Goal: Task Accomplishment & Management: Complete application form

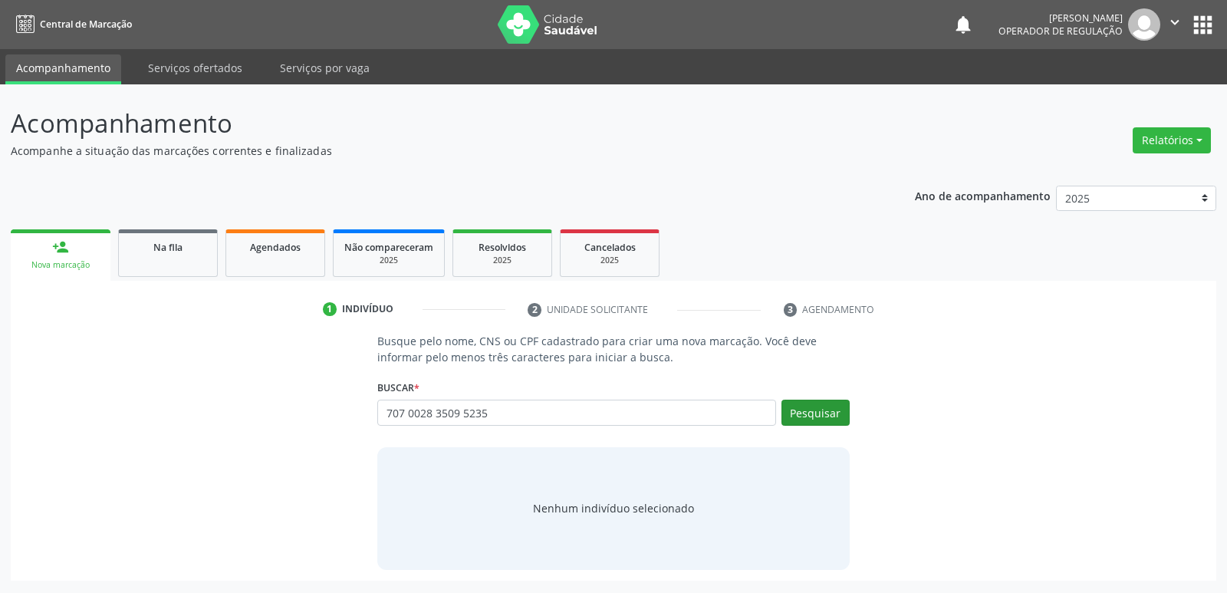
type input "707 0028 3509 5235"
click at [845, 413] on button "Pesquisar" at bounding box center [816, 413] width 68 height 26
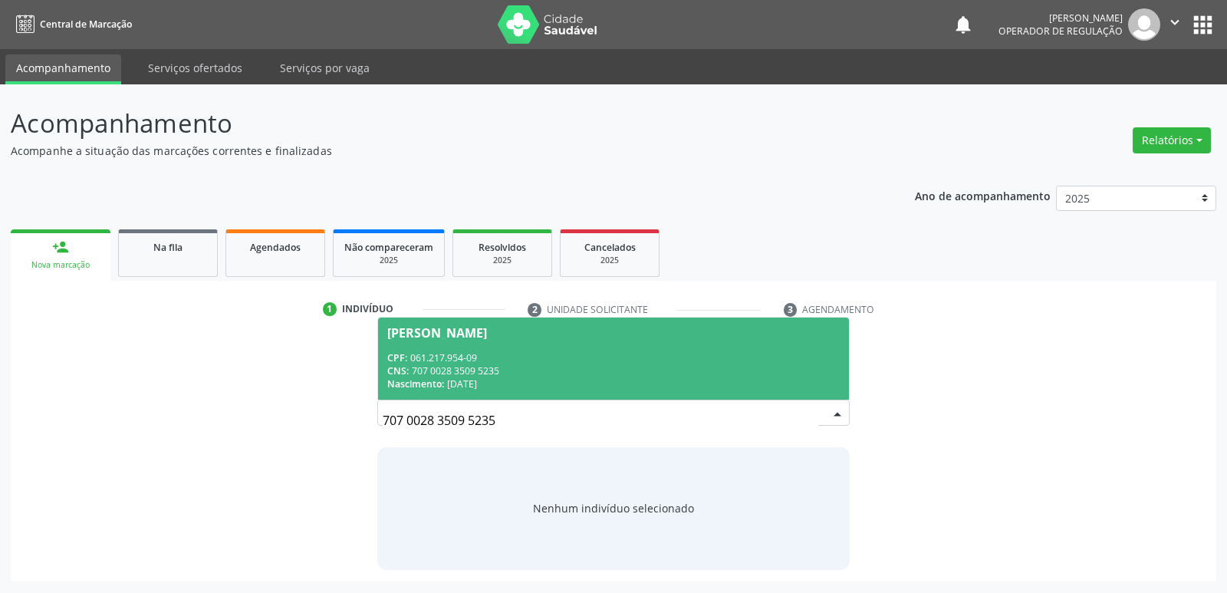
click at [770, 367] on div "CNS: 707 0028 3509 5235" at bounding box center [613, 370] width 452 height 13
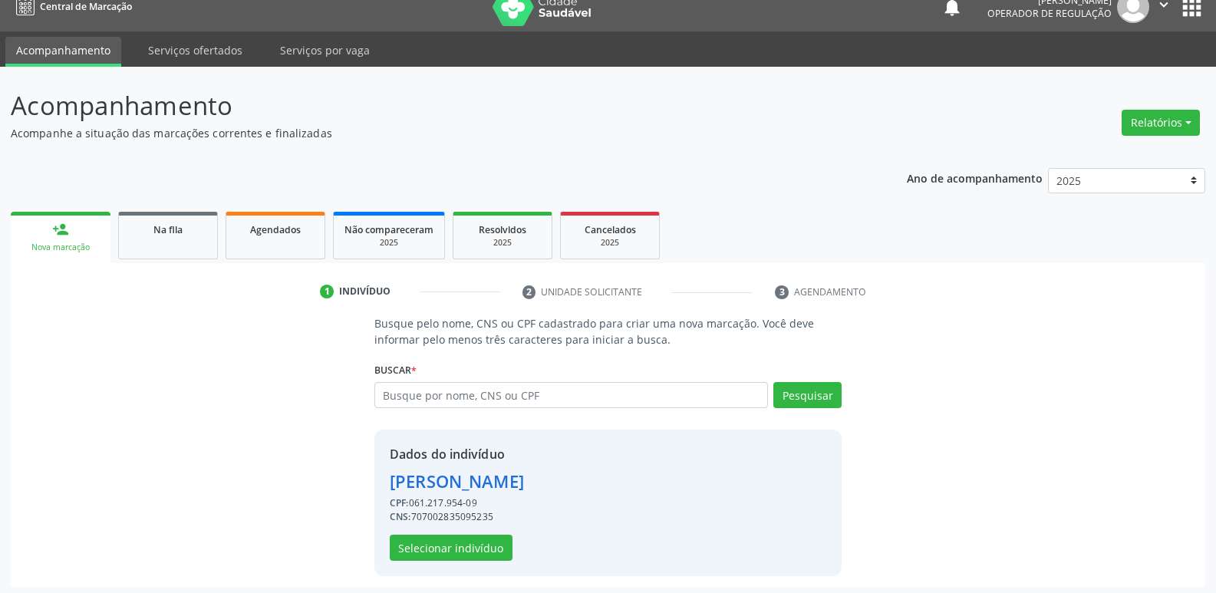
scroll to position [22, 0]
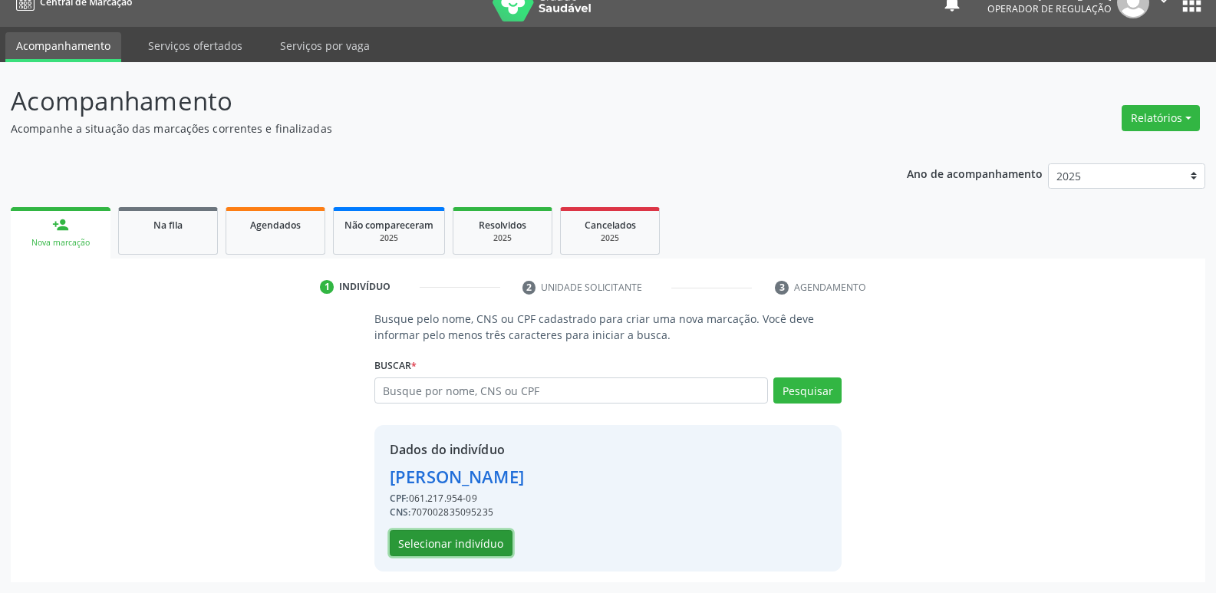
click at [435, 542] on button "Selecionar indivíduo" at bounding box center [451, 543] width 123 height 26
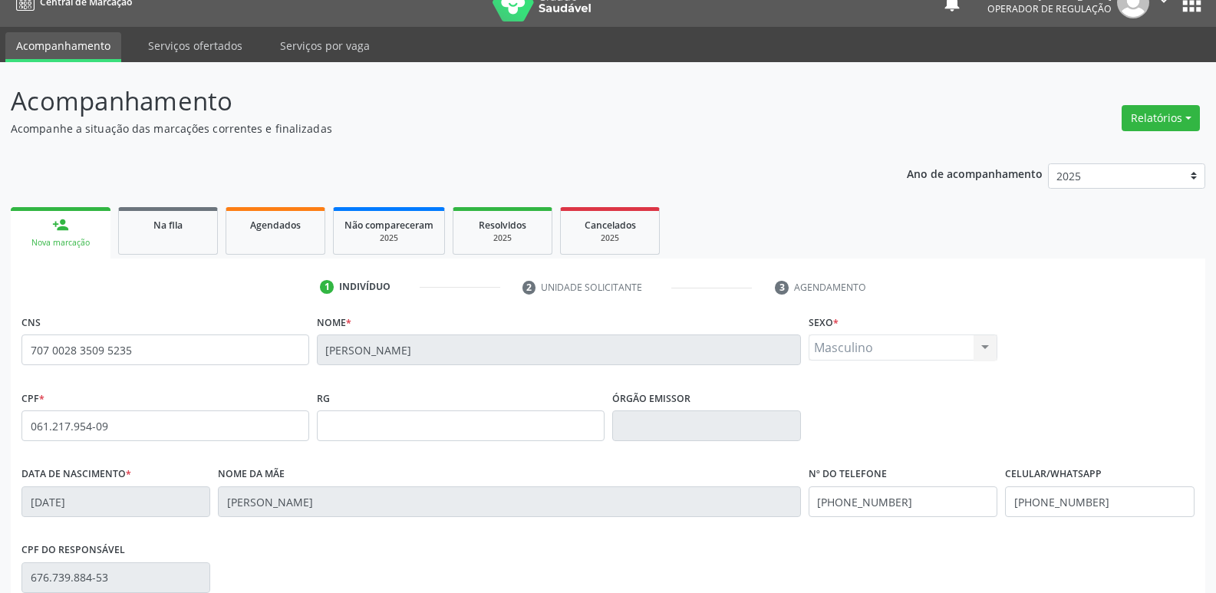
scroll to position [239, 0]
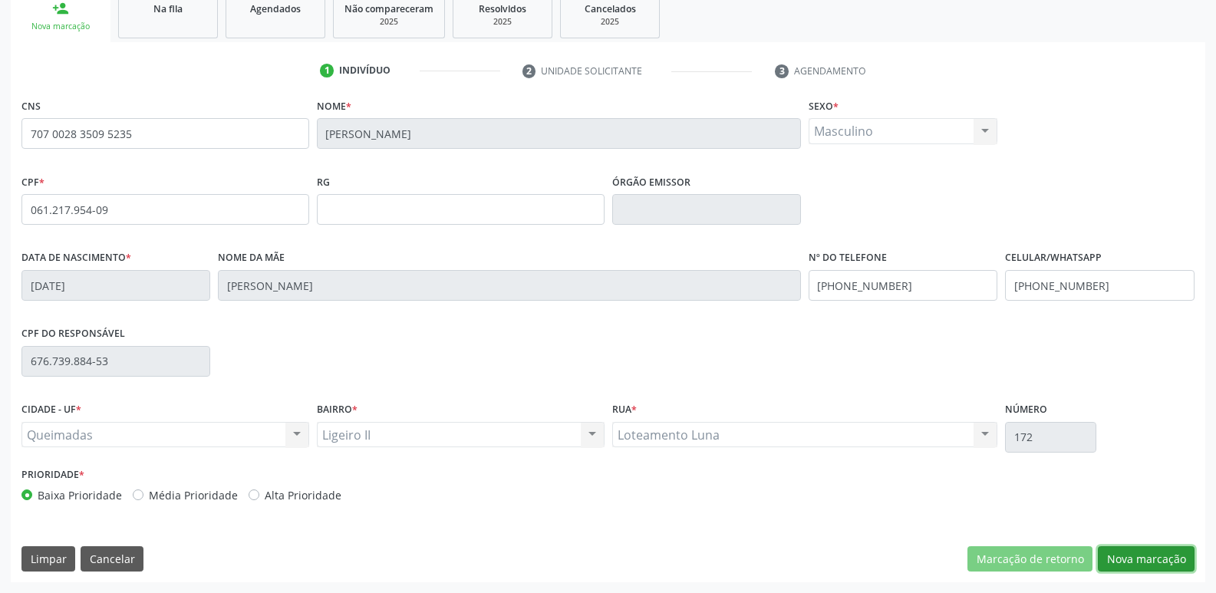
drag, startPoint x: 1132, startPoint y: 557, endPoint x: 916, endPoint y: 516, distance: 220.3
click at [1128, 555] on button "Nova marcação" at bounding box center [1146, 559] width 97 height 26
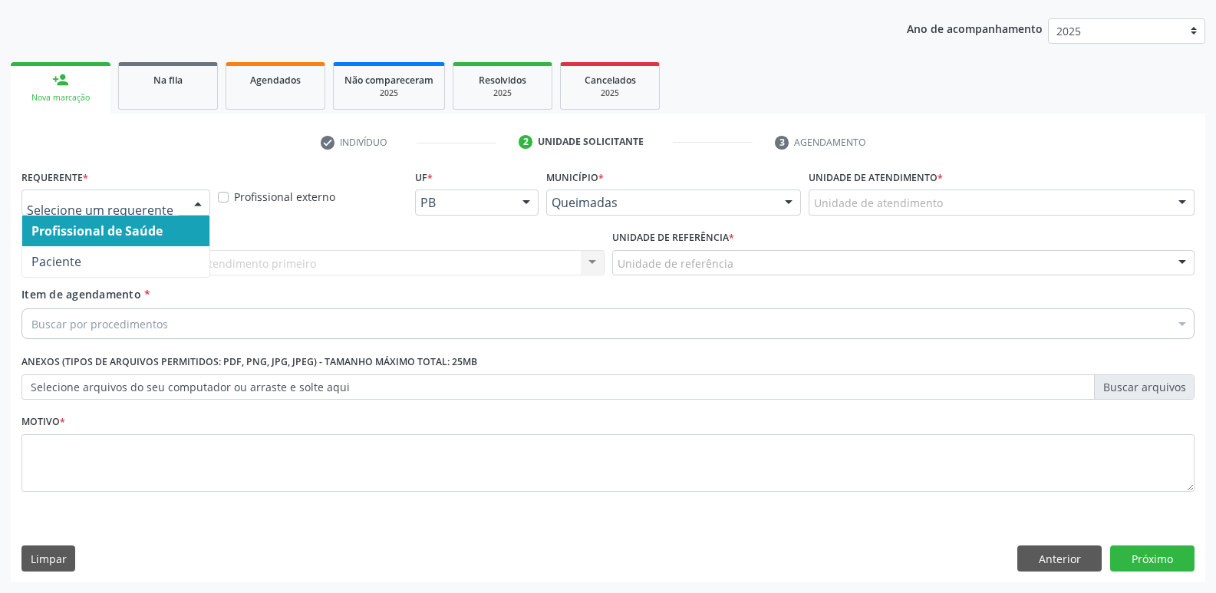
drag, startPoint x: 176, startPoint y: 199, endPoint x: 132, endPoint y: 275, distance: 88.0
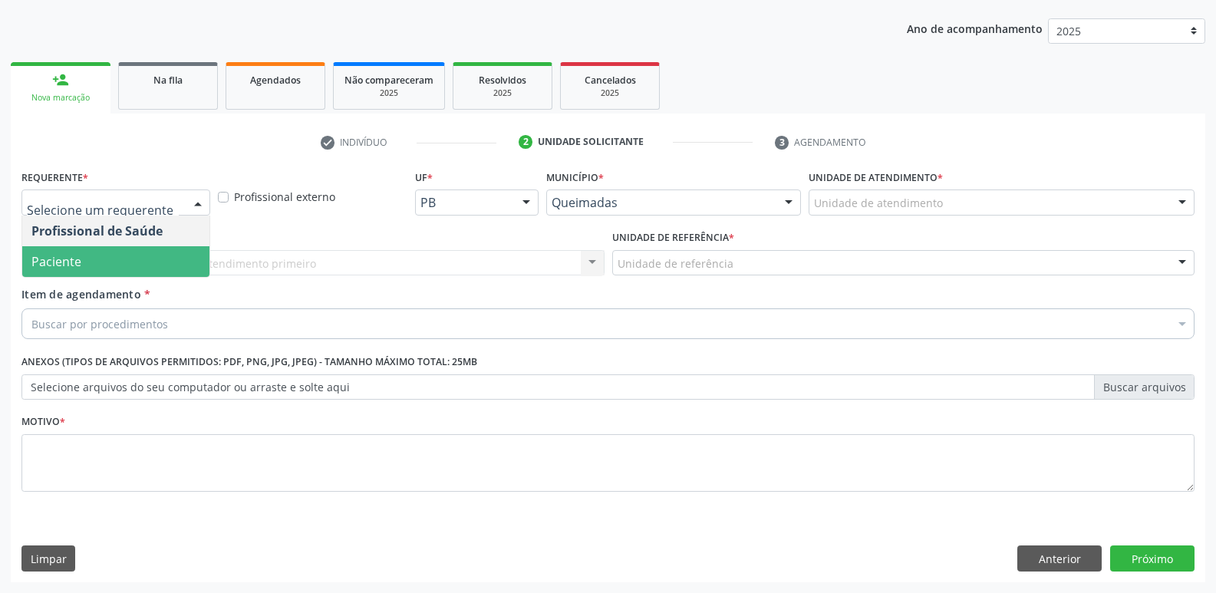
click at [133, 267] on span "Paciente" at bounding box center [115, 261] width 187 height 31
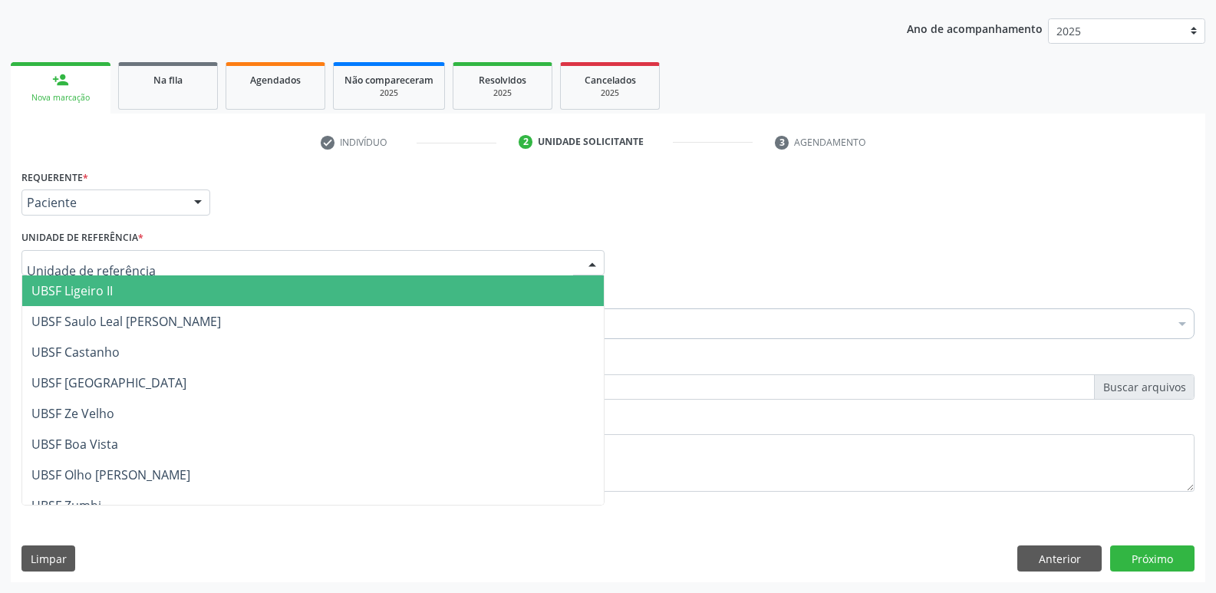
drag, startPoint x: 127, startPoint y: 286, endPoint x: 130, endPoint y: 313, distance: 27.1
click at [126, 287] on span "UBSF Ligeiro II" at bounding box center [312, 290] width 581 height 31
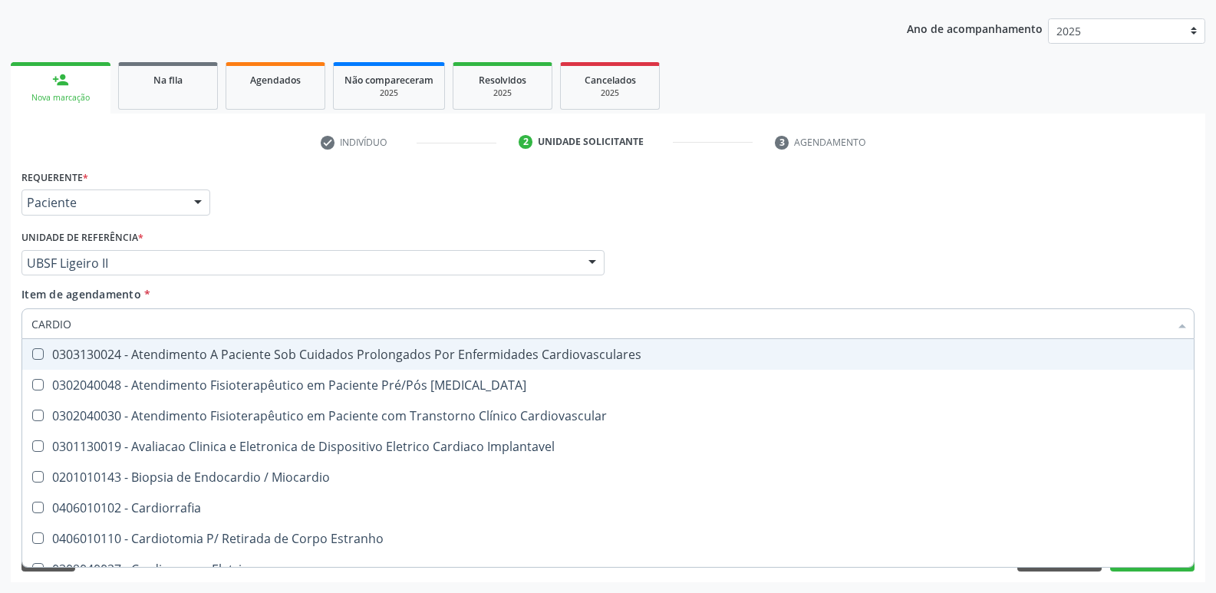
type input "CARDIOL"
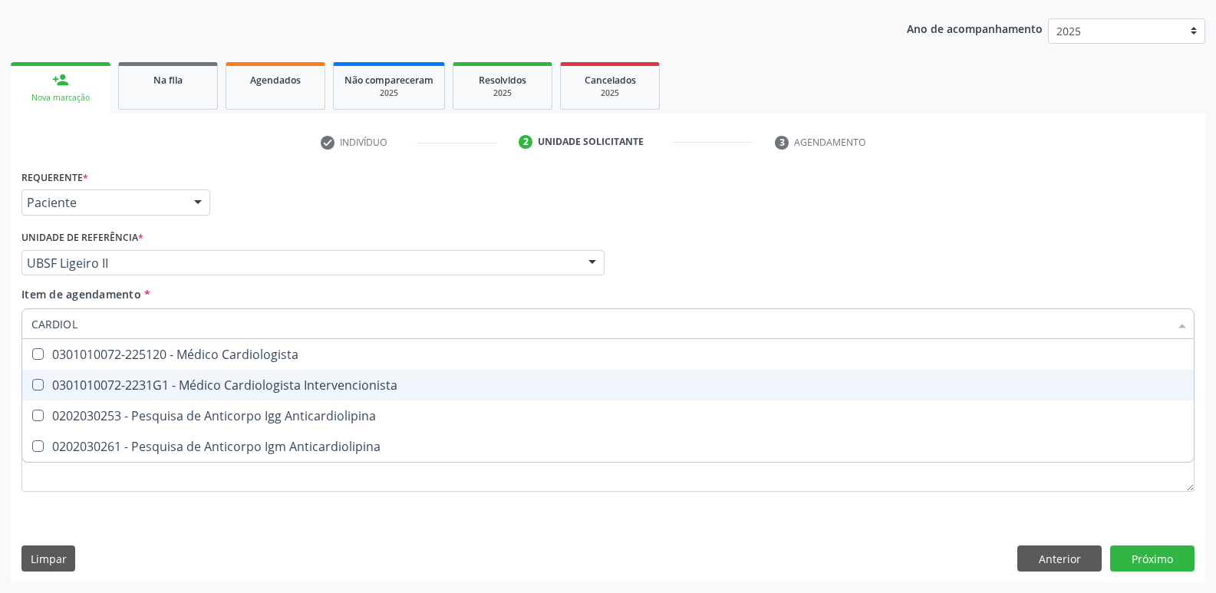
drag, startPoint x: 176, startPoint y: 380, endPoint x: 156, endPoint y: 455, distance: 77.8
click at [176, 380] on div "0301010072-2231G1 - Médico Cardiologista Intervencionista" at bounding box center [607, 385] width 1153 height 12
checkbox Intervencionista "true"
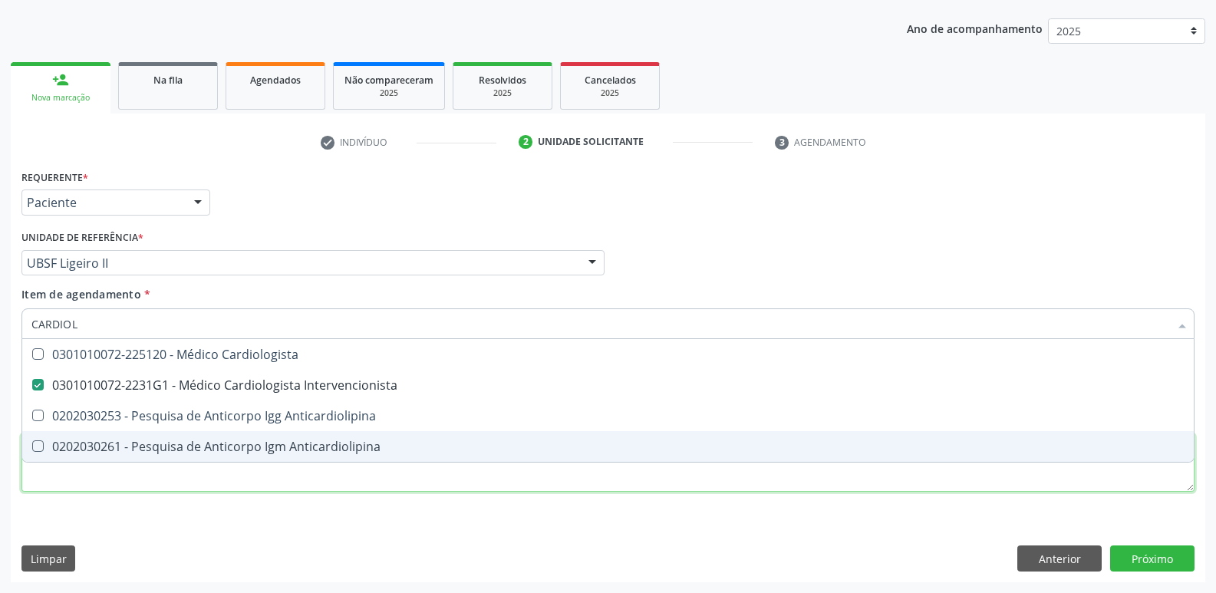
click at [150, 469] on div "Requerente * Paciente Profissional de Saúde Paciente Nenhum resultado encontrad…" at bounding box center [607, 340] width 1173 height 348
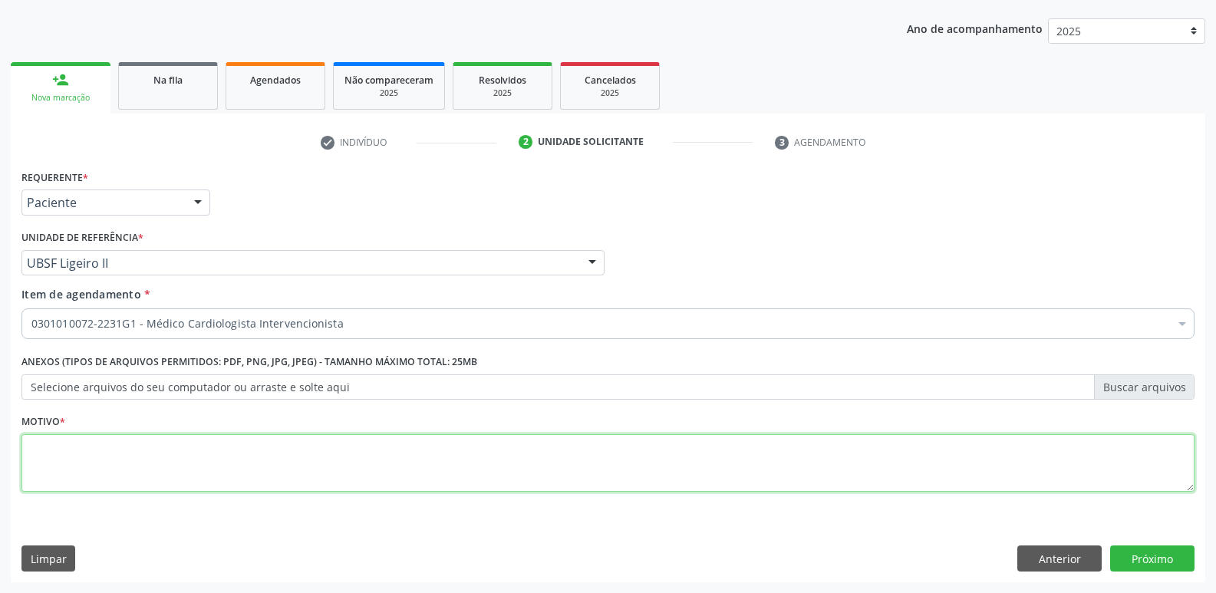
paste textarea "707 0028 3509 5235"
click at [0, 413] on div "Acompanhamento Acompanhe a situação das marcações correntes e finalizadas Relat…" at bounding box center [608, 255] width 1216 height 676
type textarea "AVALIAÇÃO"
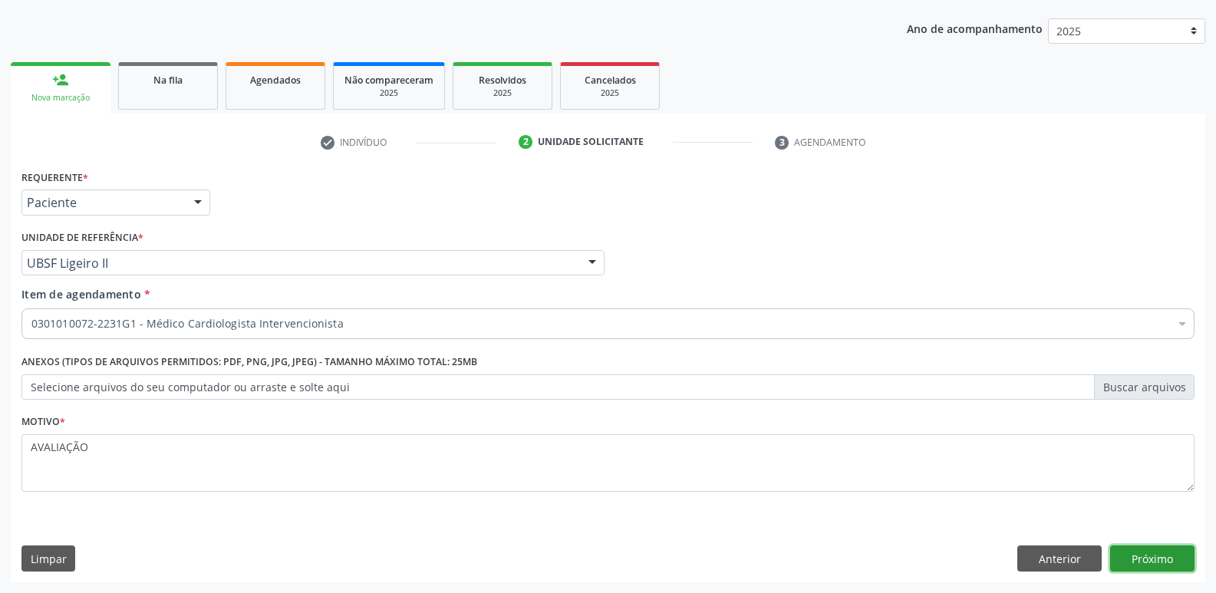
click at [1142, 564] on button "Próximo" at bounding box center [1152, 558] width 84 height 26
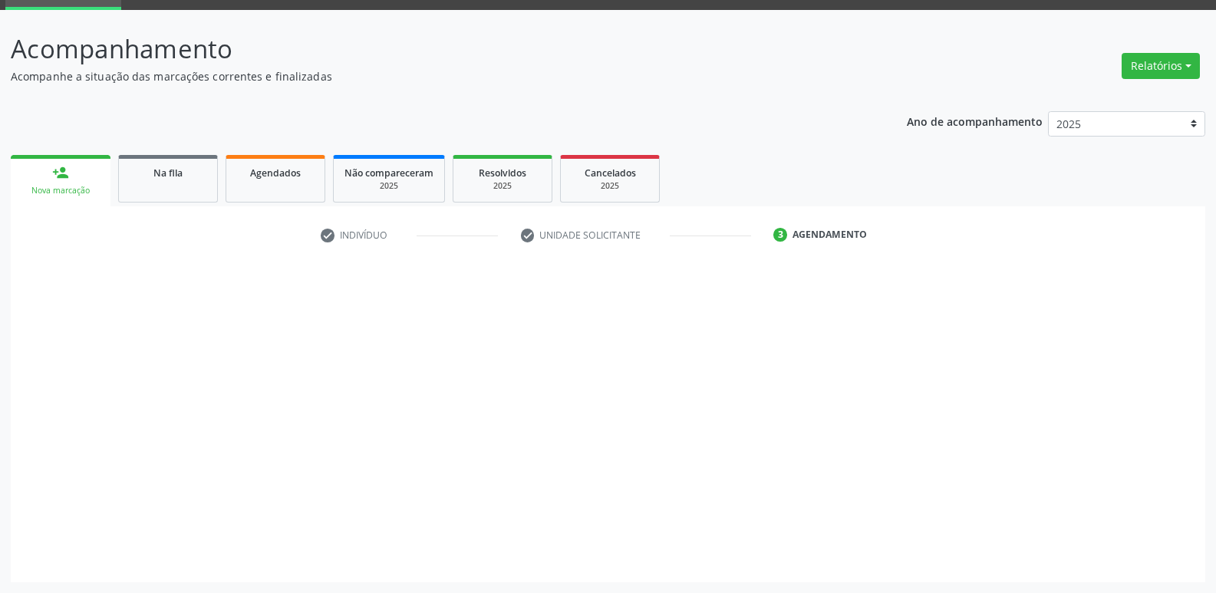
scroll to position [74, 0]
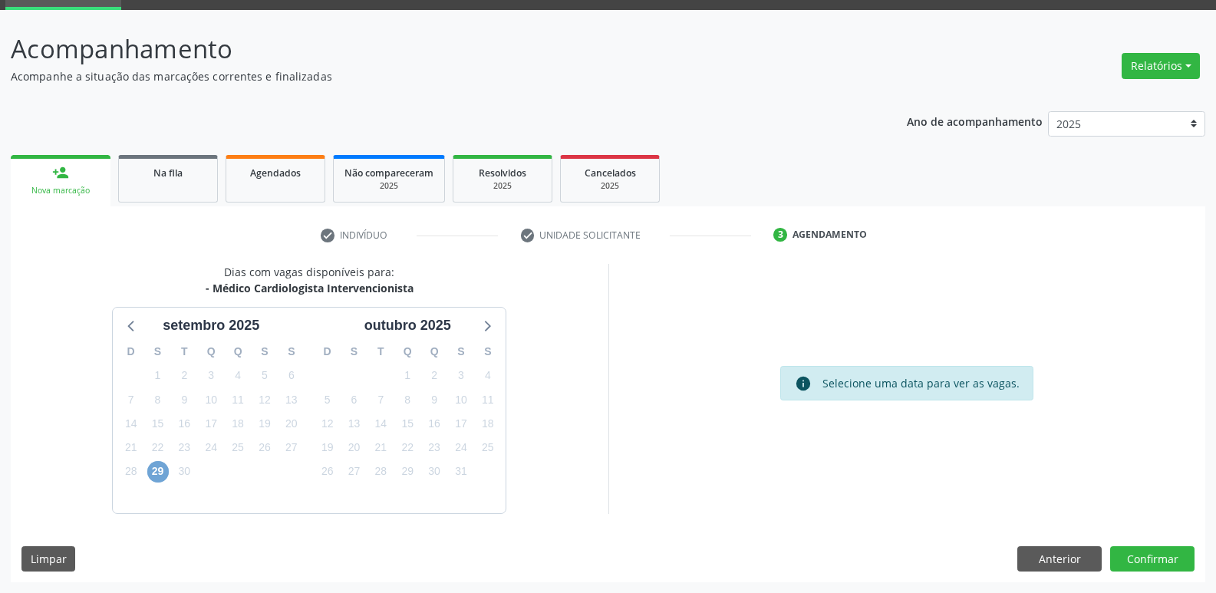
click at [164, 476] on span "29" at bounding box center [157, 471] width 21 height 21
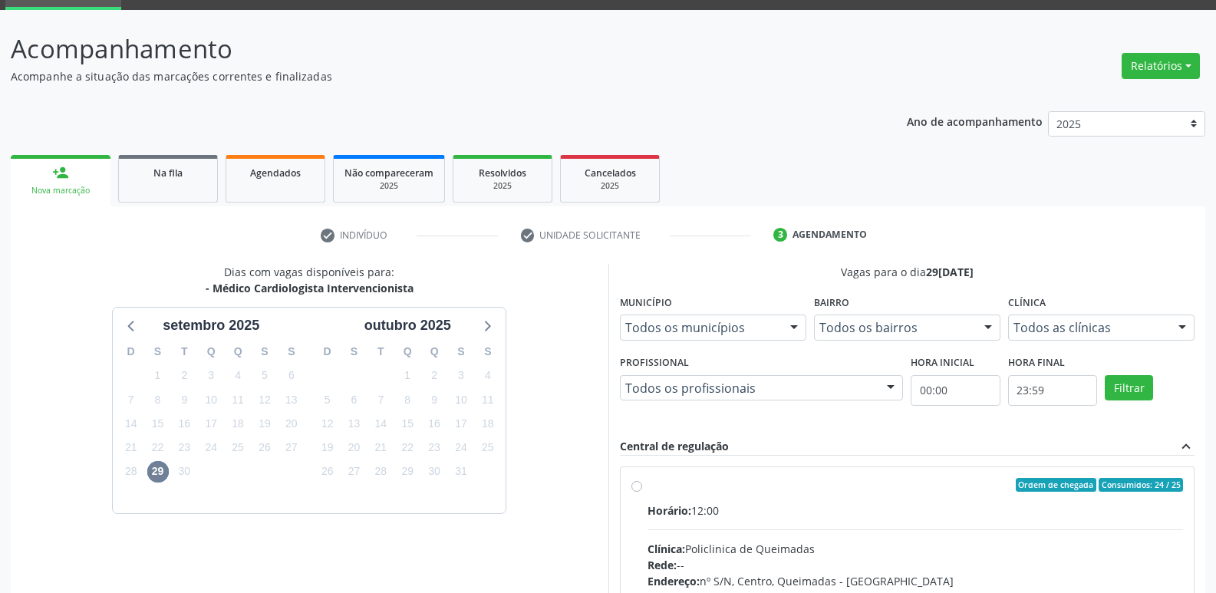
drag, startPoint x: 1135, startPoint y: 522, endPoint x: 1111, endPoint y: 471, distance: 56.6
radio input "true"
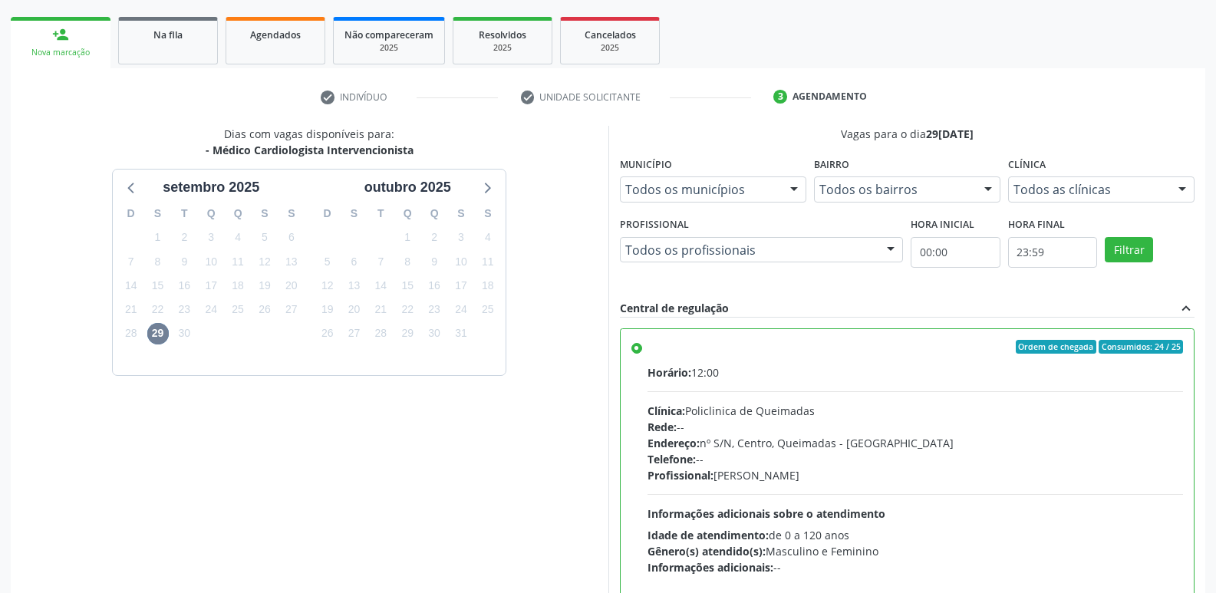
scroll to position [324, 0]
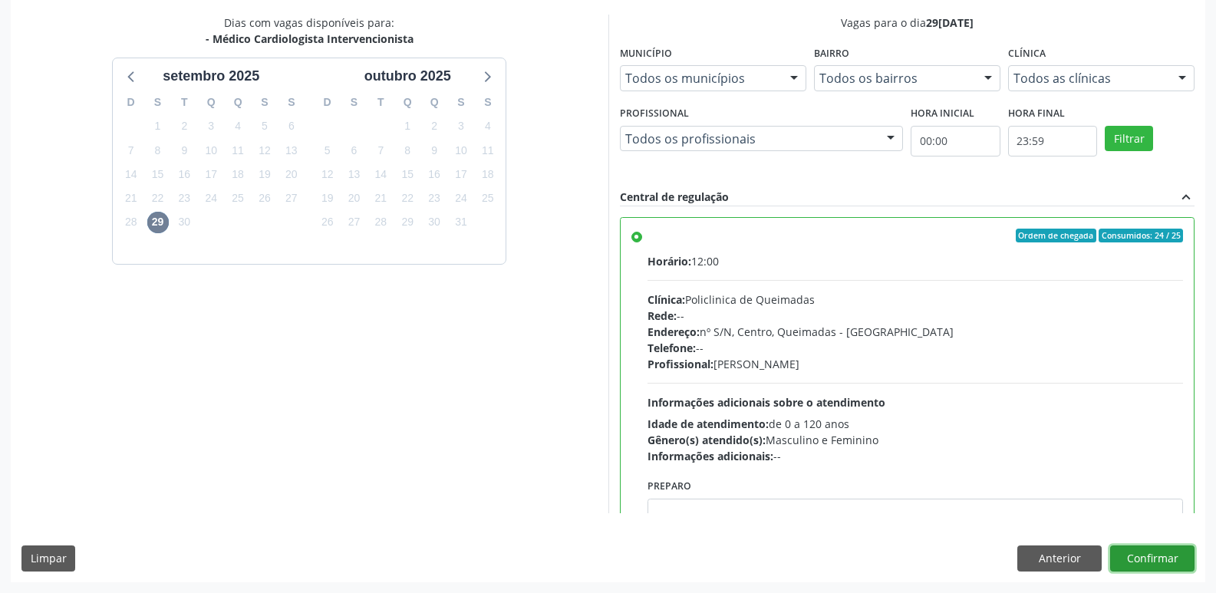
click at [1158, 552] on button "Confirmar" at bounding box center [1152, 558] width 84 height 26
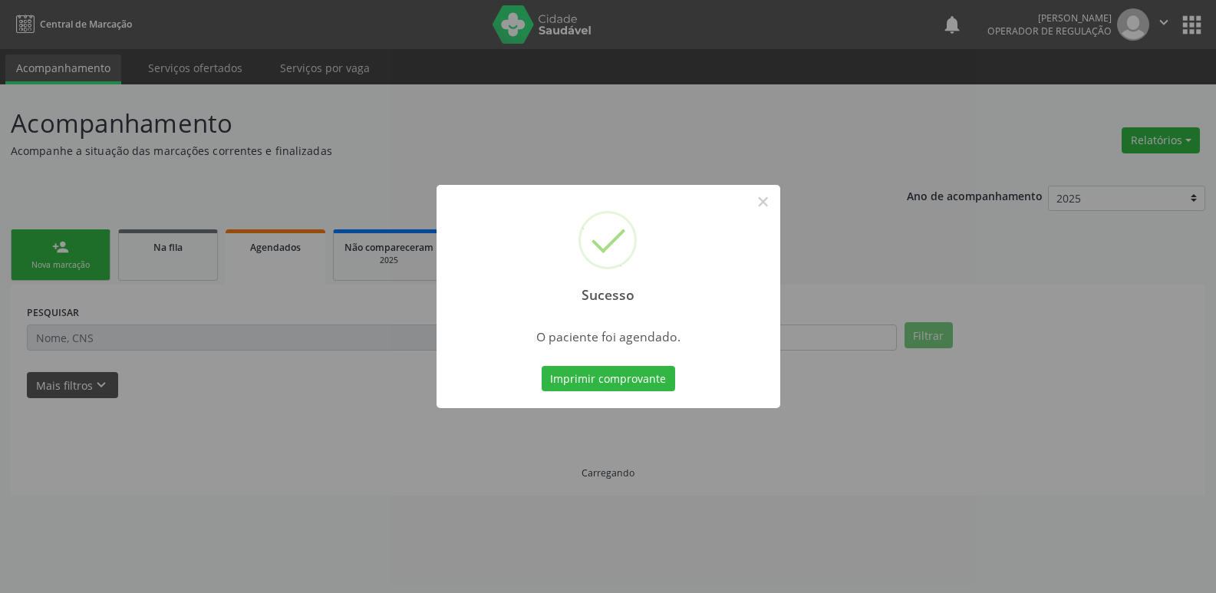
scroll to position [0, 0]
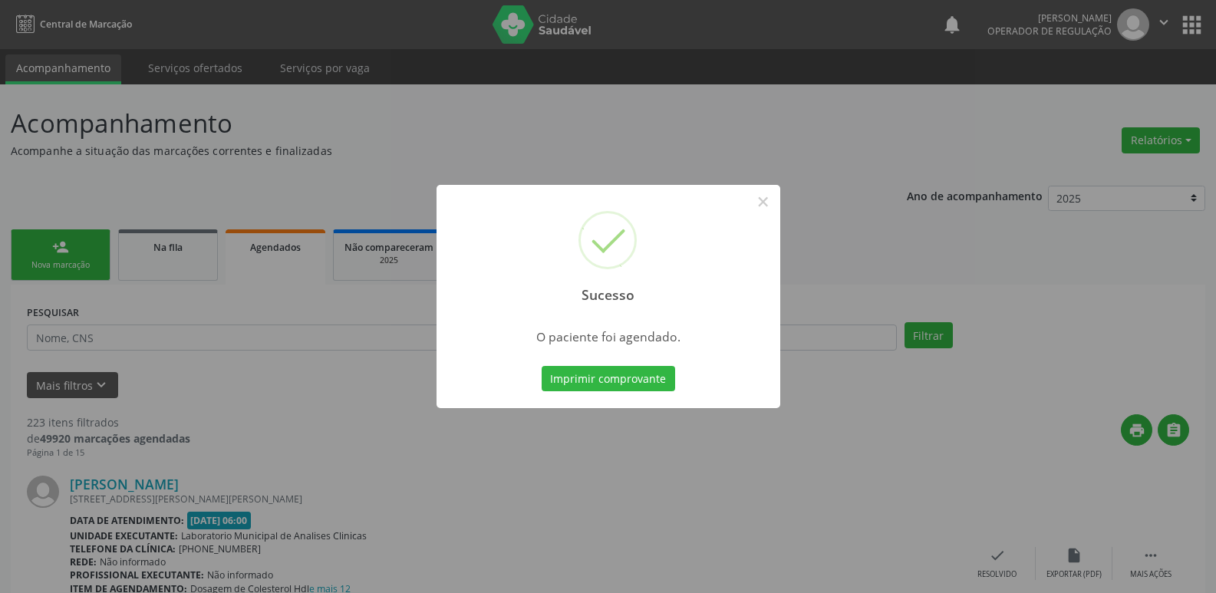
click at [542, 366] on button "Imprimir comprovante" at bounding box center [608, 379] width 133 height 26
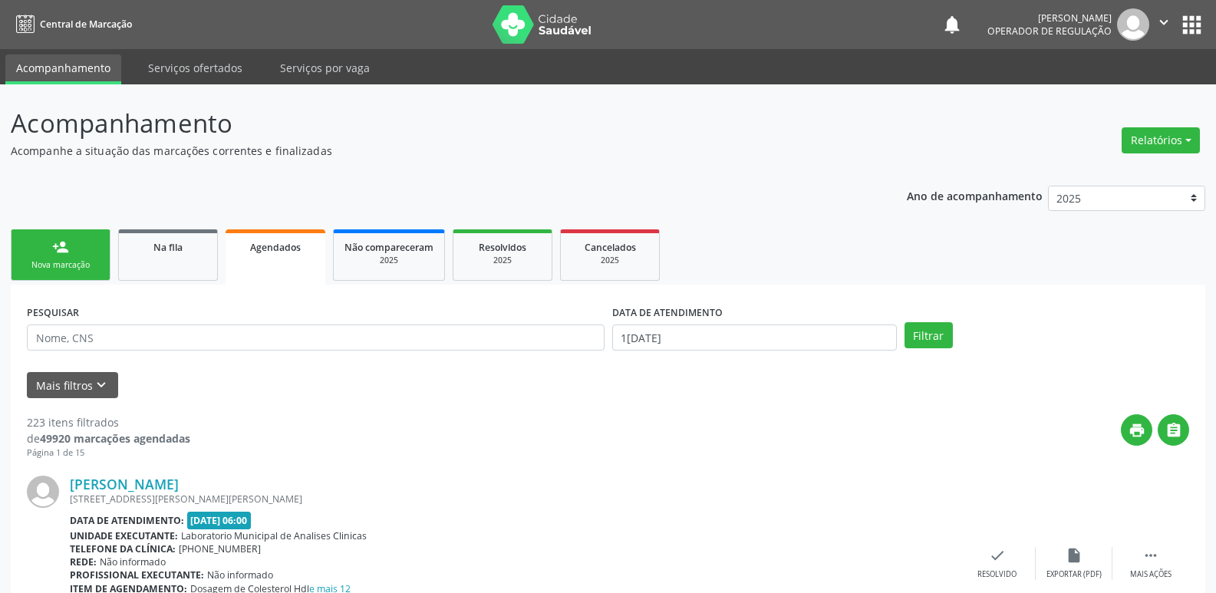
click at [84, 261] on div "Nova marcação" at bounding box center [60, 265] width 77 height 12
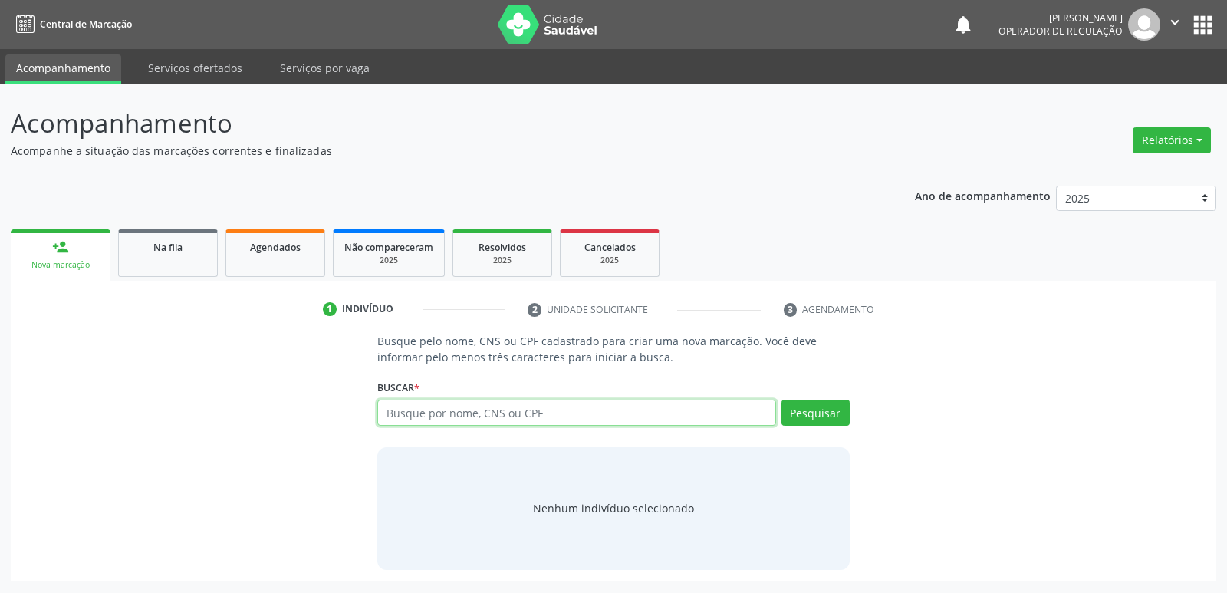
click at [489, 414] on input "text" at bounding box center [576, 413] width 398 height 26
paste input "707 0028 3509 5235"
type input "707 0028 3509 5235"
click at [814, 407] on button "Pesquisar" at bounding box center [816, 413] width 68 height 26
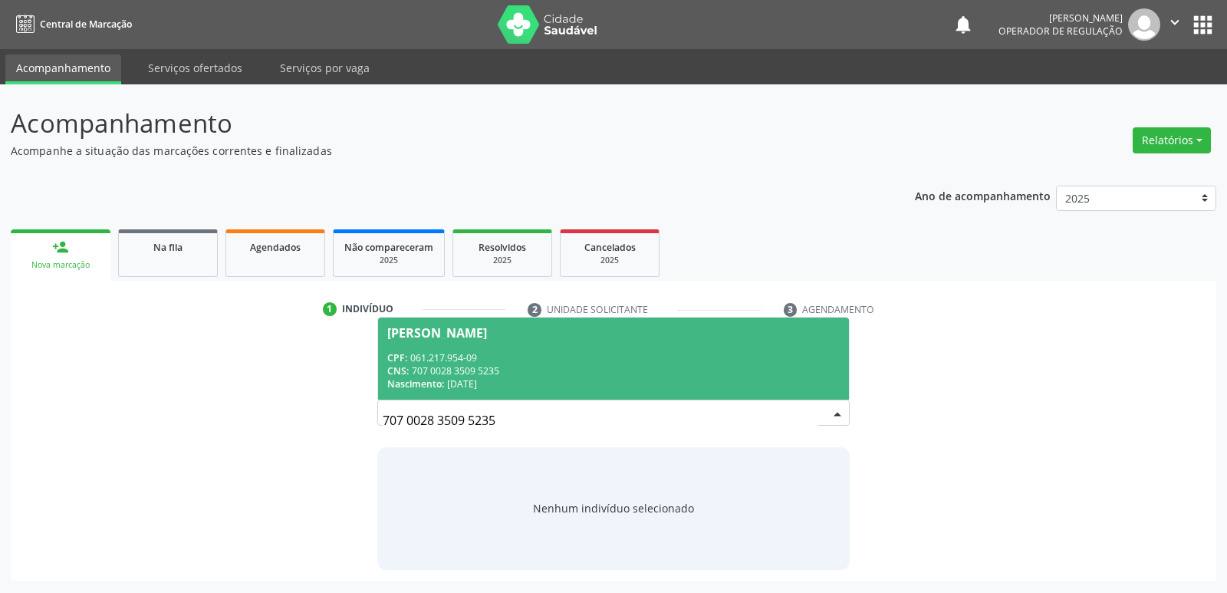
click at [693, 368] on div "CNS: 707 0028 3509 5235" at bounding box center [613, 370] width 452 height 13
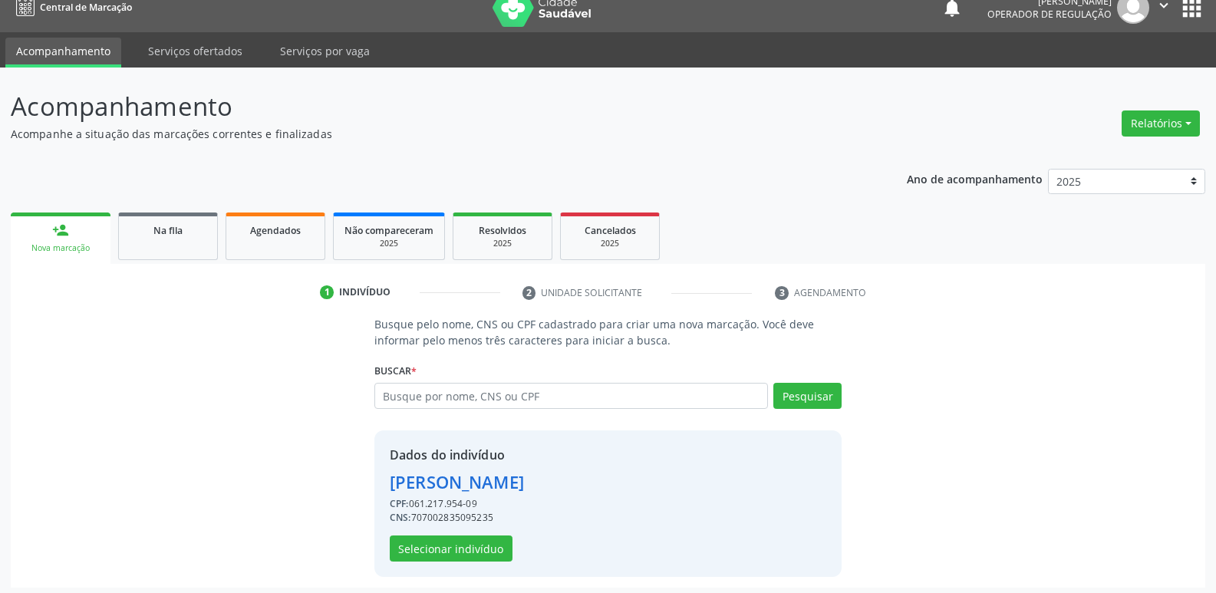
scroll to position [22, 0]
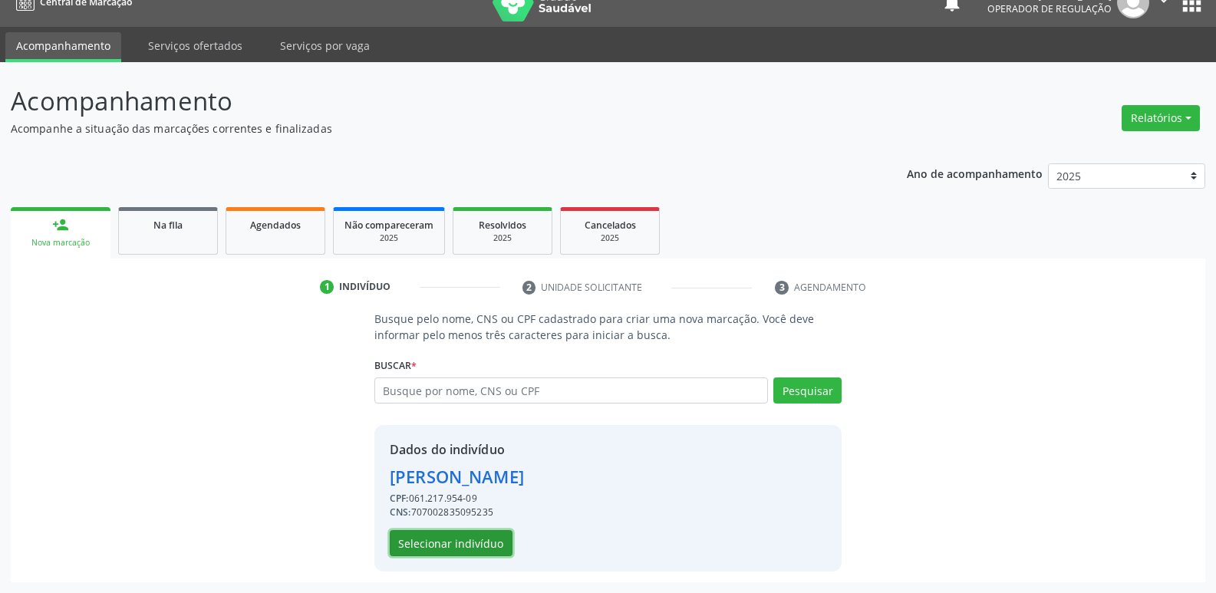
click at [460, 537] on button "Selecionar indivíduo" at bounding box center [451, 543] width 123 height 26
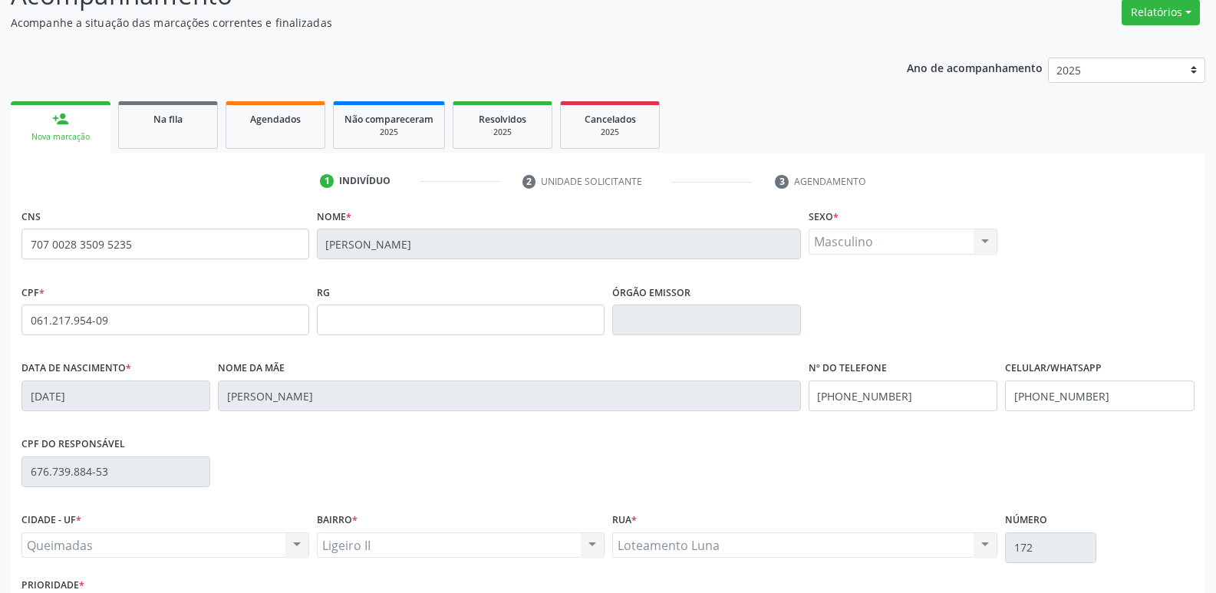
scroll to position [239, 0]
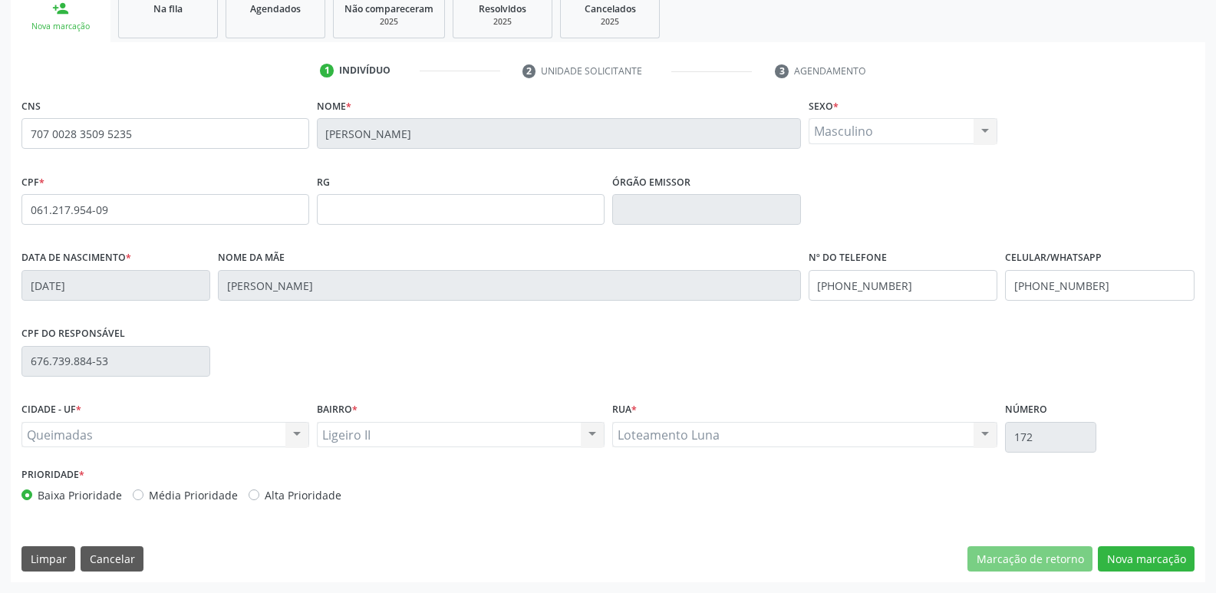
click at [1153, 537] on div "CNS 707 0028 3509 5235 Nome * Diego Berlamino da Silva Sexo * Masculino Masculi…" at bounding box center [608, 338] width 1194 height 488
click at [1147, 555] on button "Nova marcação" at bounding box center [1146, 559] width 97 height 26
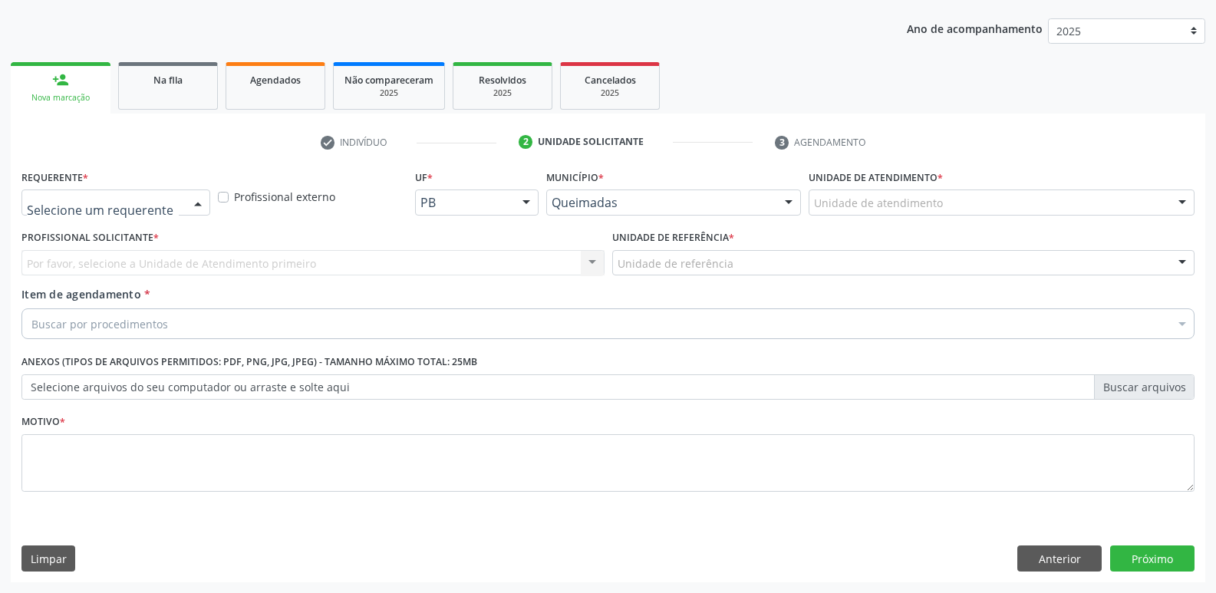
drag, startPoint x: 147, startPoint y: 195, endPoint x: 134, endPoint y: 255, distance: 61.1
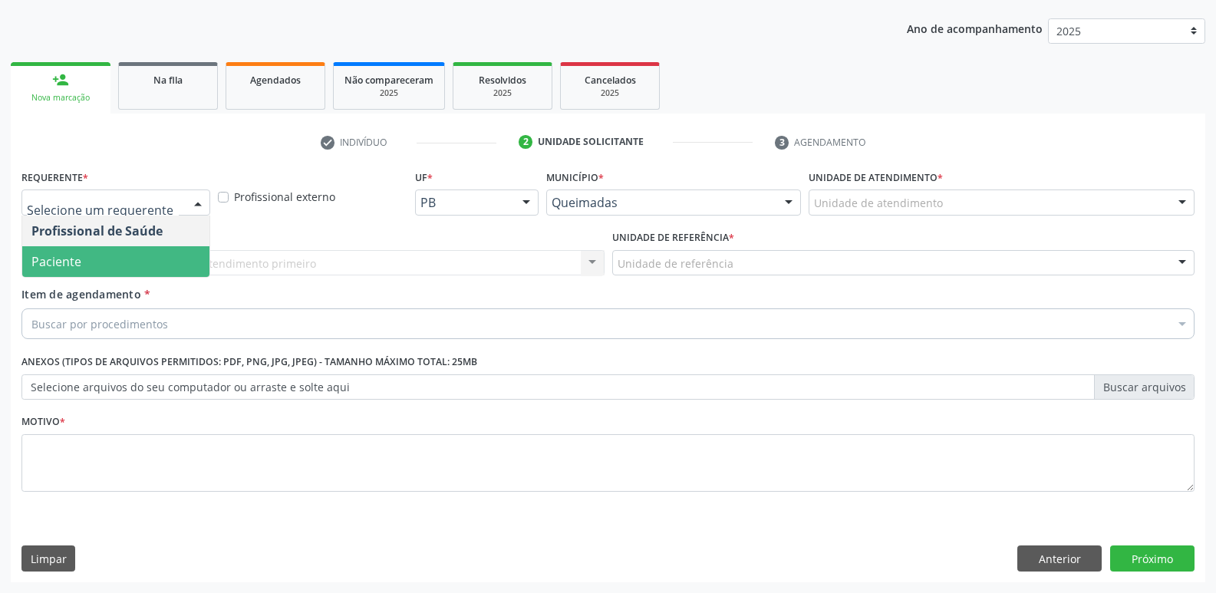
drag, startPoint x: 132, startPoint y: 253, endPoint x: 183, endPoint y: 273, distance: 55.1
click at [132, 252] on span "Paciente" at bounding box center [115, 261] width 187 height 31
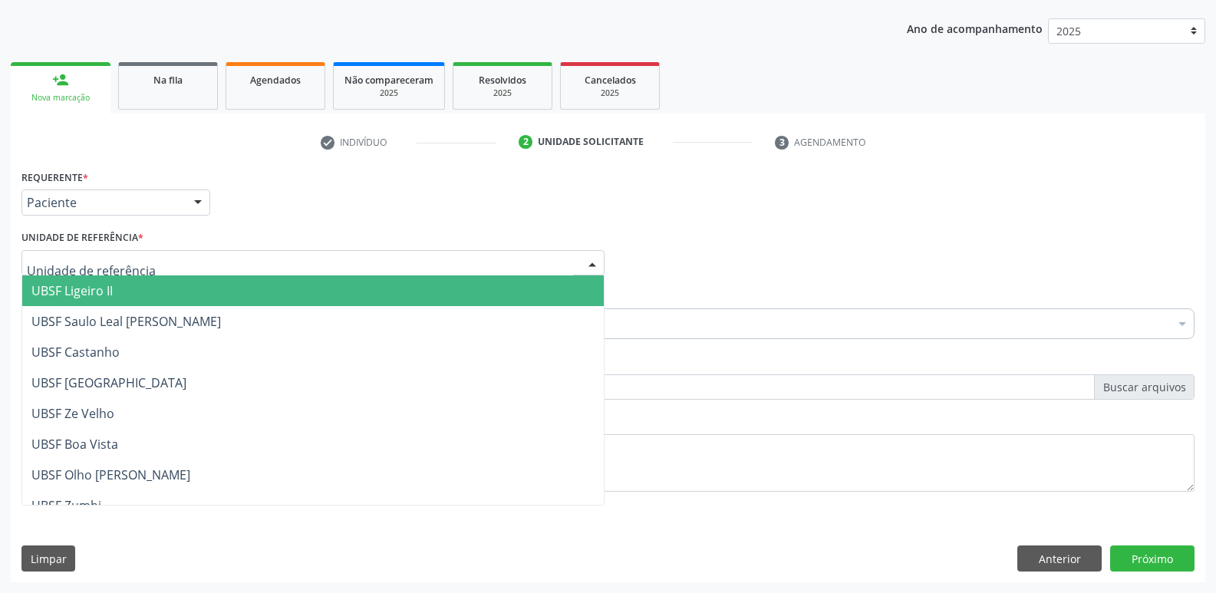
click at [183, 259] on div at bounding box center [312, 263] width 583 height 26
type input "LI"
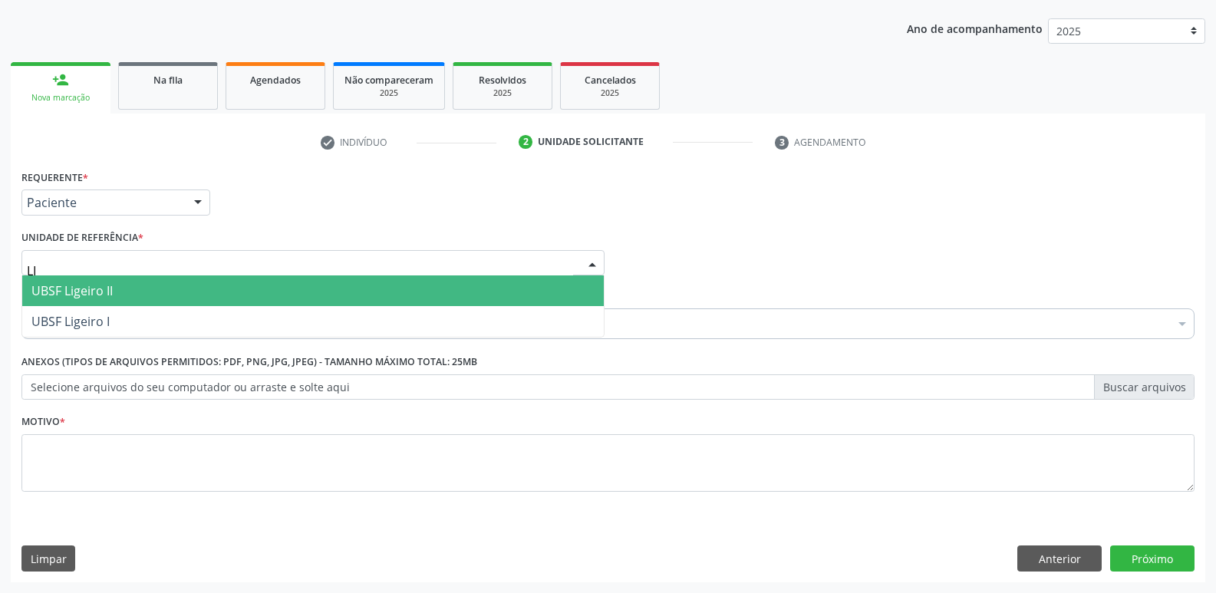
click at [153, 283] on span "UBSF Ligeiro II" at bounding box center [312, 290] width 581 height 31
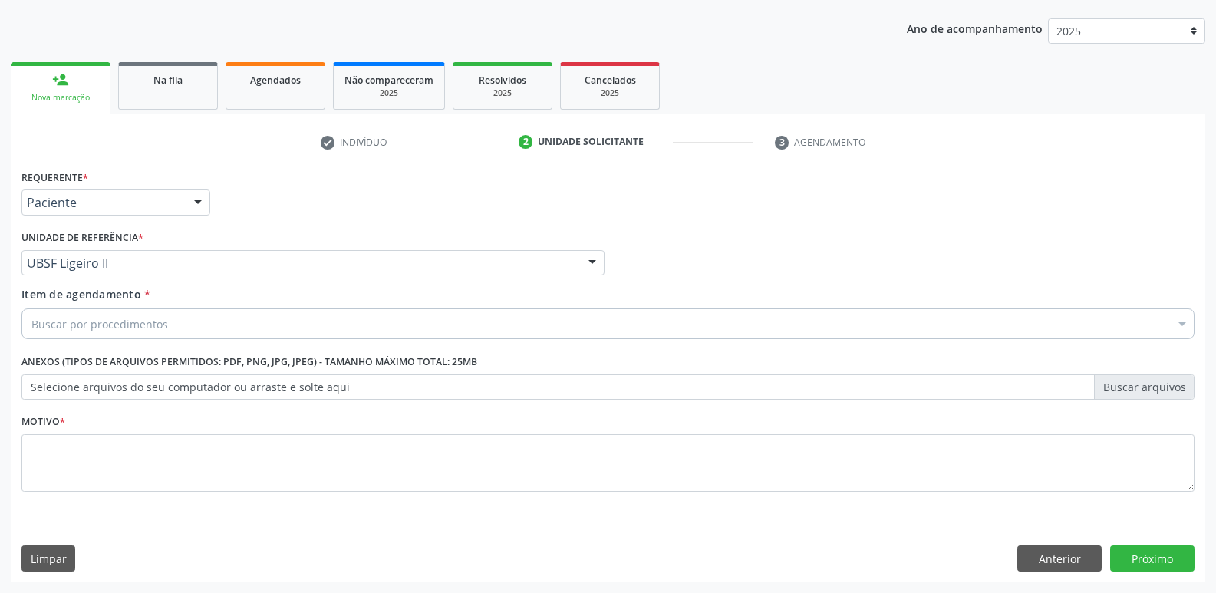
click at [168, 328] on div "Buscar por procedimentos" at bounding box center [607, 323] width 1173 height 31
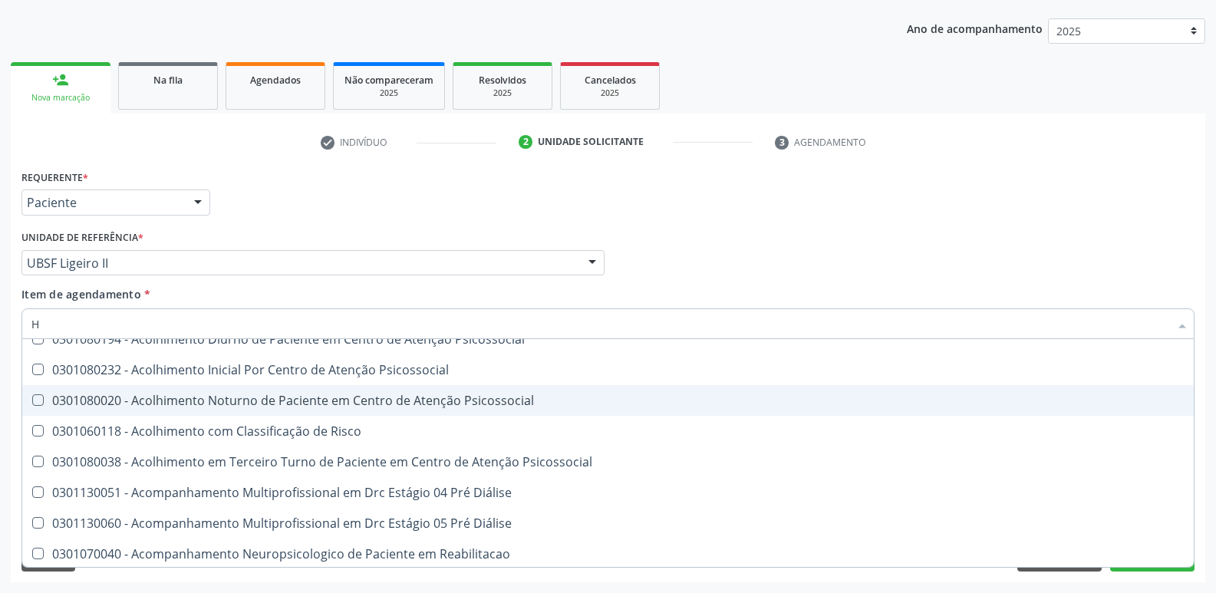
scroll to position [13, 0]
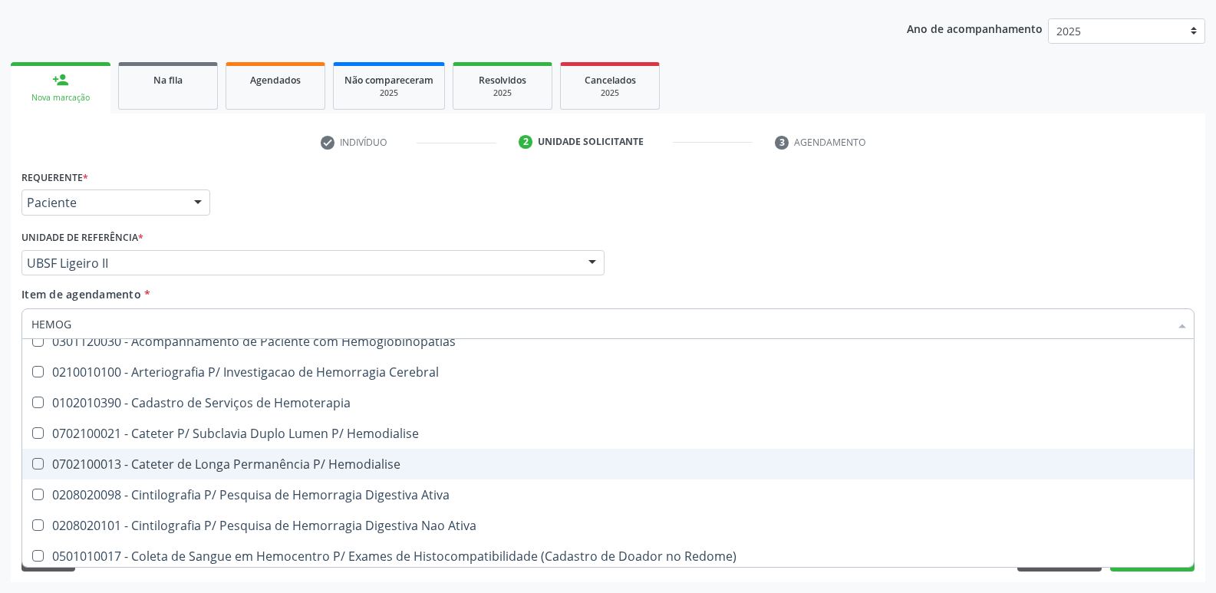
type input "HEMOGR"
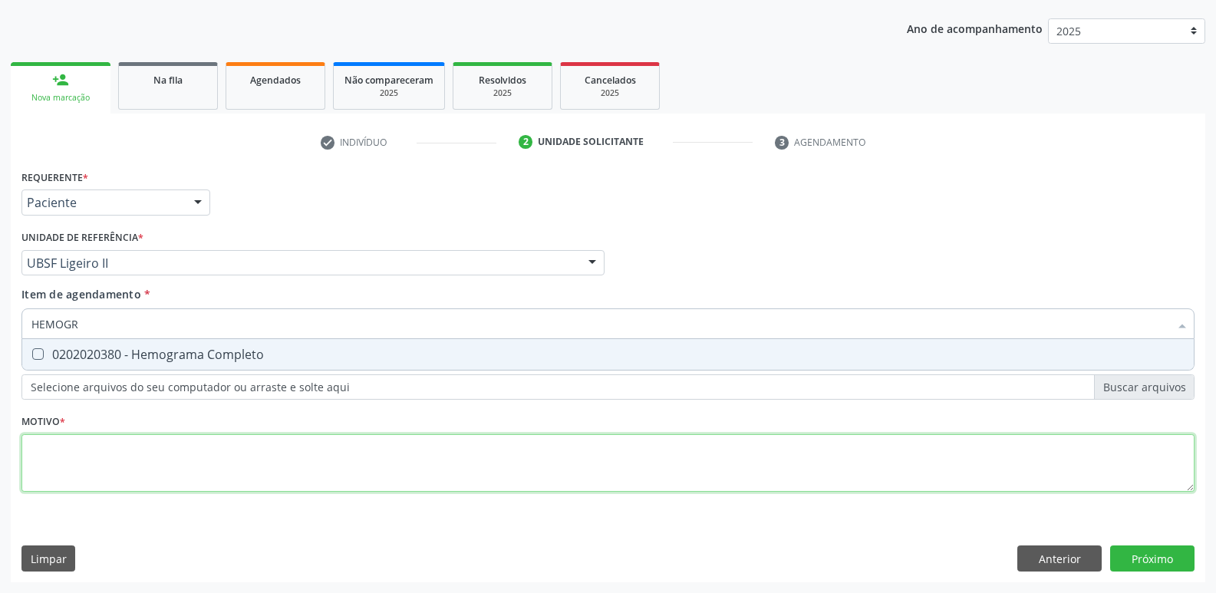
click at [77, 465] on div "Requerente * Paciente Profissional de Saúde Paciente Nenhum resultado encontrad…" at bounding box center [607, 340] width 1173 height 348
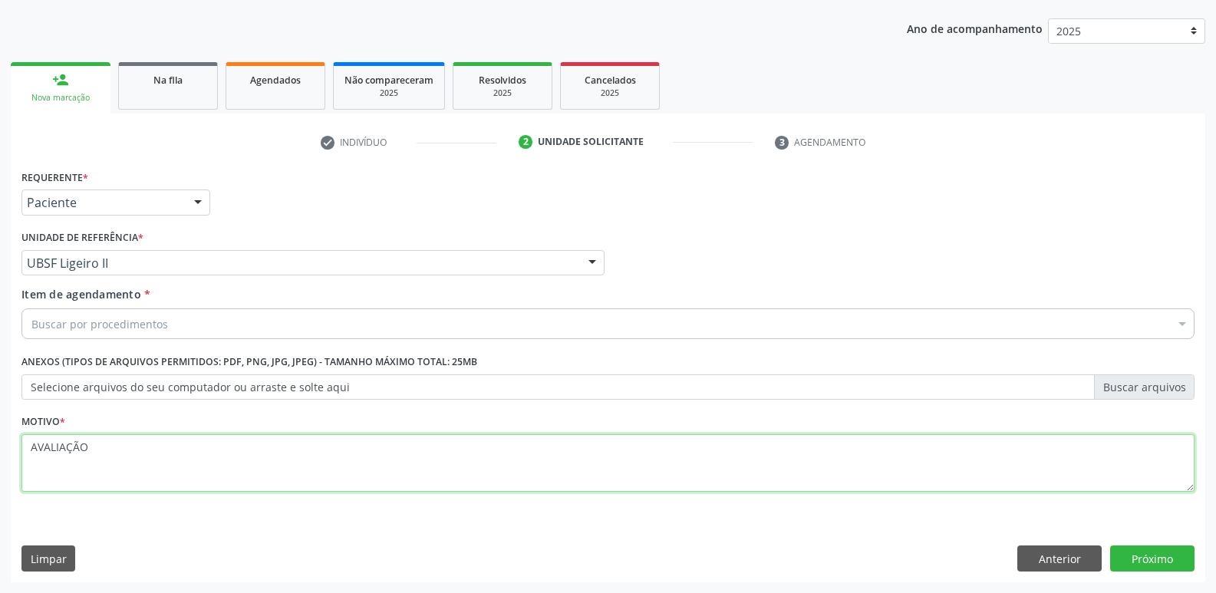
type textarea "AVALIAÇÃO"
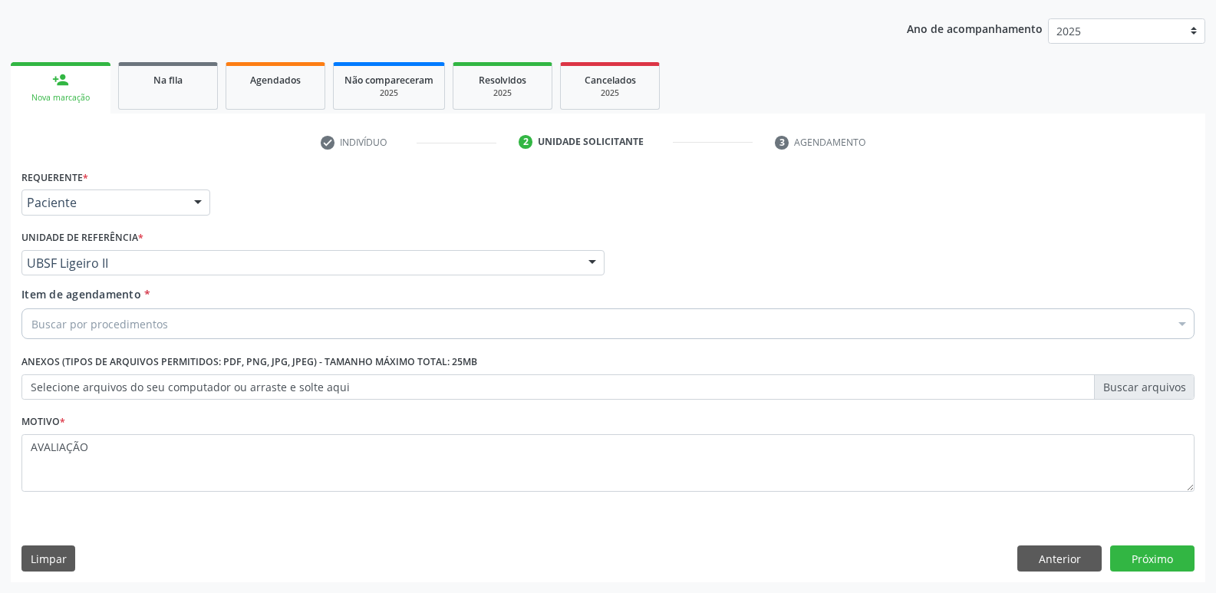
click at [228, 292] on div "Item de agendamento * Buscar por procedimentos Selecionar todos 0604320140 - Ab…" at bounding box center [607, 310] width 1173 height 48
click at [1059, 555] on button "Anterior" at bounding box center [1059, 558] width 84 height 26
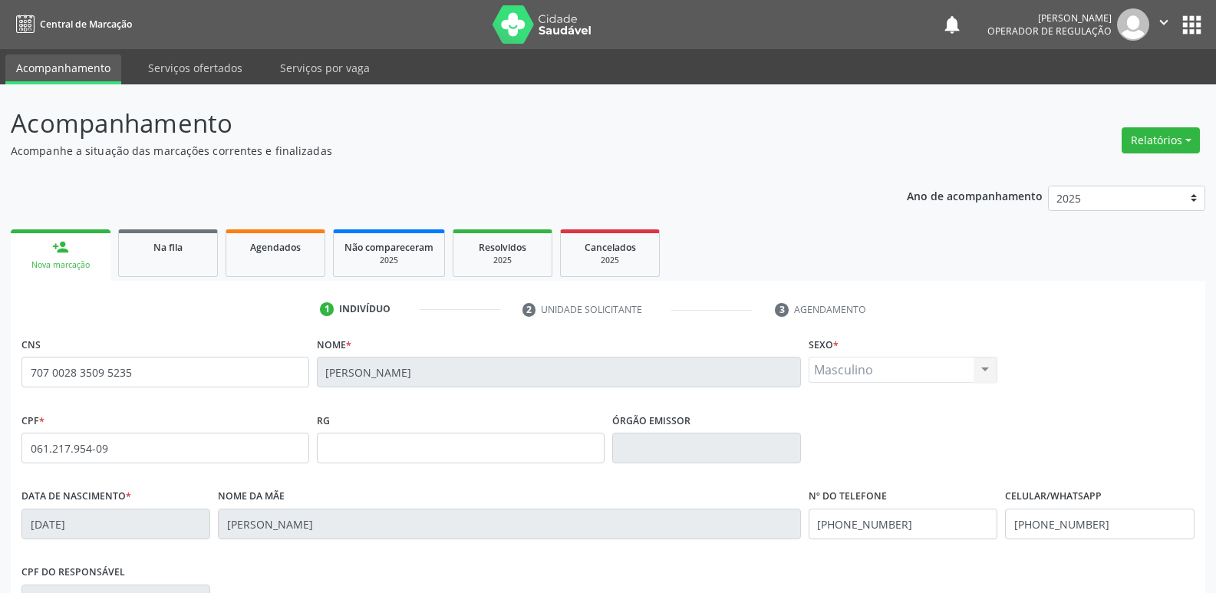
click at [1190, 29] on button "apps" at bounding box center [1191, 25] width 27 height 27
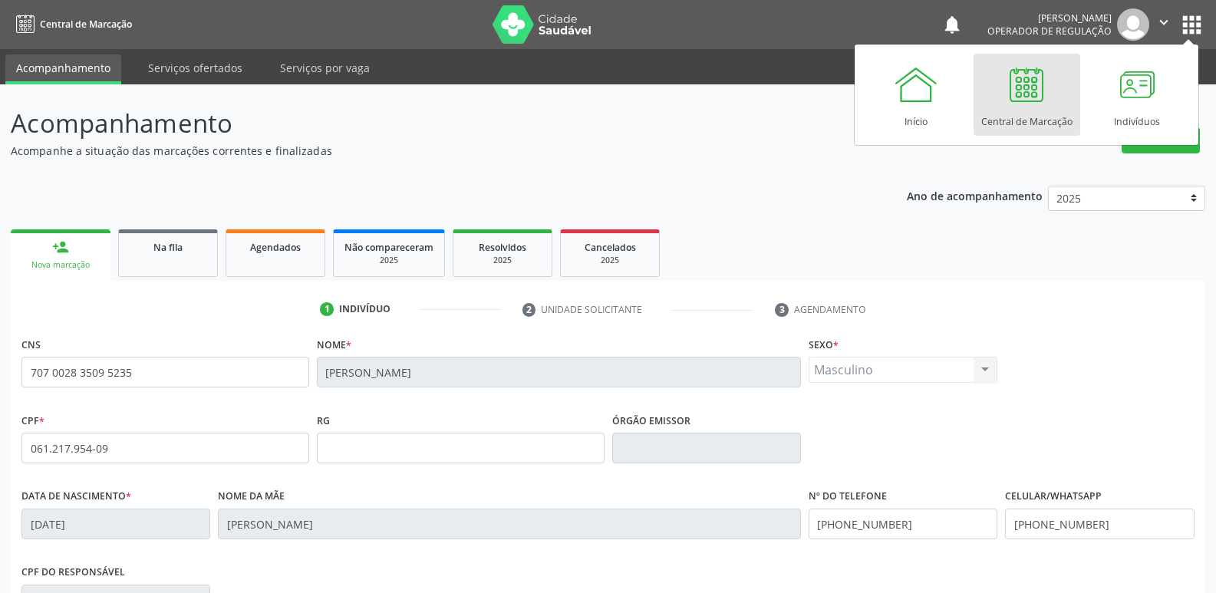
click at [1002, 107] on div "Central de Marcação" at bounding box center [1026, 117] width 91 height 21
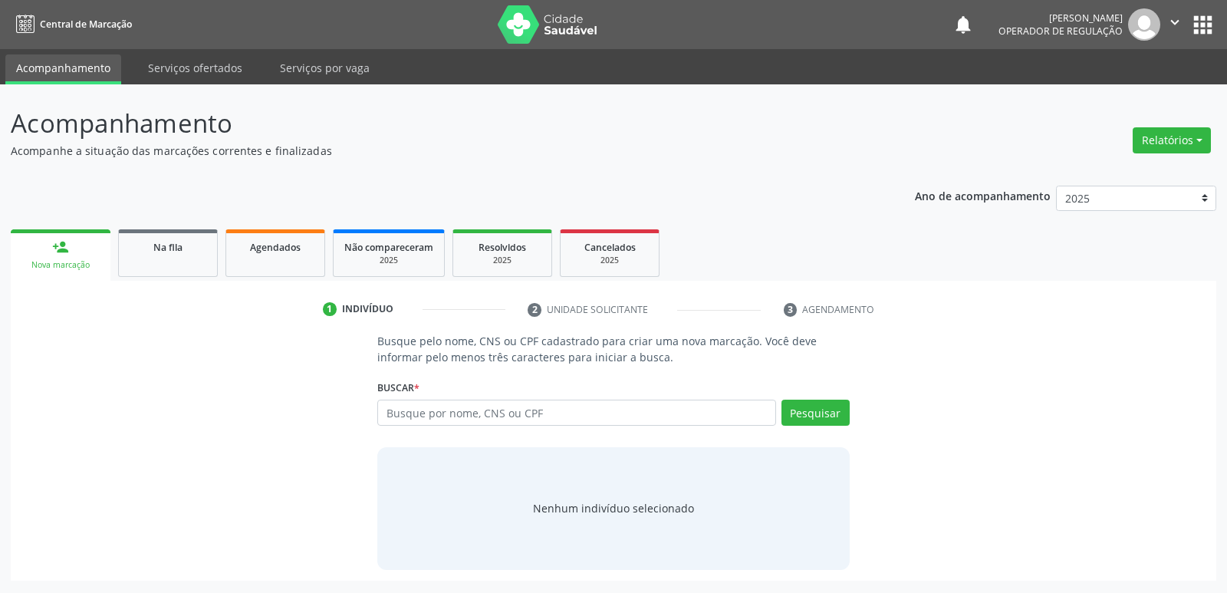
click at [489, 407] on input "text" at bounding box center [576, 413] width 398 height 26
type input "709208233561939"
click at [825, 409] on button "Pesquisar" at bounding box center [816, 413] width 68 height 26
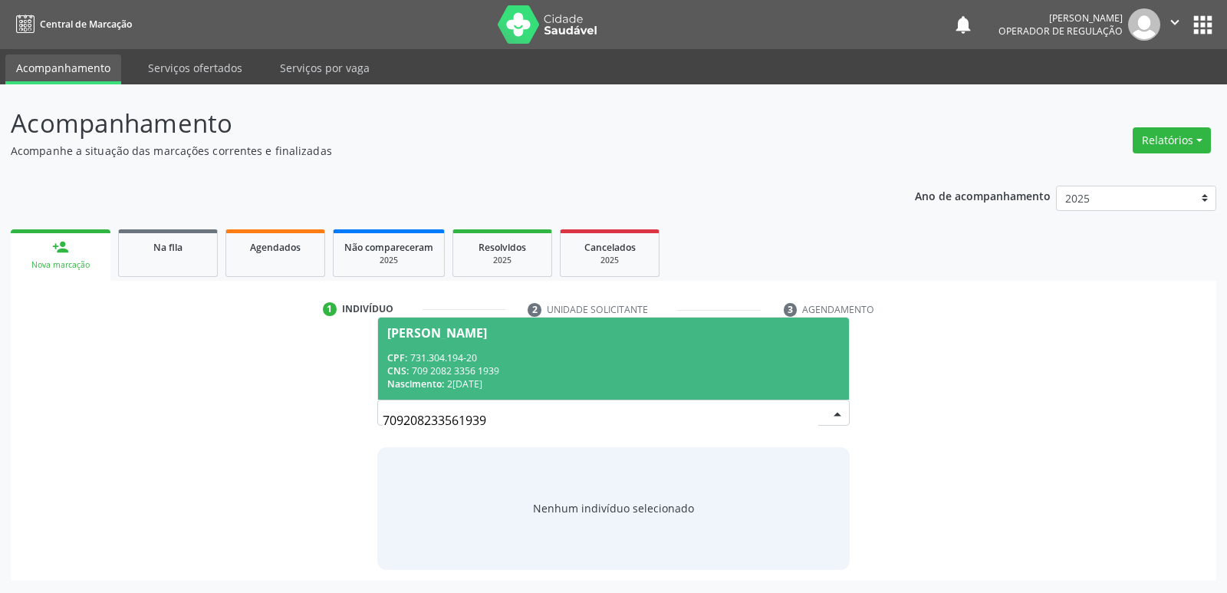
click at [471, 324] on span "[PERSON_NAME] CPF: 731.304.194-20 CNS: 709 2082 3356 1939 Nascimento: [DATE]" at bounding box center [613, 359] width 470 height 82
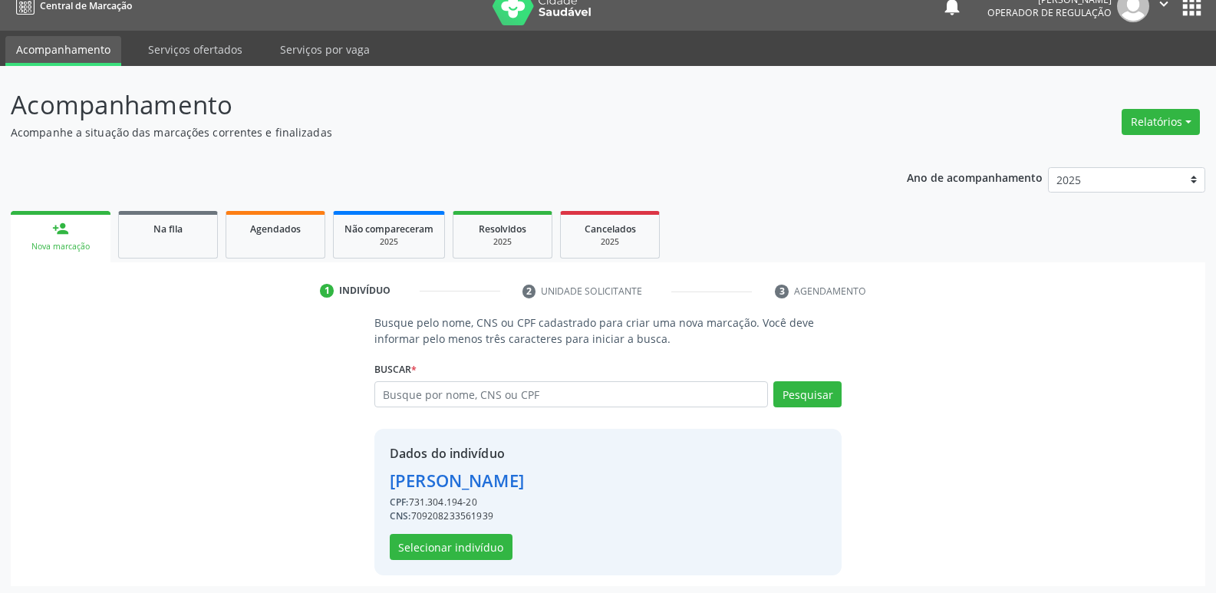
scroll to position [22, 0]
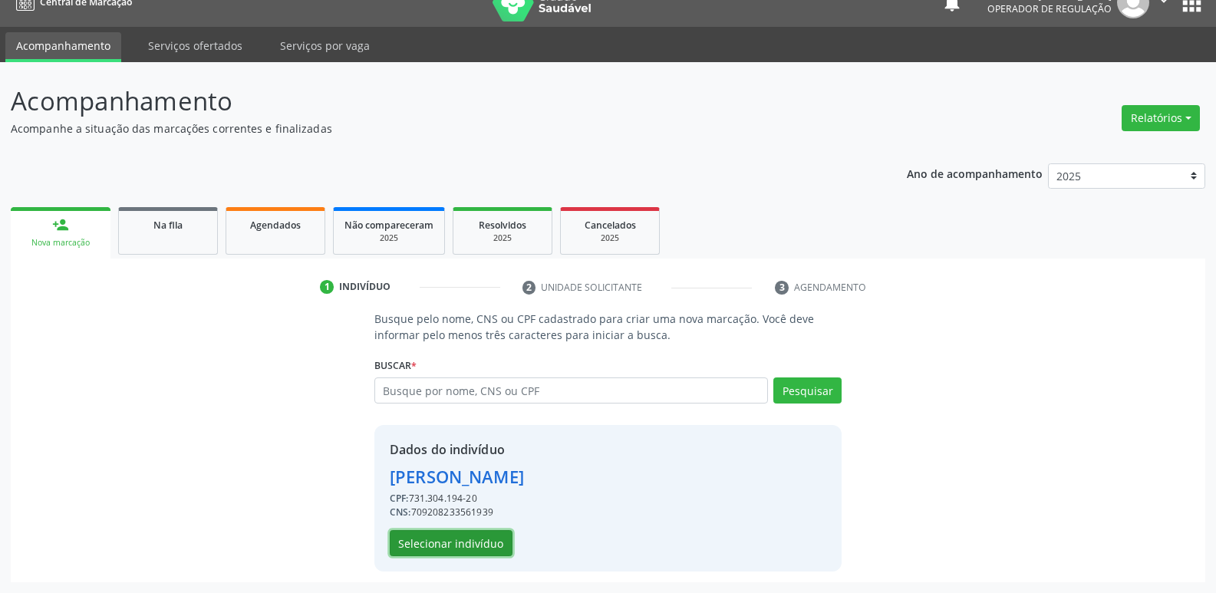
click at [500, 536] on button "Selecionar indivíduo" at bounding box center [451, 543] width 123 height 26
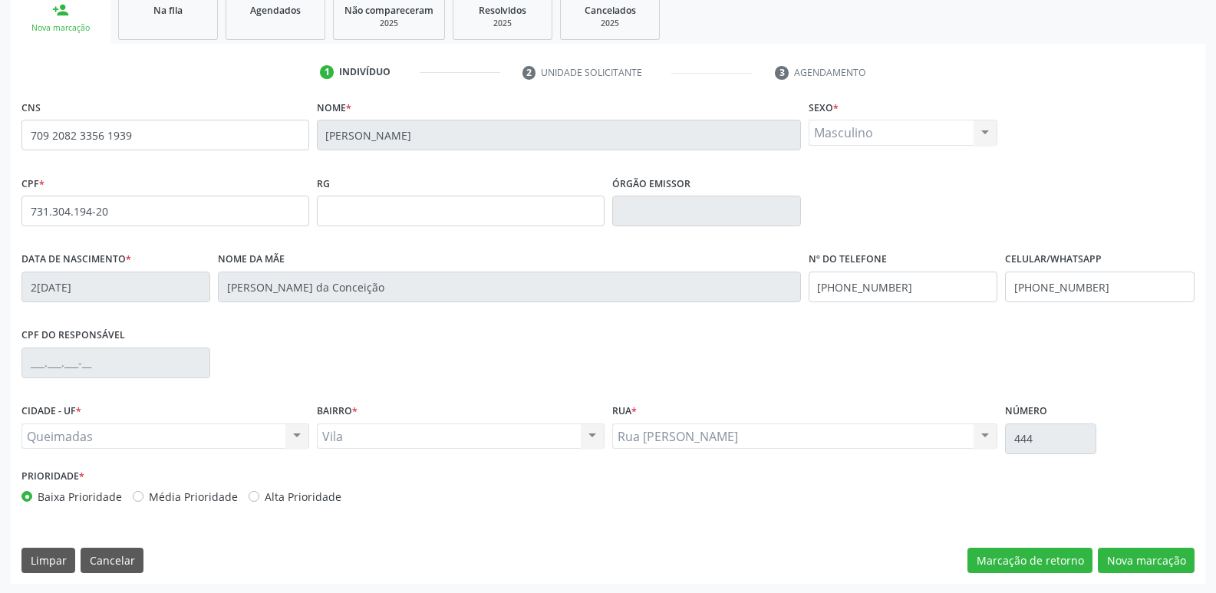
scroll to position [239, 0]
click at [1158, 565] on button "Nova marcação" at bounding box center [1146, 559] width 97 height 26
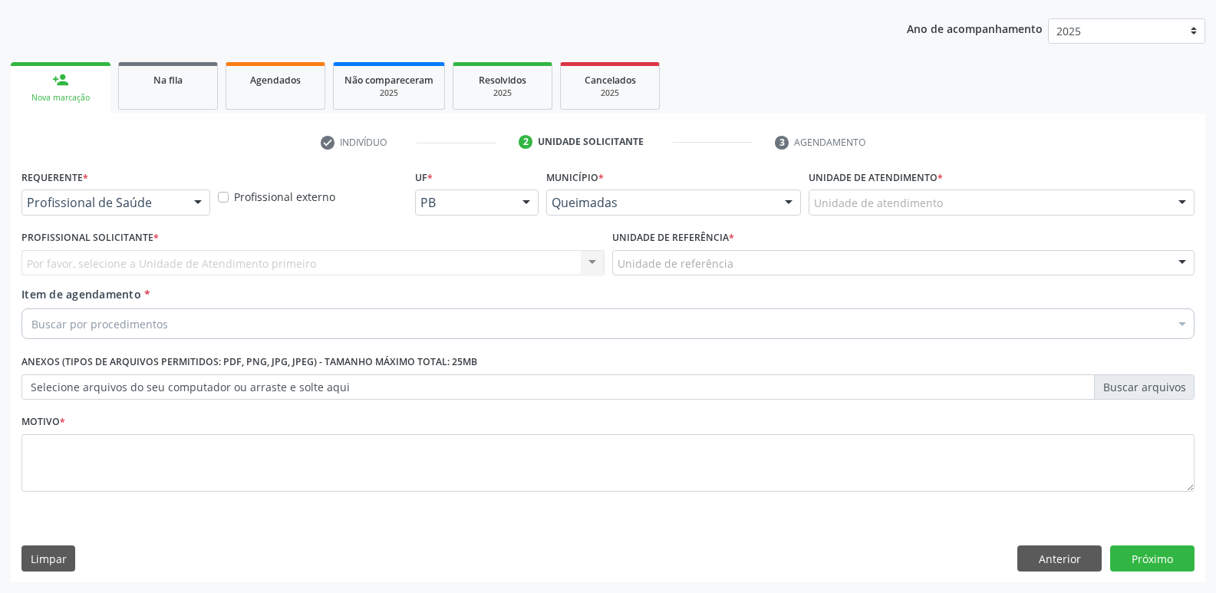
scroll to position [167, 0]
click at [168, 193] on div "Profissional de Saúde" at bounding box center [115, 202] width 189 height 26
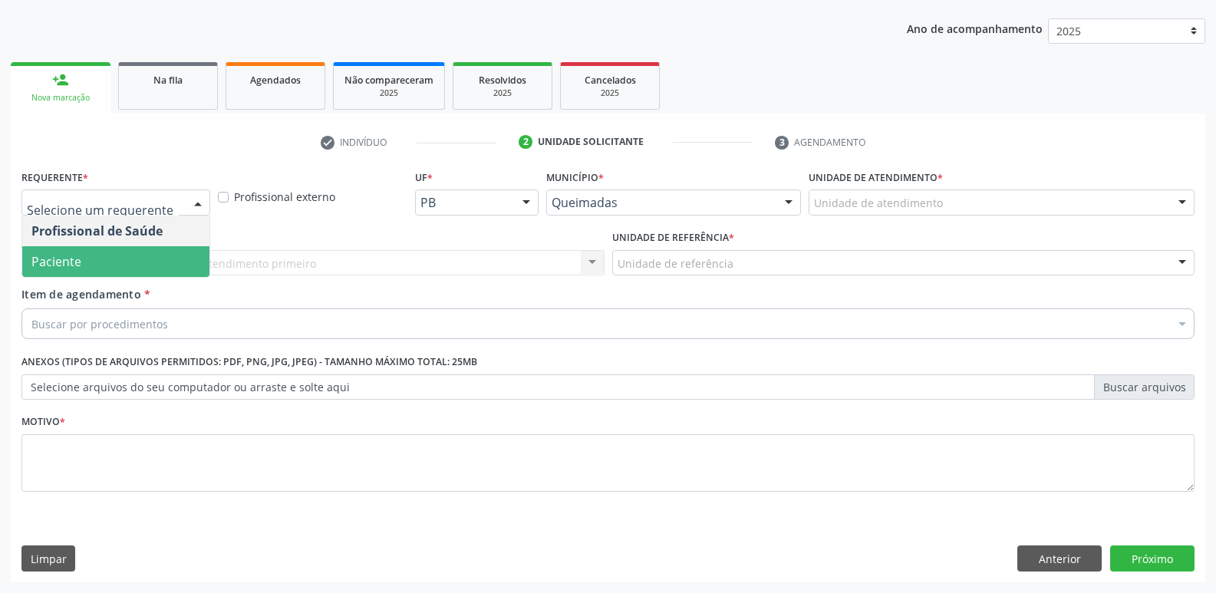
click at [132, 265] on span "Paciente" at bounding box center [115, 261] width 187 height 31
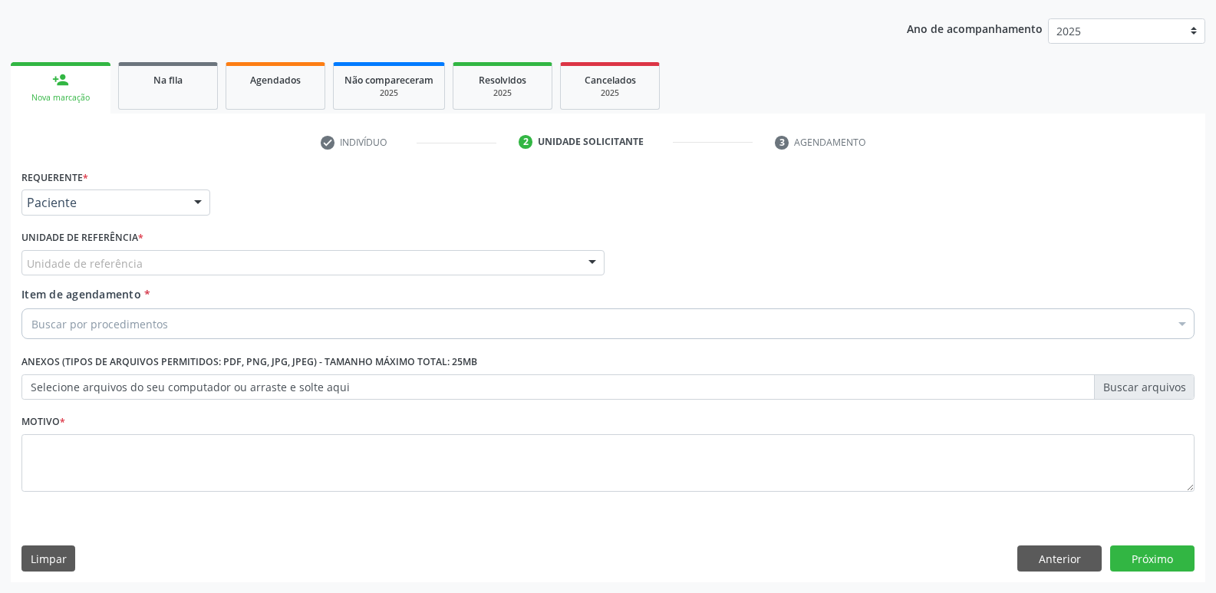
click at [188, 268] on div "Unidade de referência" at bounding box center [312, 263] width 583 height 26
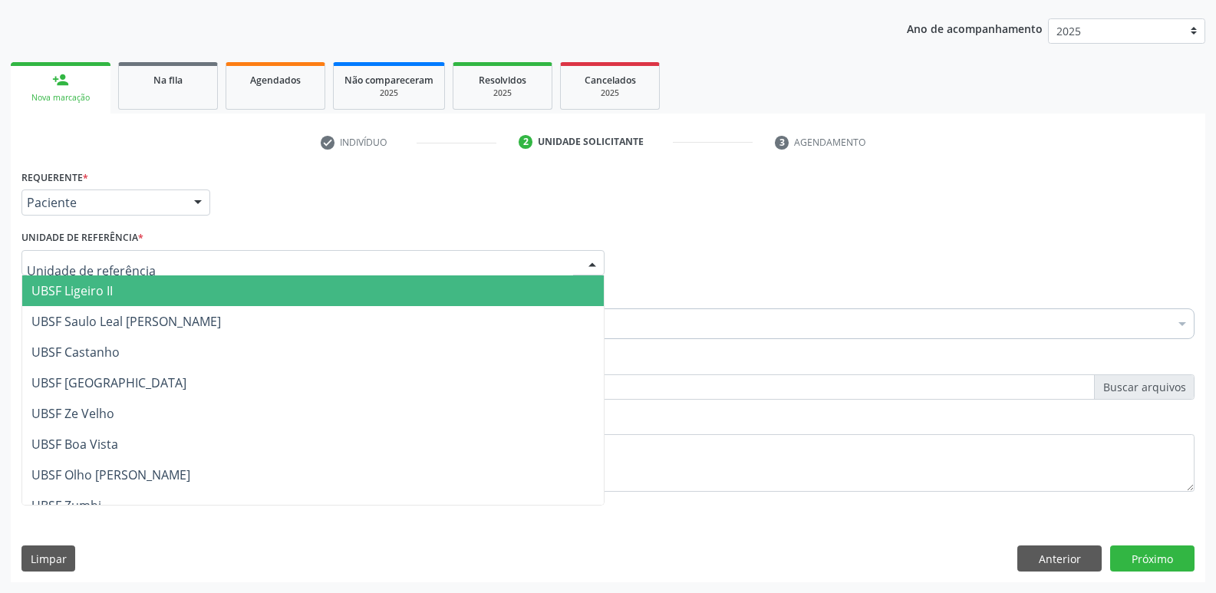
type input "V"
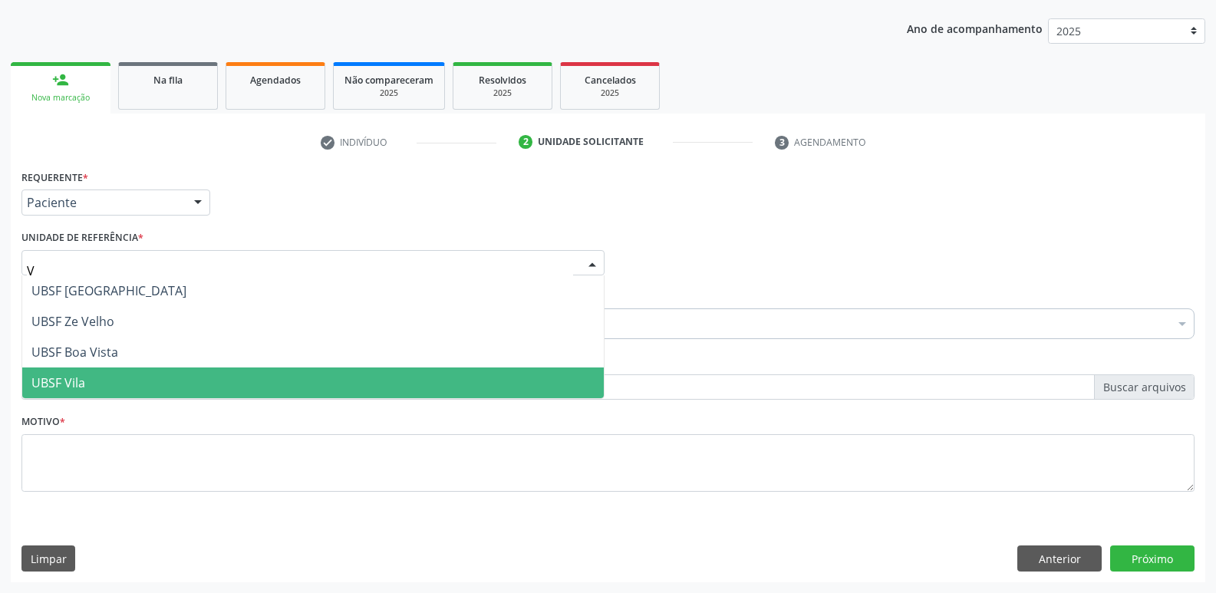
drag, startPoint x: 110, startPoint y: 384, endPoint x: 133, endPoint y: 357, distance: 35.9
click at [109, 374] on span "UBSF Vila" at bounding box center [312, 382] width 581 height 31
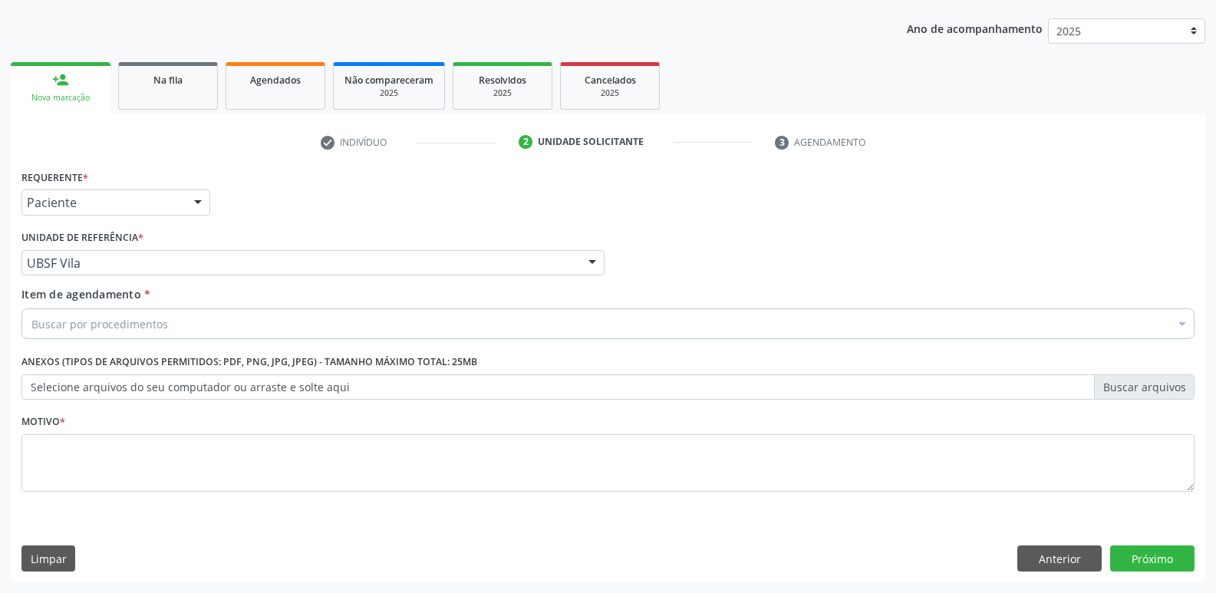
click at [177, 322] on div "Buscar por procedimentos" at bounding box center [607, 323] width 1173 height 31
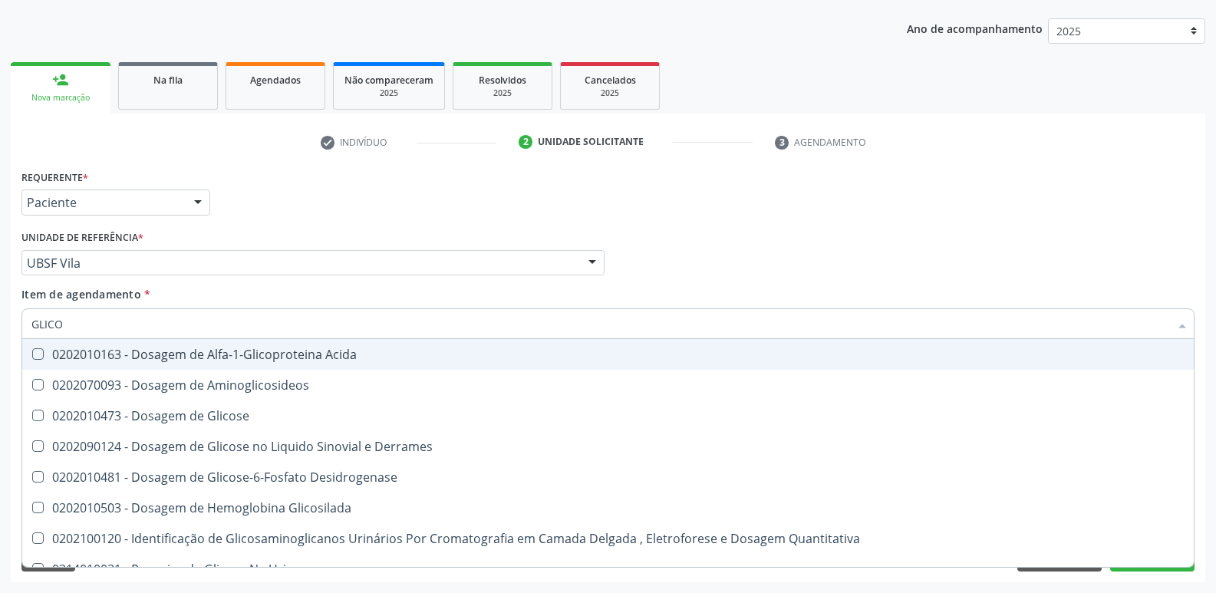
type input "GLICOS"
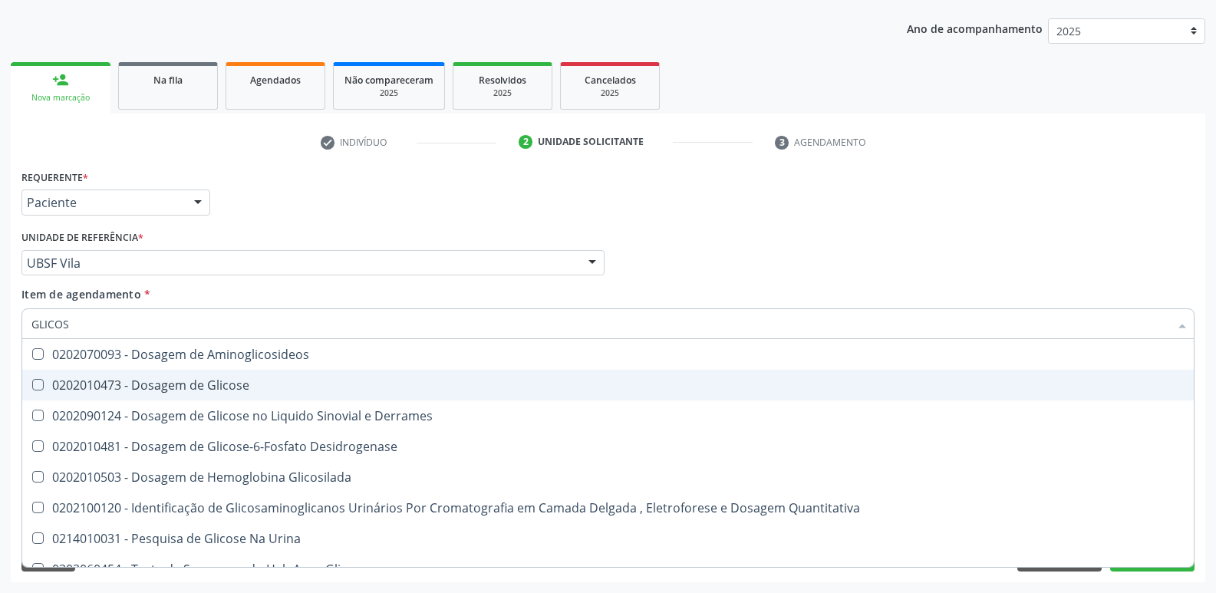
click at [169, 382] on div "0202010473 - Dosagem de Glicose" at bounding box center [607, 385] width 1153 height 12
checkbox Glicose "true"
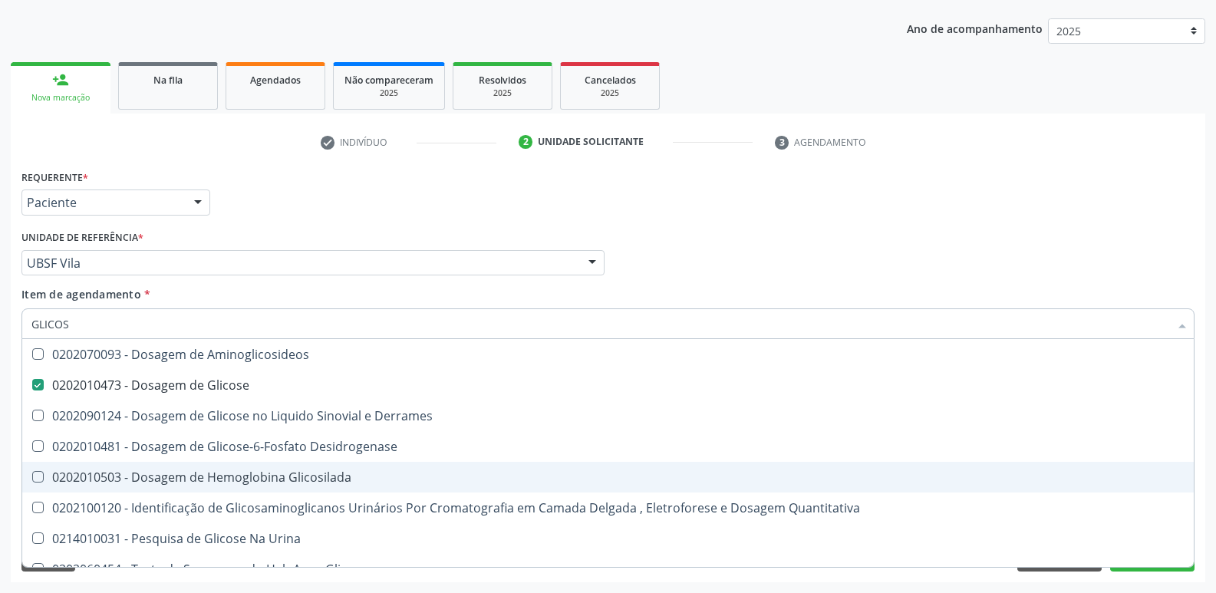
click at [283, 475] on div "0202010503 - Dosagem de Hemoglobina Glicosilada" at bounding box center [607, 477] width 1153 height 12
checkbox Glicosilada "true"
type input "GLICO"
checkbox Glicose "false"
checkbox Derrames "true"
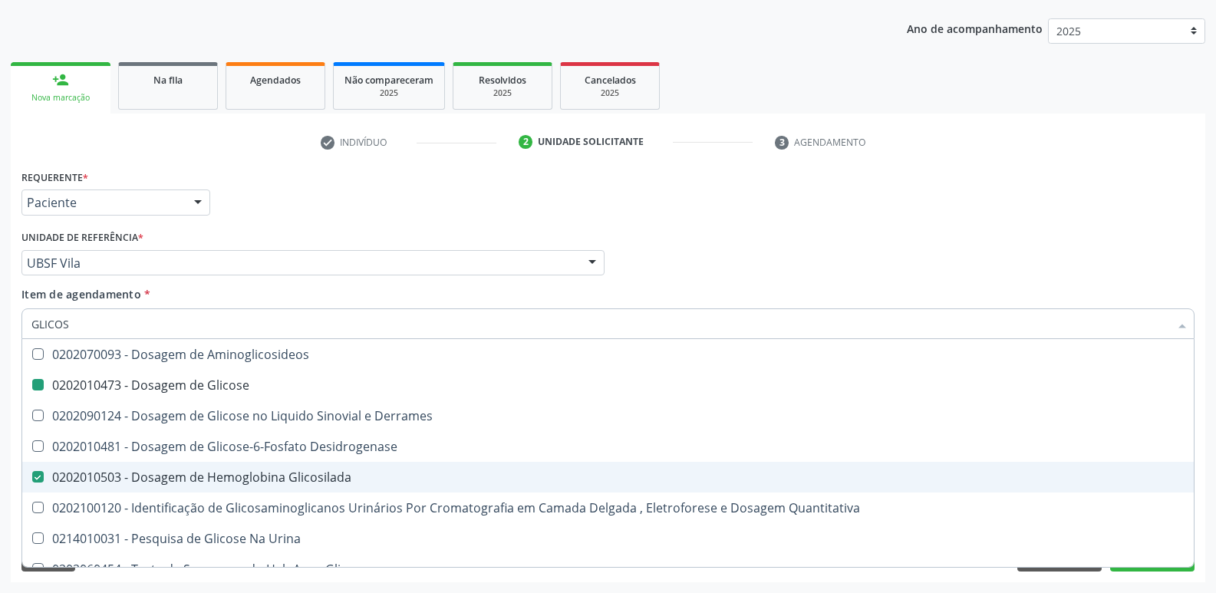
checkbox Glicosilada "false"
checkbox Quantitativa "true"
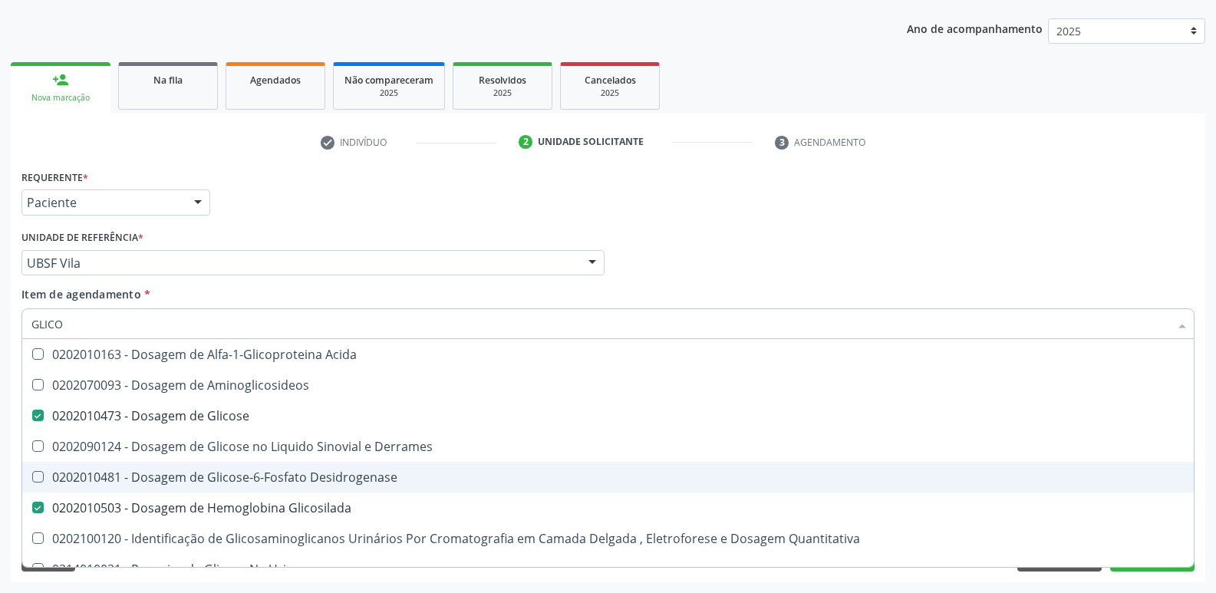
type input "GLIC"
checkbox Glicose "false"
checkbox Glicosilada "false"
type input "G"
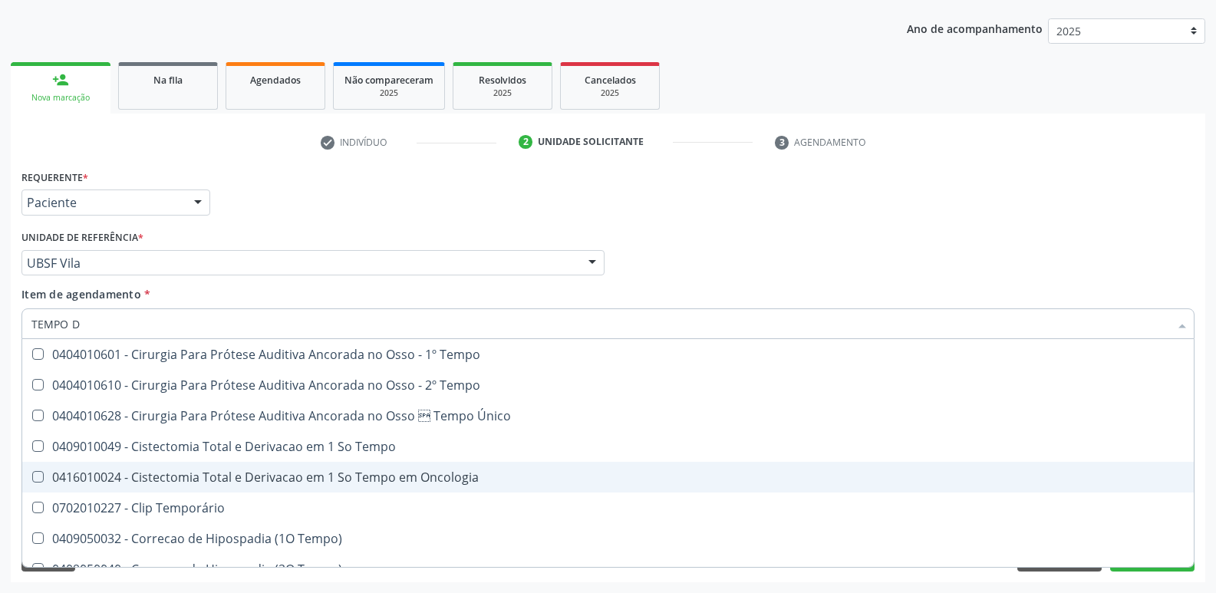
type input "TEMPO DE"
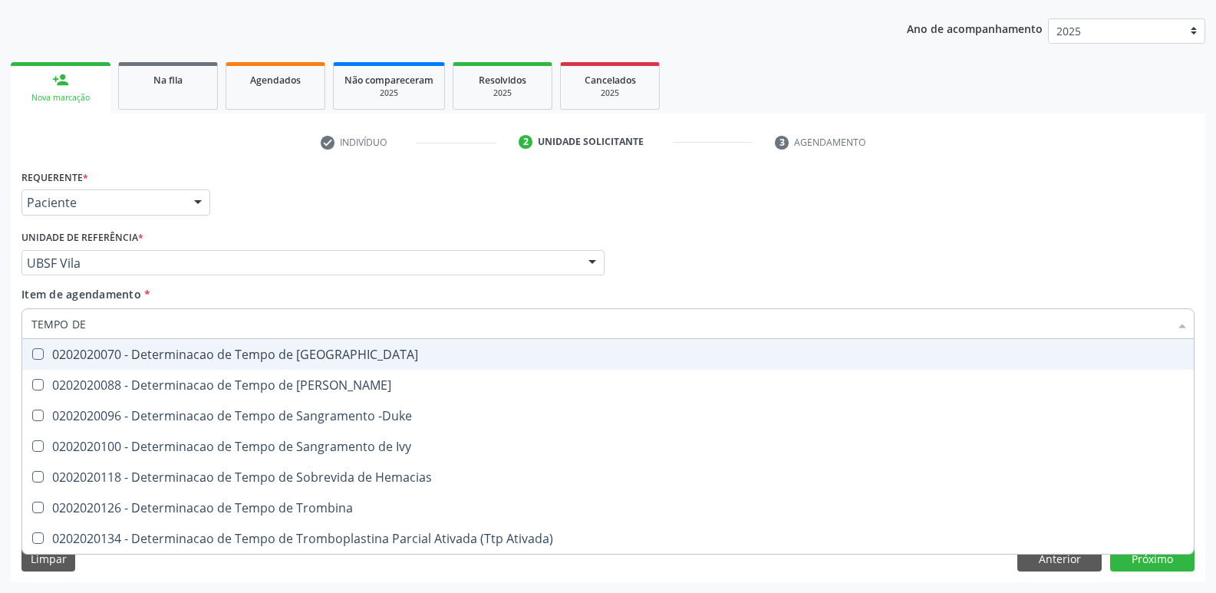
click at [354, 351] on div "0202020070 - Determinacao de Tempo de [GEOGRAPHIC_DATA]" at bounding box center [607, 354] width 1153 height 12
checkbox Coagulacao "true"
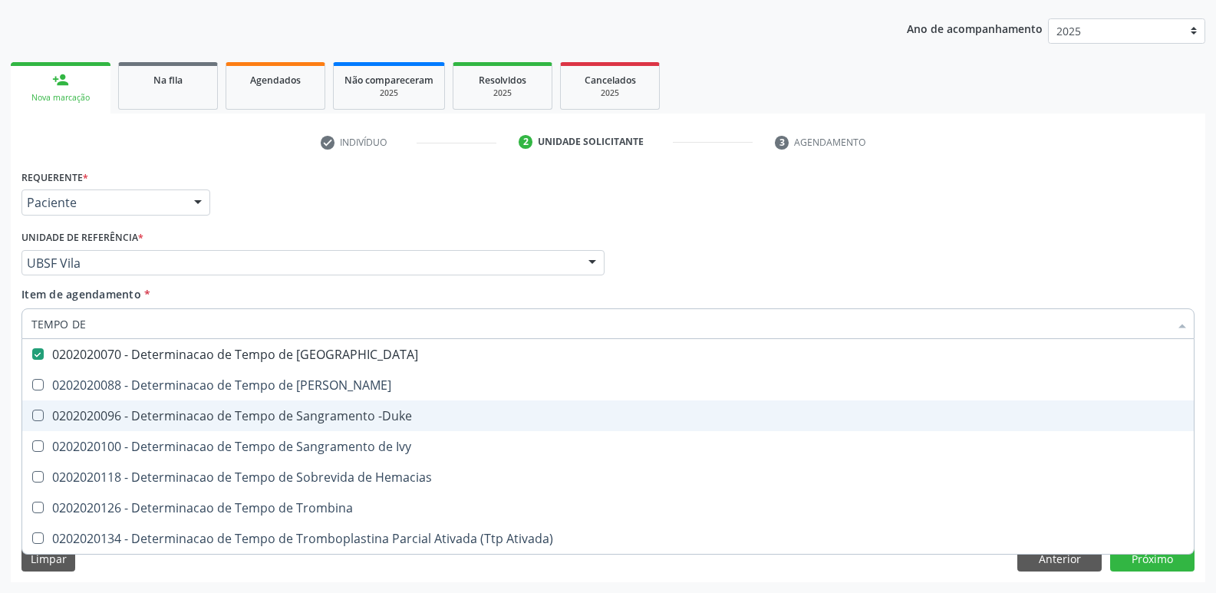
click at [355, 413] on div "0202020096 - Determinacao de Tempo de Sangramento -Duke" at bounding box center [607, 416] width 1153 height 12
checkbox -Duke "true"
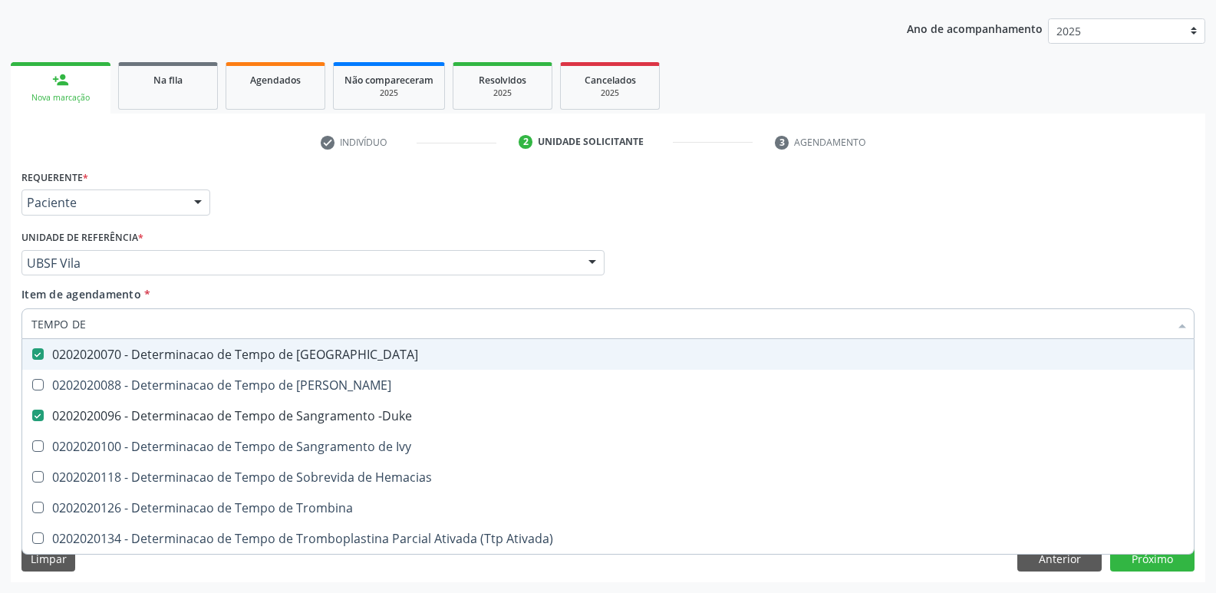
drag, startPoint x: 133, startPoint y: 320, endPoint x: 18, endPoint y: 287, distance: 119.7
click at [0, 297] on div "Acompanhamento Acompanhe a situação das marcações correntes e finalizadas Relat…" at bounding box center [608, 255] width 1216 height 676
type input "H"
checkbox Coagulacao "false"
checkbox -Duke "false"
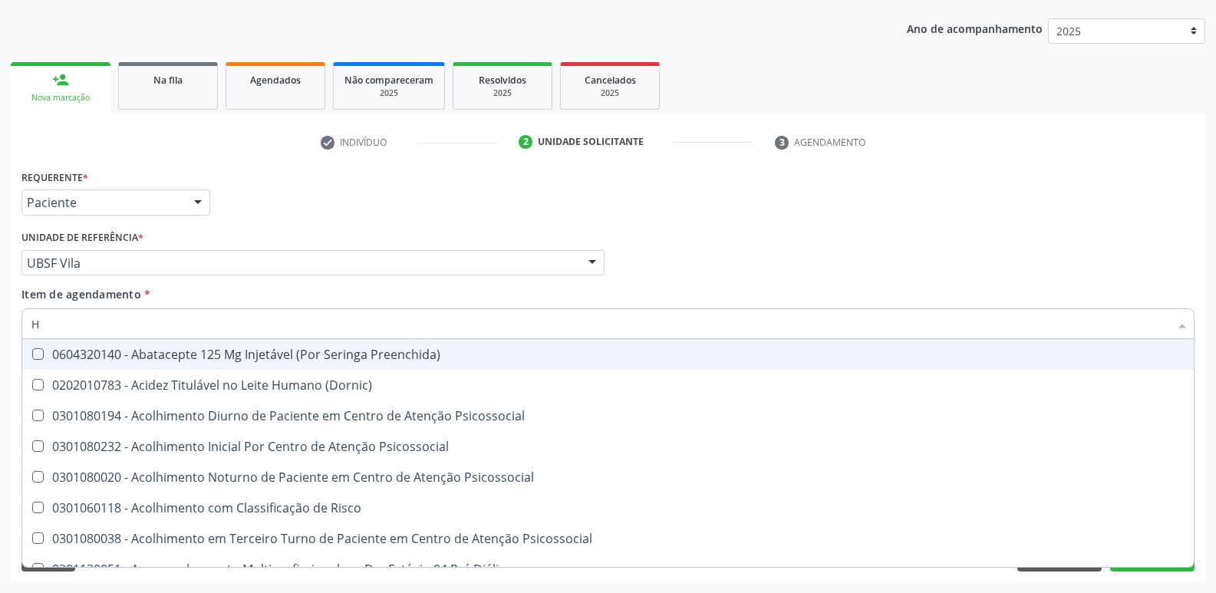
type input "HE"
checkbox Genético "true"
checkbox Glicosilada "false"
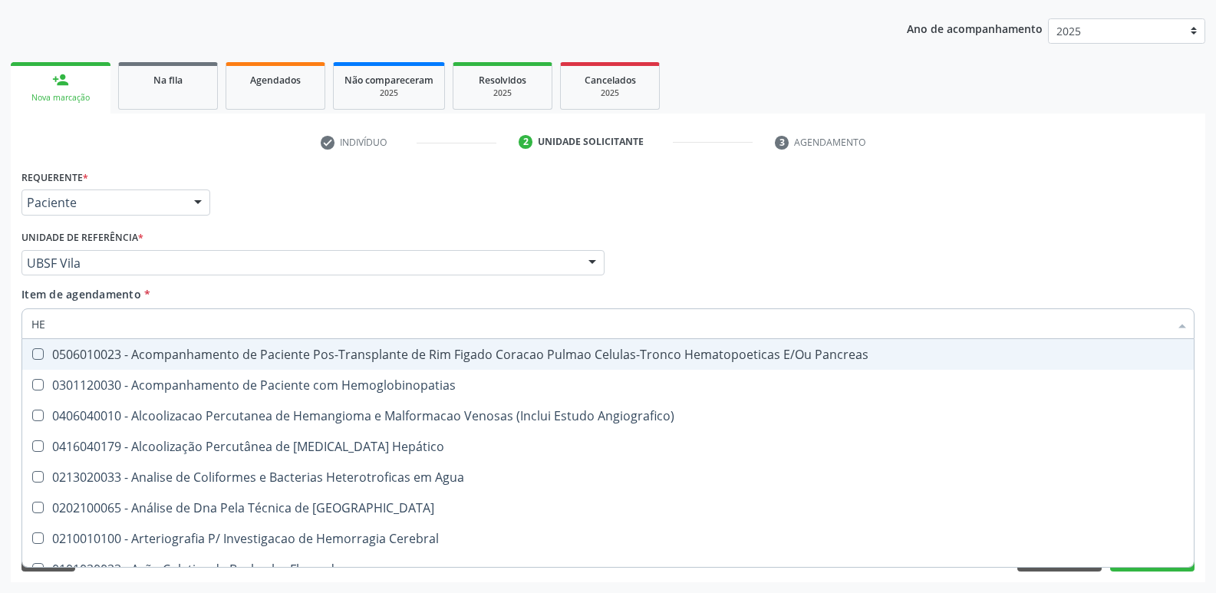
type input "HEM"
checkbox Radiosotopos\) "true"
checkbox Glicosilada "false"
type input "HEMO"
checkbox Transplante "true"
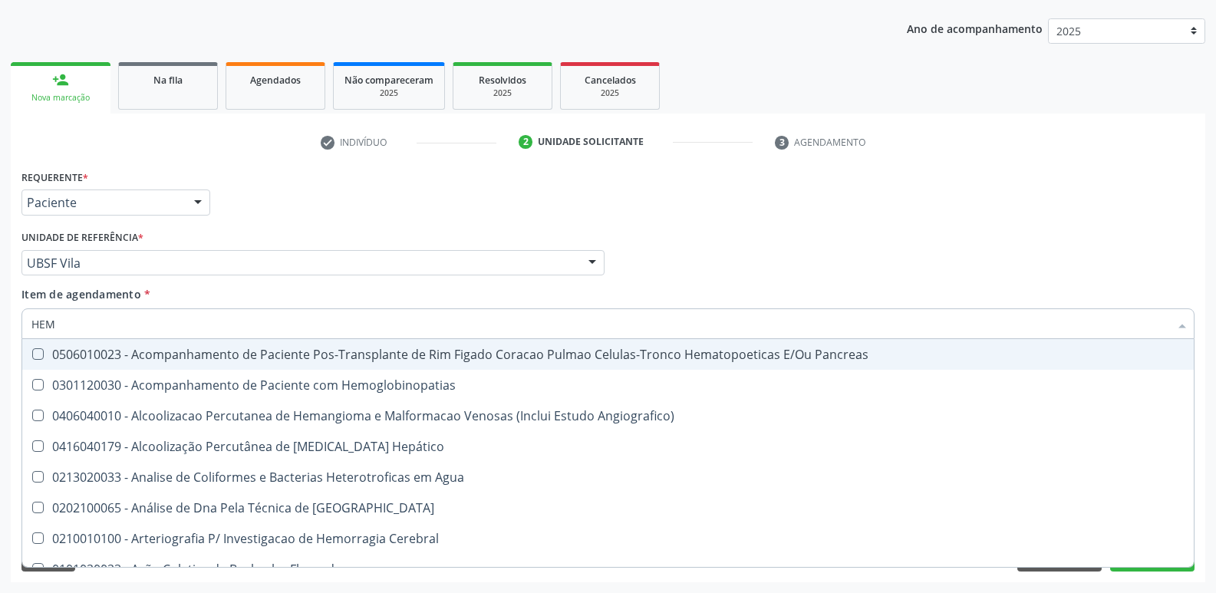
checkbox Radiosotopos\) "false"
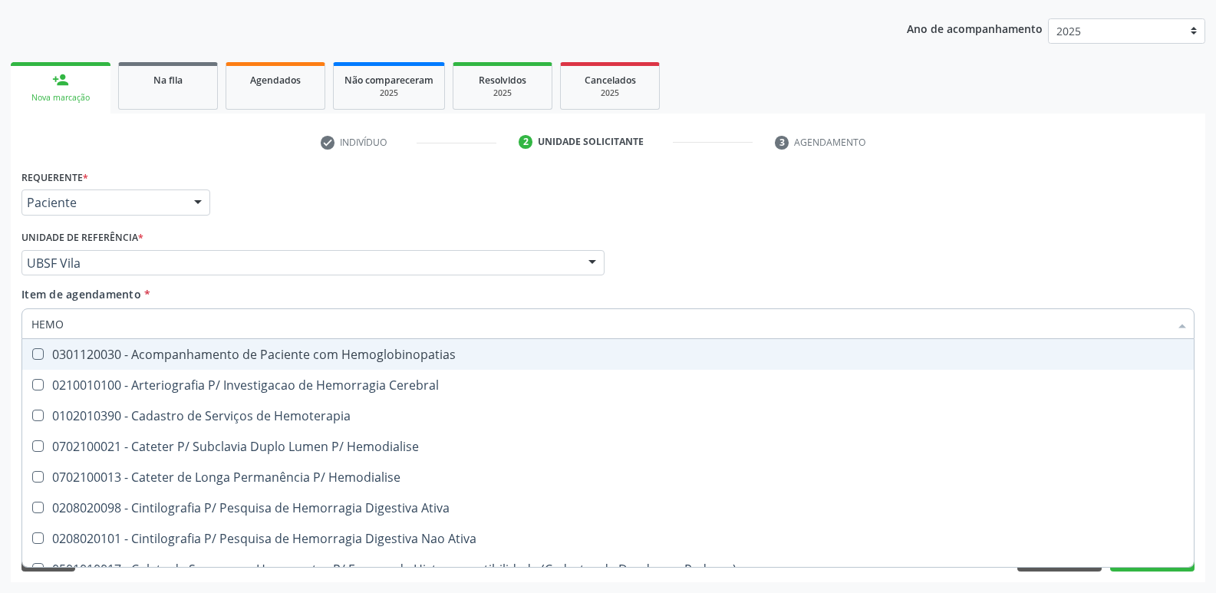
type input "HEMOG"
checkbox \(Confirmatorio\) "true"
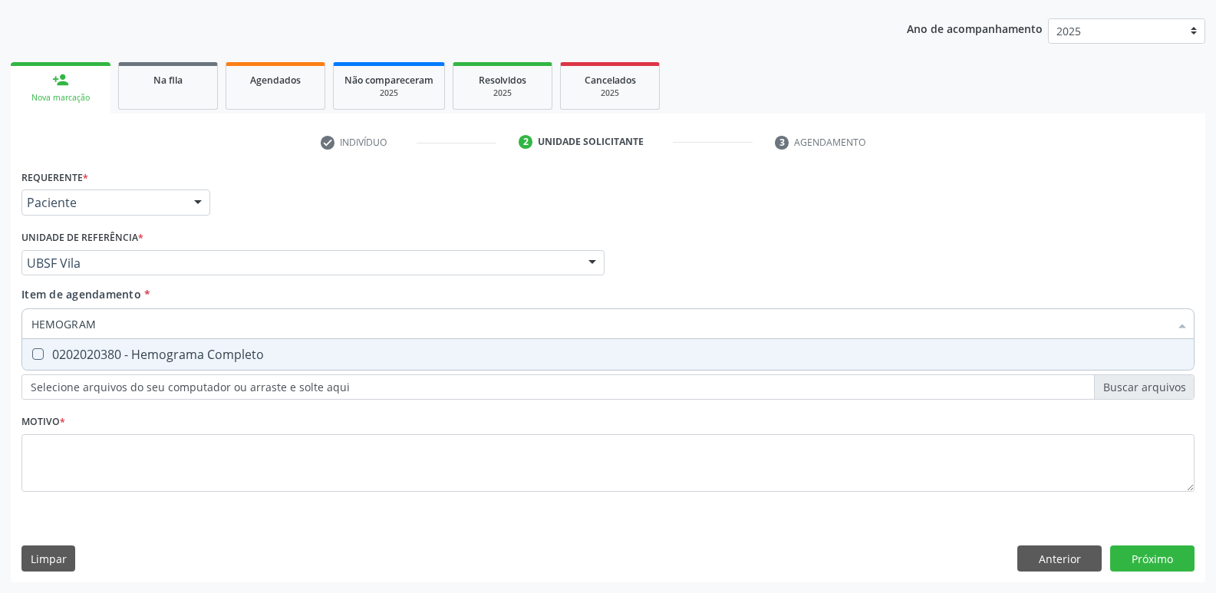
type input "HEMOGRAMA"
drag, startPoint x: 98, startPoint y: 364, endPoint x: 111, endPoint y: 384, distance: 23.8
click at [104, 362] on span "0202020380 - Hemograma Completo" at bounding box center [607, 354] width 1171 height 31
checkbox Completo "true"
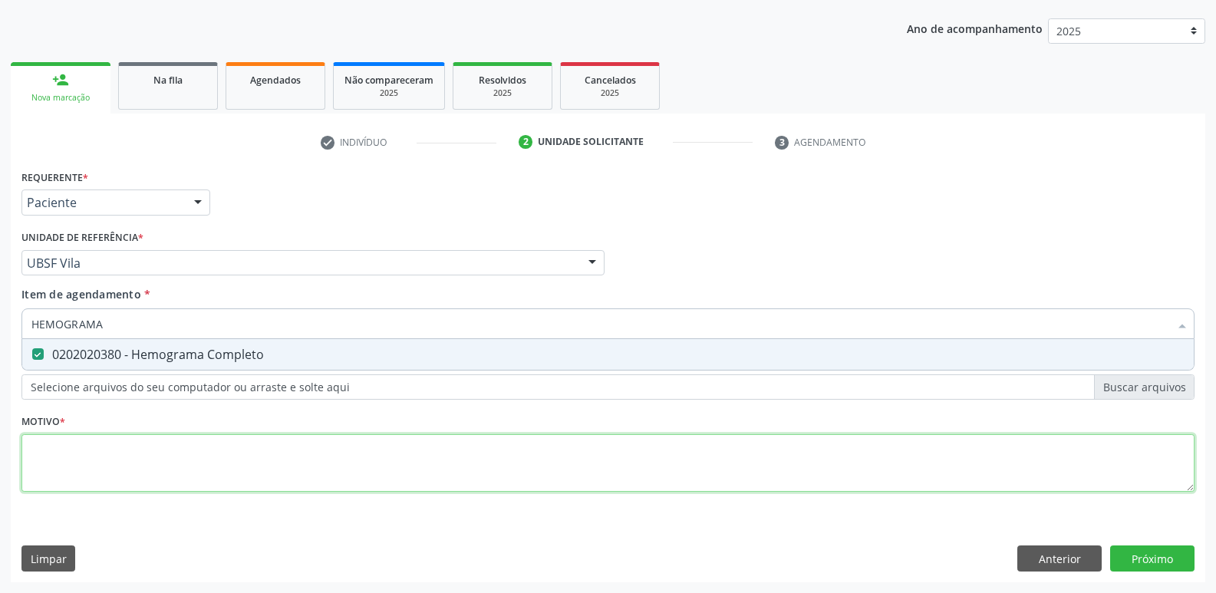
click at [52, 456] on div "Requerente * Paciente Profissional de Saúde Paciente Nenhum resultado encontrad…" at bounding box center [607, 340] width 1173 height 348
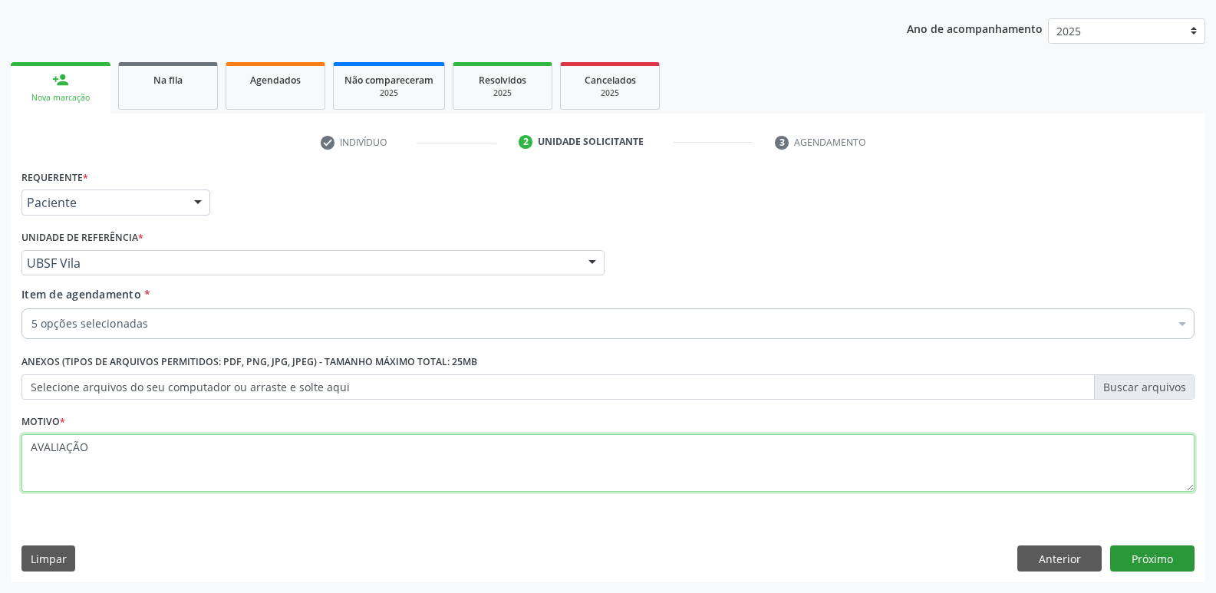
type textarea "AVALIAÇÃO"
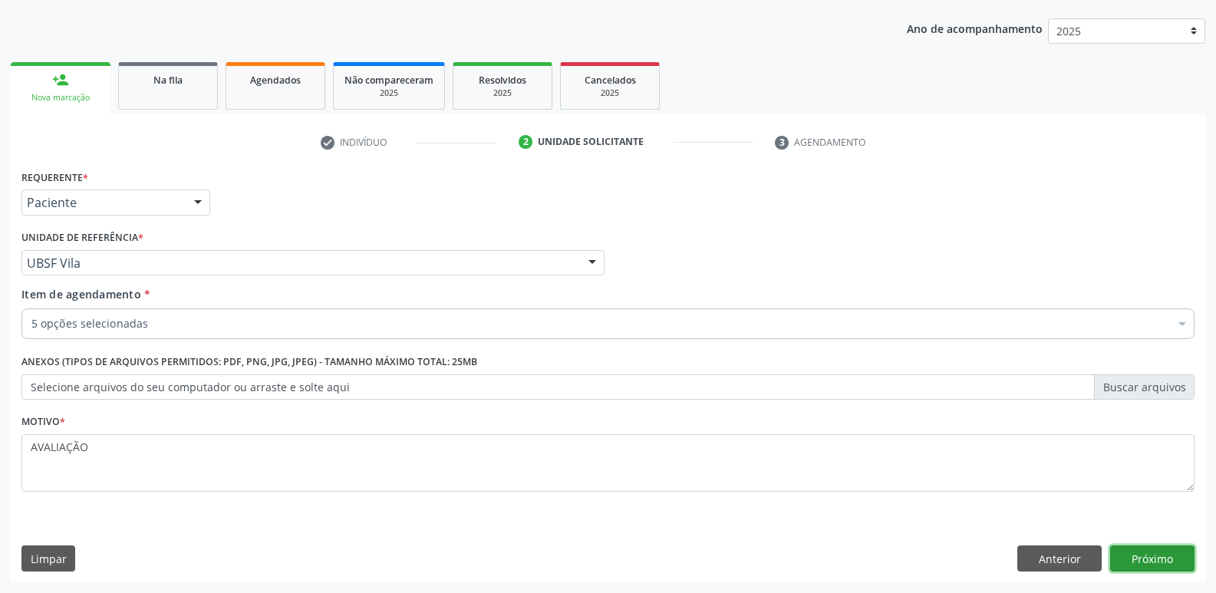
click at [1126, 552] on button "Próximo" at bounding box center [1152, 558] width 84 height 26
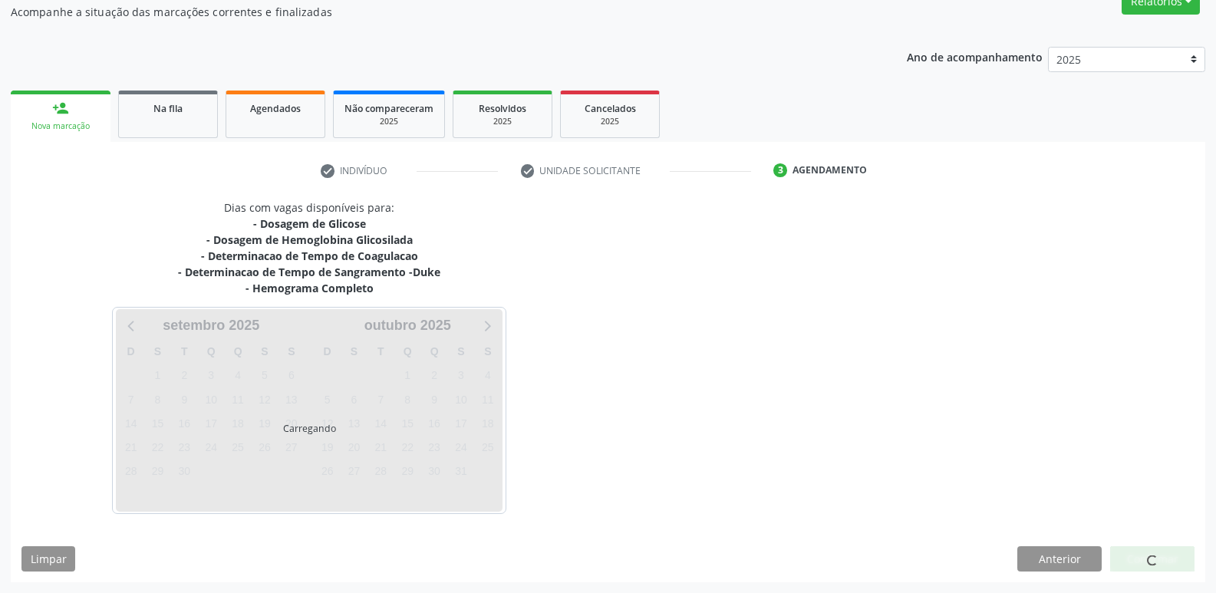
scroll to position [139, 0]
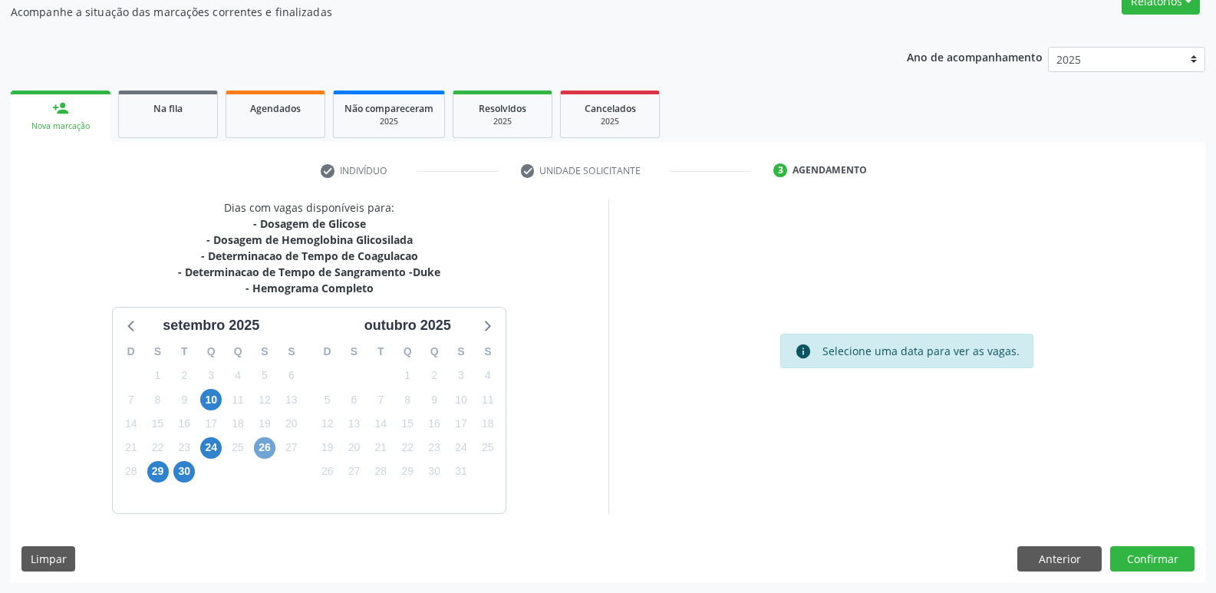
click at [266, 443] on span "26" at bounding box center [264, 447] width 21 height 21
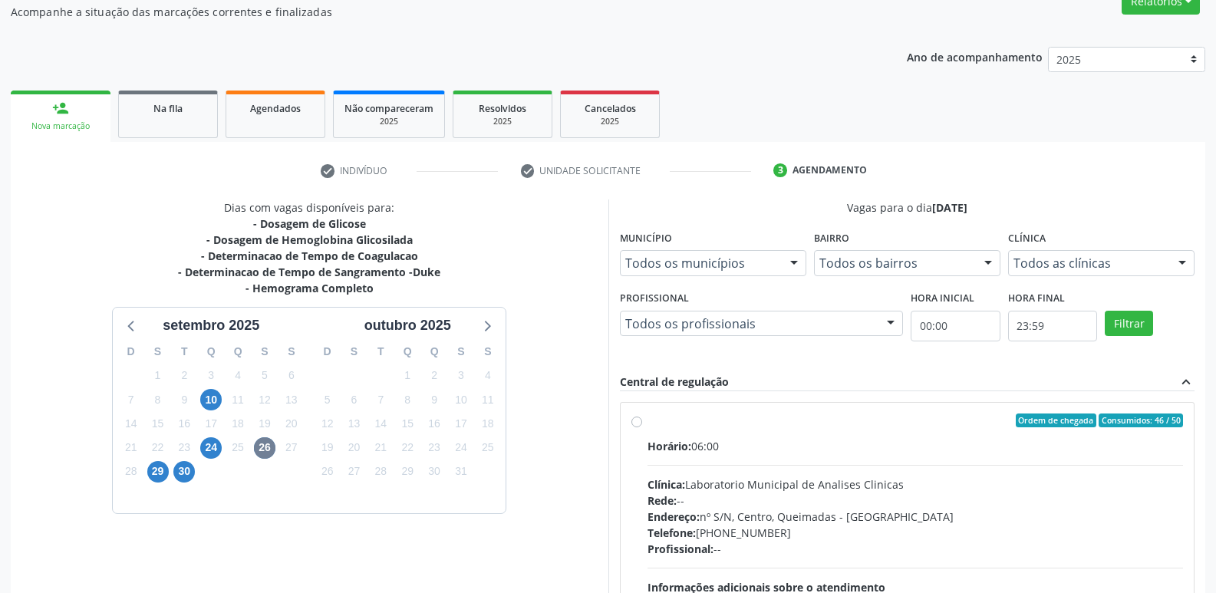
click at [924, 488] on div "Clínica: Laboratorio Municipal de Analises Clinicas" at bounding box center [915, 484] width 536 height 16
click at [642, 427] on input "Ordem de chegada Consumidos: 46 / 50 Horário: 06:00 Clínica: Laboratorio Munici…" at bounding box center [636, 420] width 11 height 14
radio input "true"
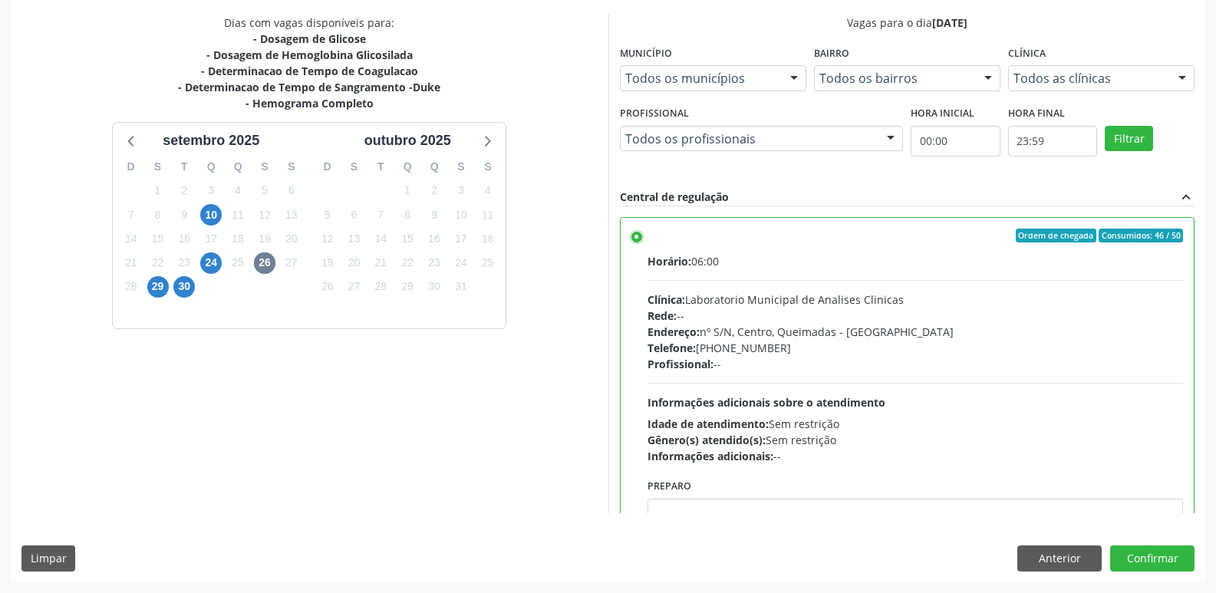
scroll to position [76, 0]
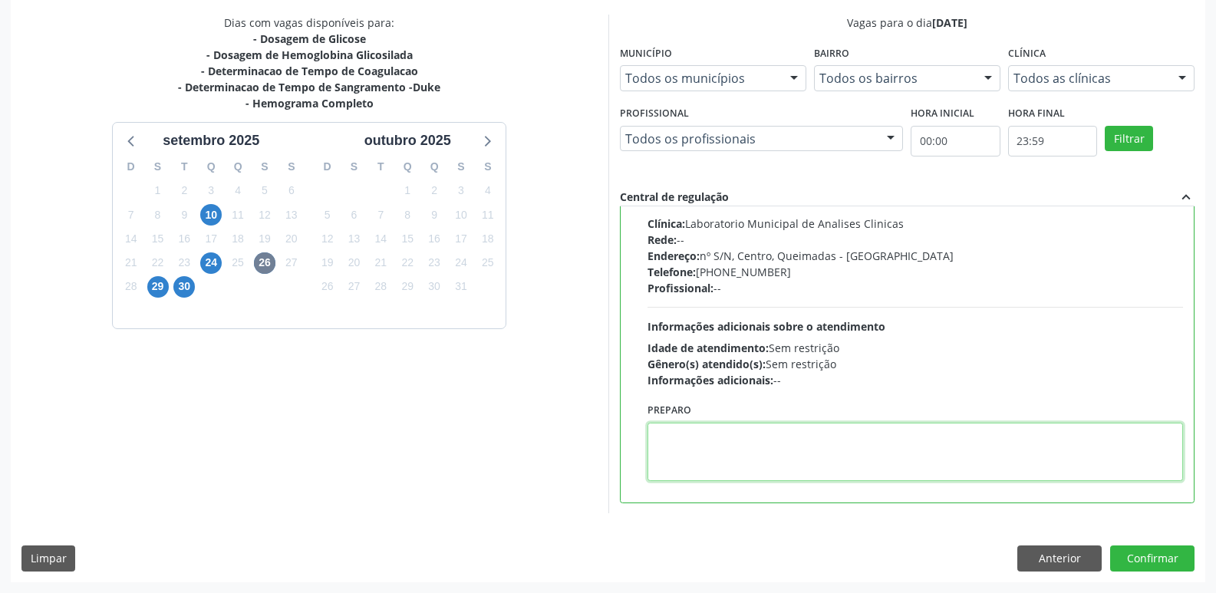
click at [759, 444] on textarea at bounding box center [915, 452] width 536 height 58
type textarea "IR EM [GEOGRAPHIC_DATA]"
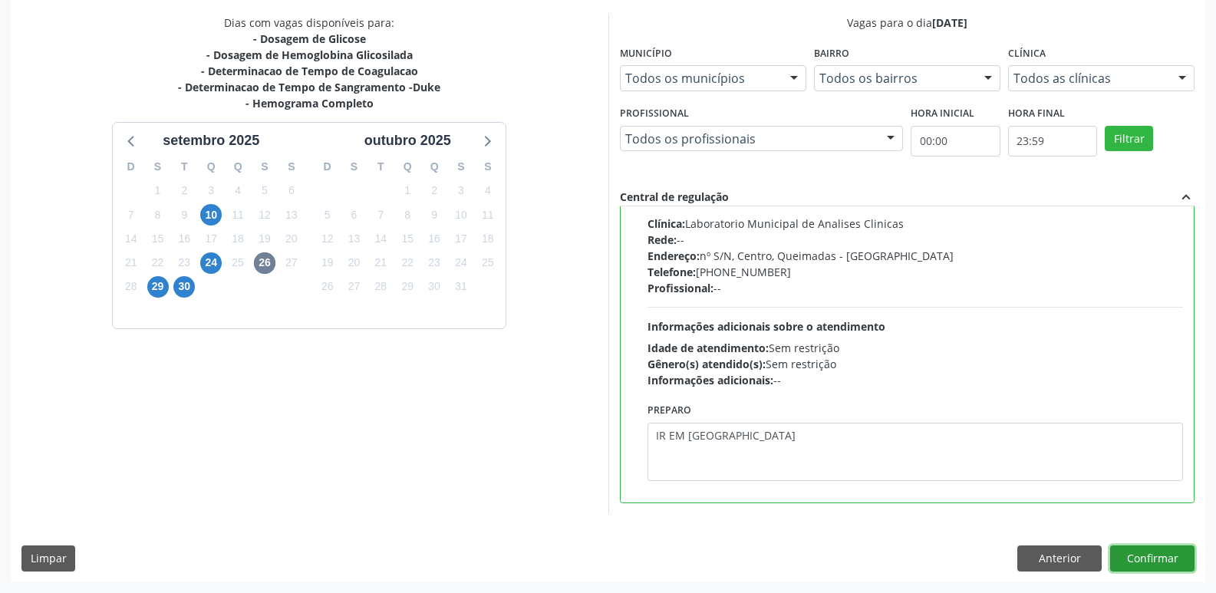
click at [1178, 548] on button "Confirmar" at bounding box center [1152, 558] width 84 height 26
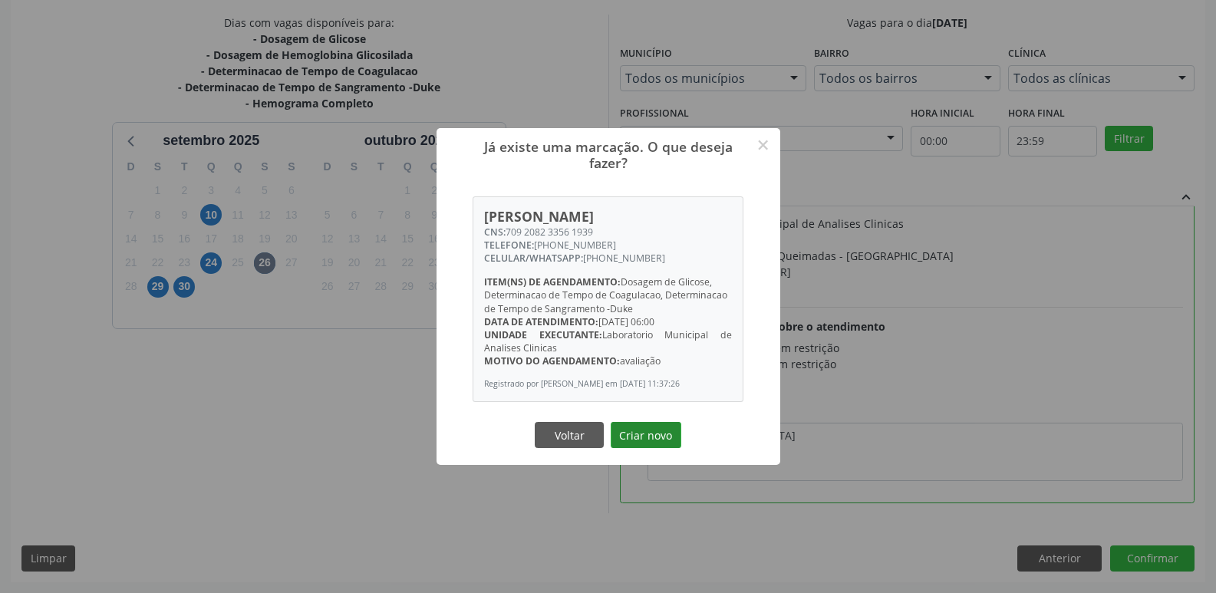
click at [624, 439] on button "Criar novo" at bounding box center [646, 435] width 71 height 26
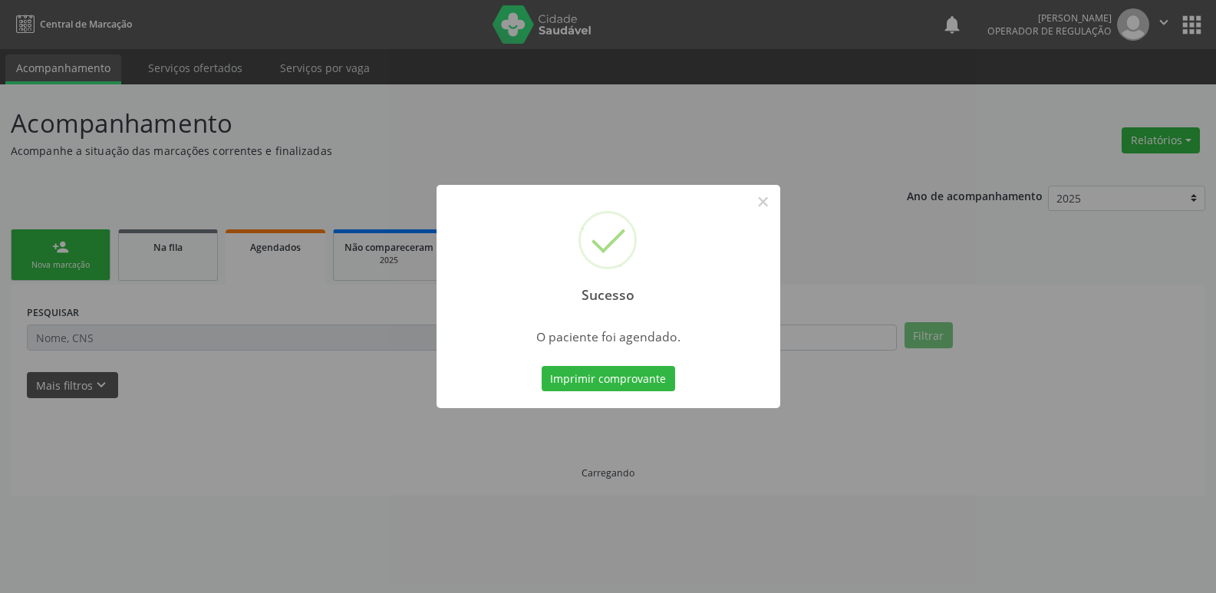
scroll to position [0, 0]
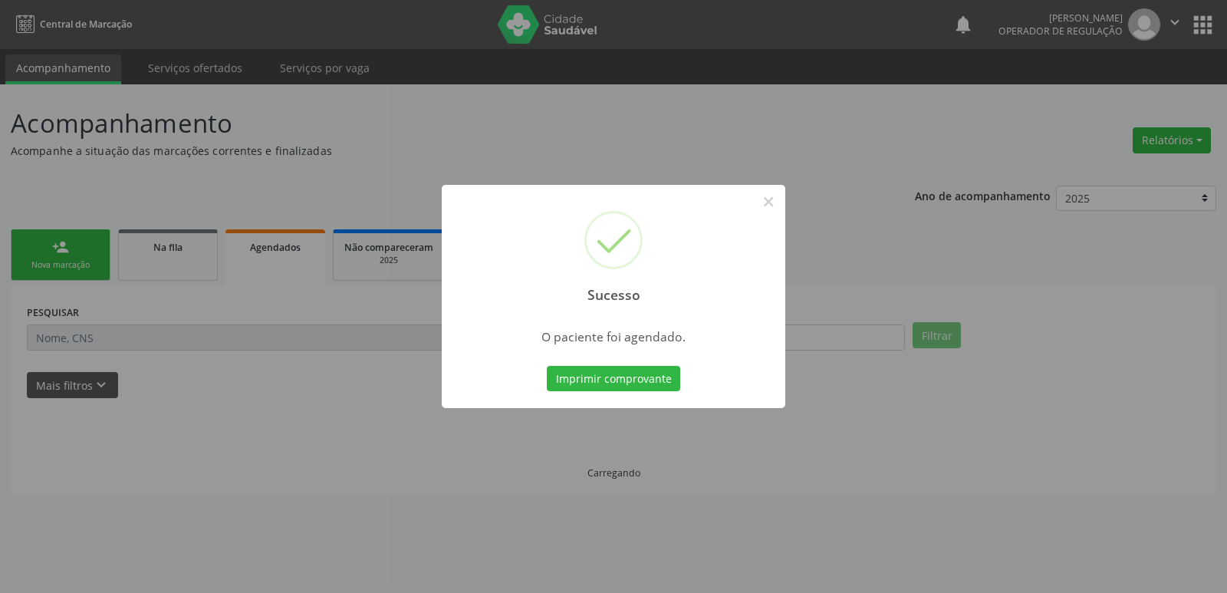
click at [547, 366] on button "Imprimir comprovante" at bounding box center [613, 379] width 133 height 26
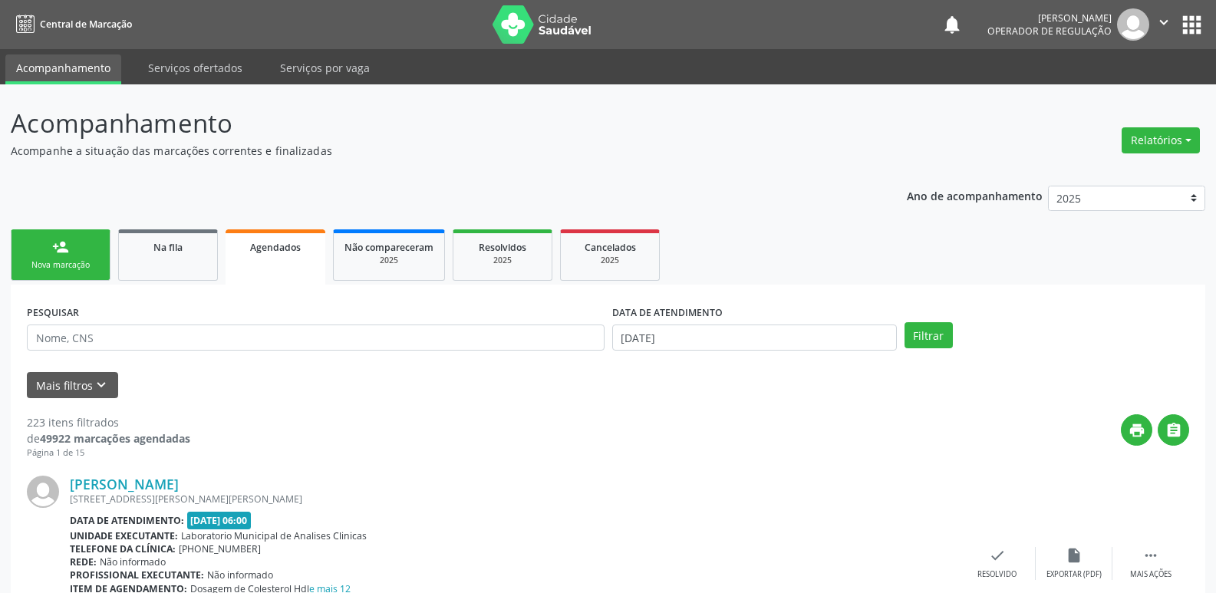
click at [68, 258] on link "person_add Nova marcação" at bounding box center [61, 254] width 100 height 51
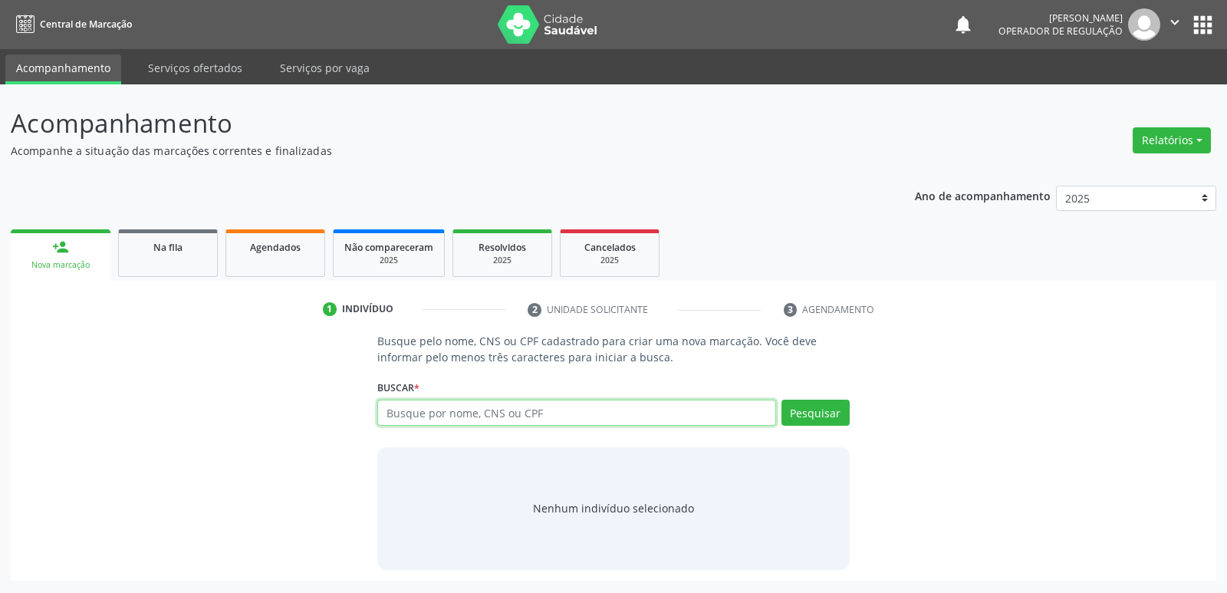
click at [536, 417] on input "text" at bounding box center [576, 413] width 398 height 26
paste input "707 0028 3509 5235"
type input "707 0028 3509 5235"
click at [812, 406] on button "Pesquisar" at bounding box center [816, 413] width 68 height 26
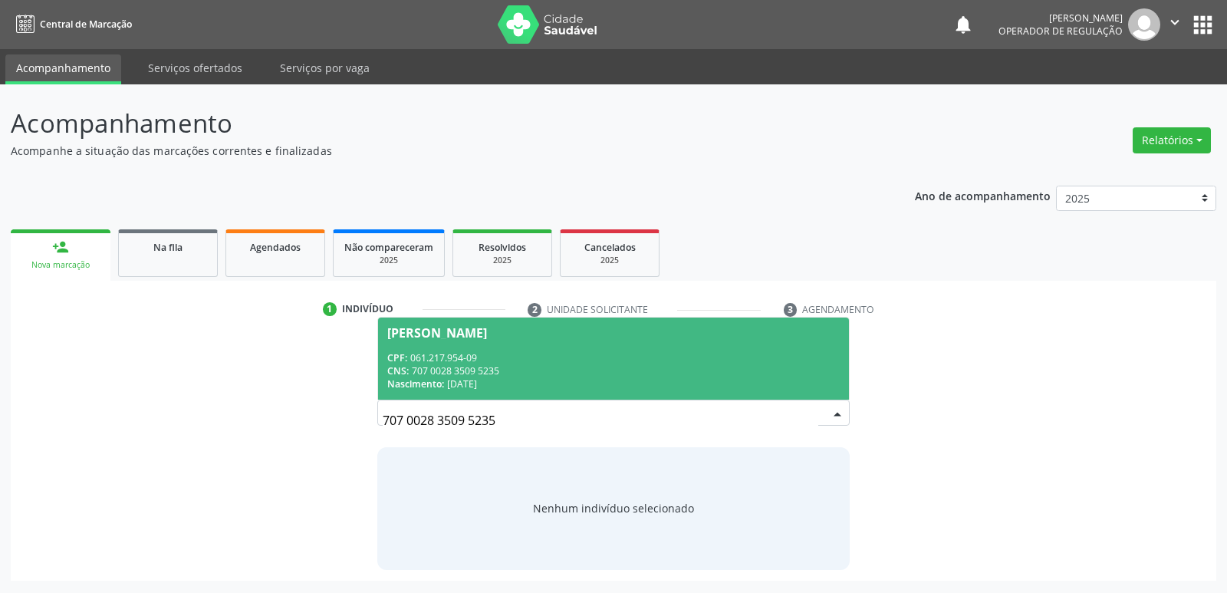
click at [712, 369] on div "CNS: 707 0028 3509 5235" at bounding box center [613, 370] width 452 height 13
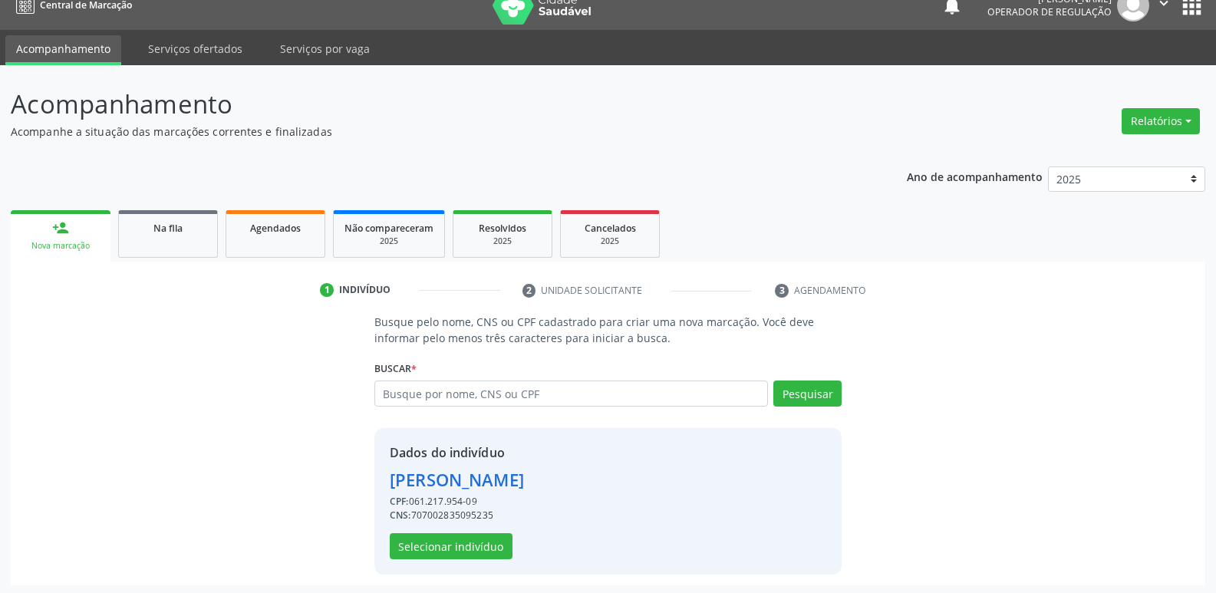
scroll to position [22, 0]
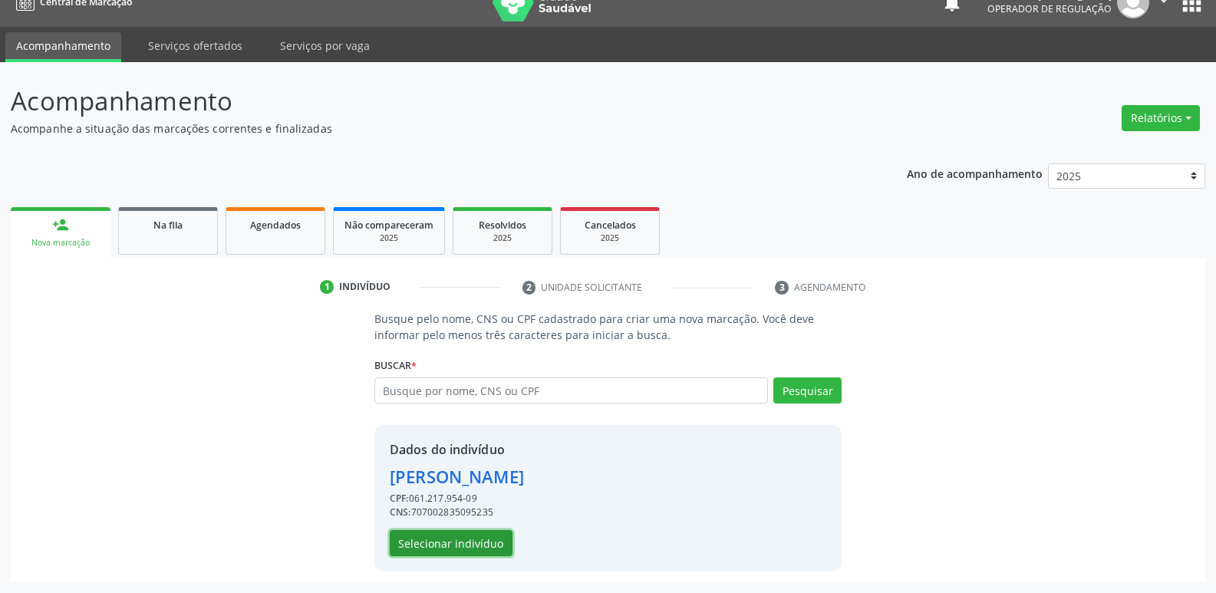
click at [495, 535] on button "Selecionar indivíduo" at bounding box center [451, 543] width 123 height 26
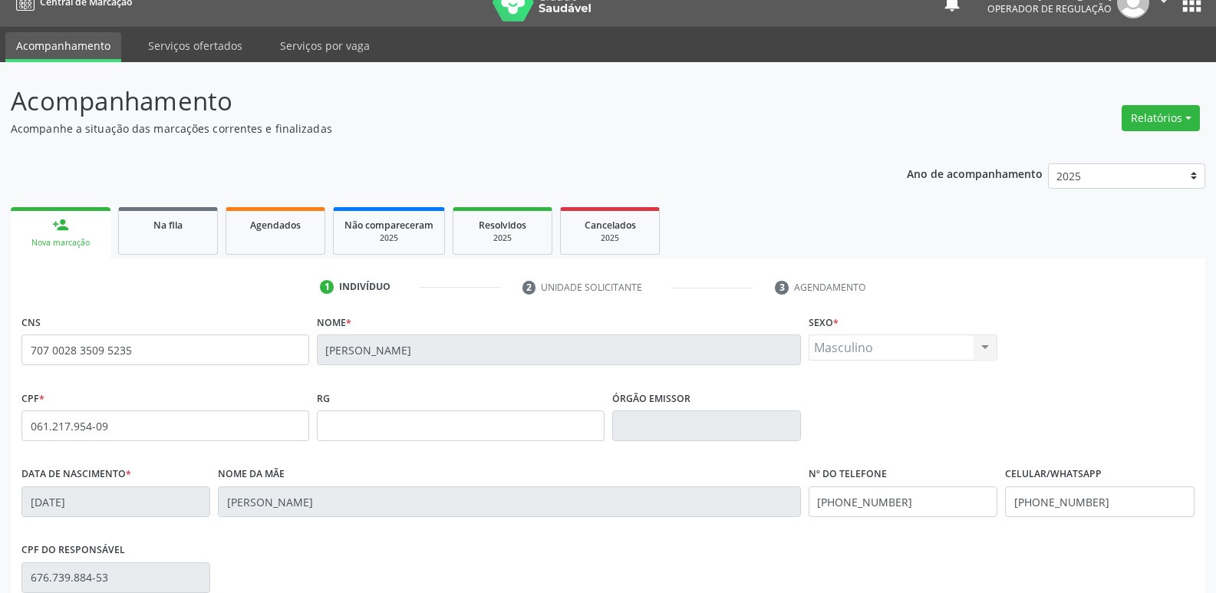
scroll to position [239, 0]
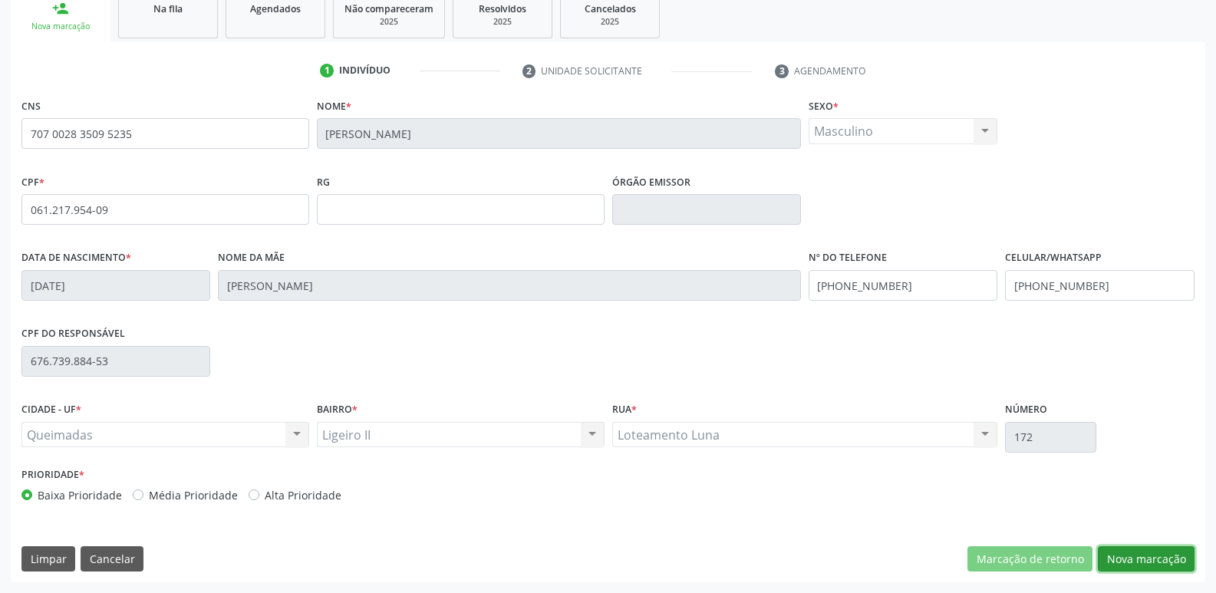
click at [1136, 551] on button "Nova marcação" at bounding box center [1146, 559] width 97 height 26
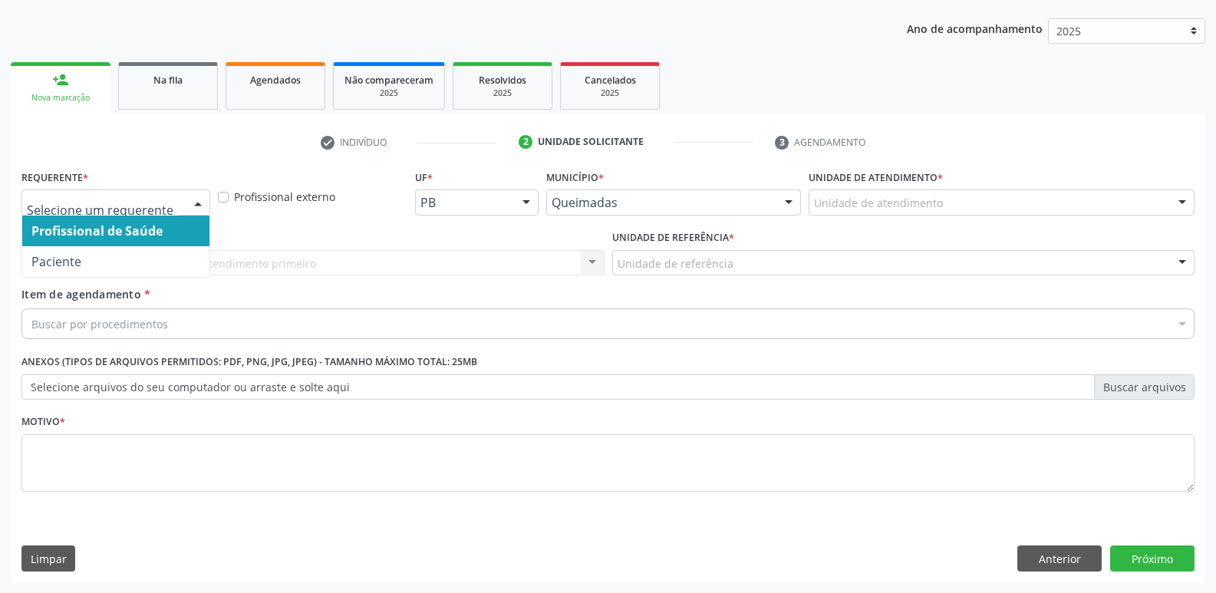
drag, startPoint x: 191, startPoint y: 196, endPoint x: 183, endPoint y: 202, distance: 9.4
click at [186, 198] on div at bounding box center [197, 203] width 23 height 26
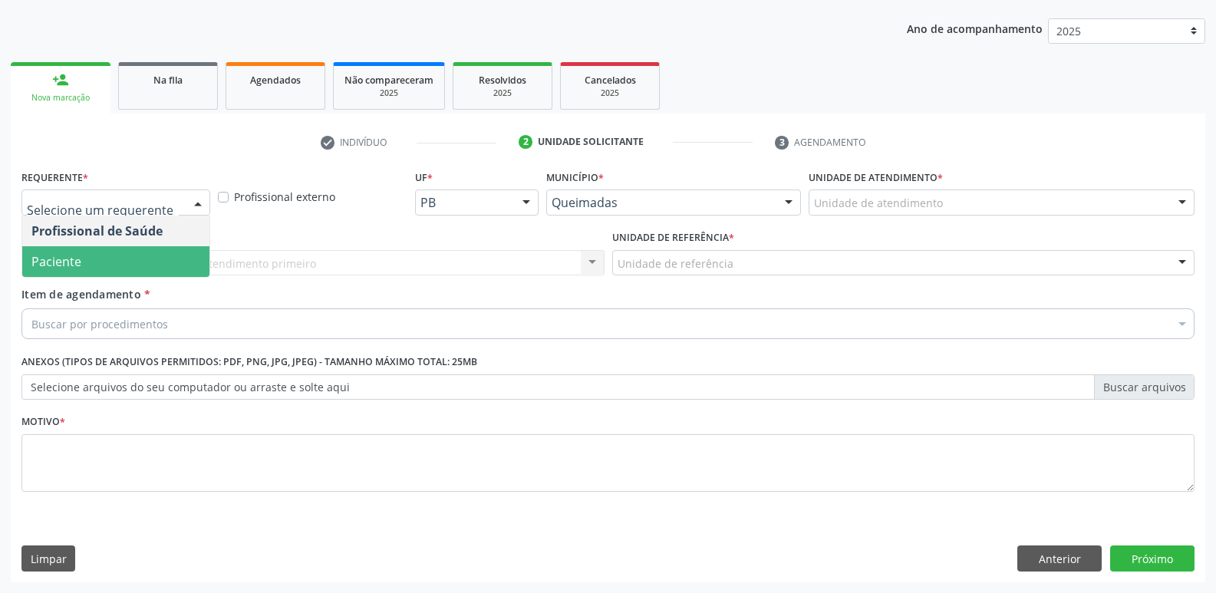
click at [137, 264] on span "Paciente" at bounding box center [115, 261] width 187 height 31
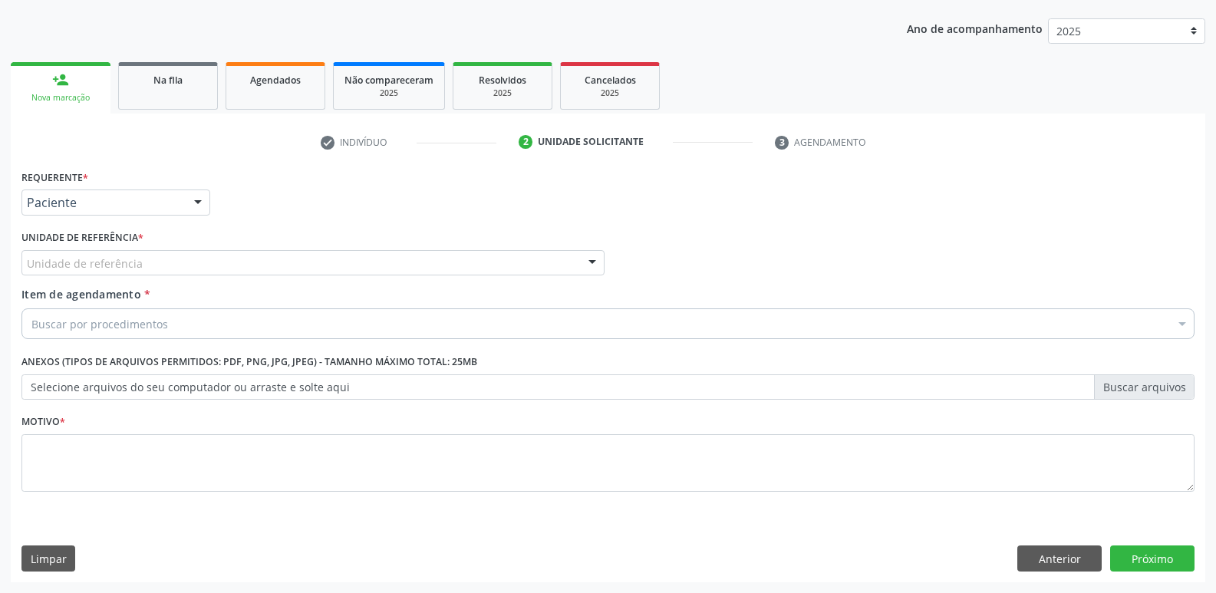
click at [154, 262] on div "Unidade de referência" at bounding box center [312, 263] width 583 height 26
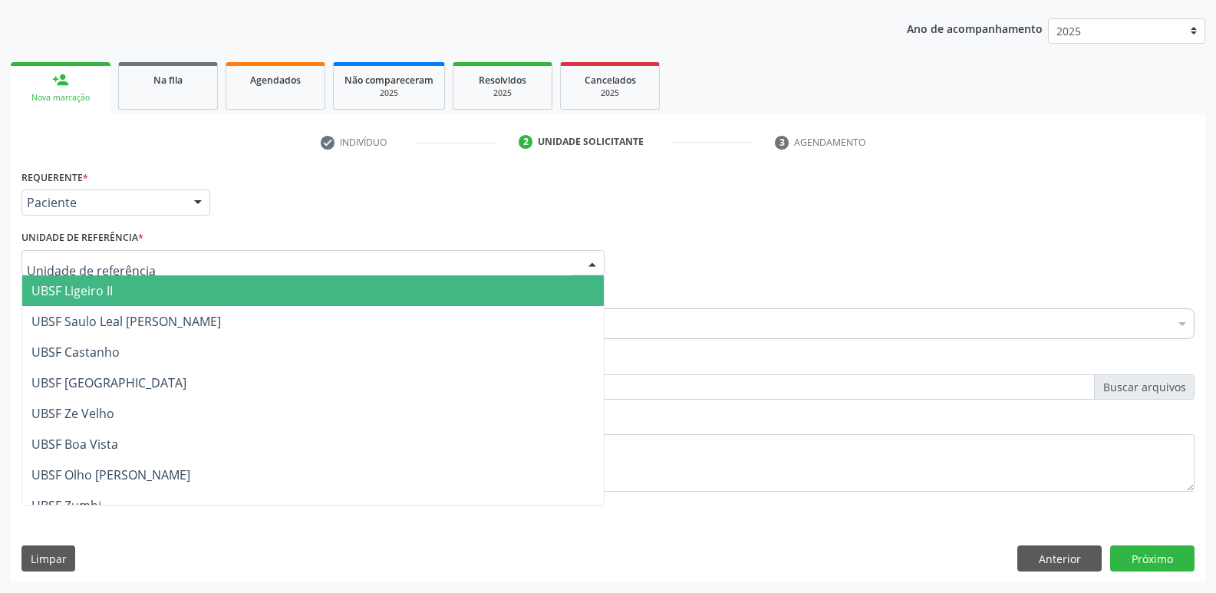
click at [128, 292] on span "UBSF Ligeiro II" at bounding box center [312, 290] width 581 height 31
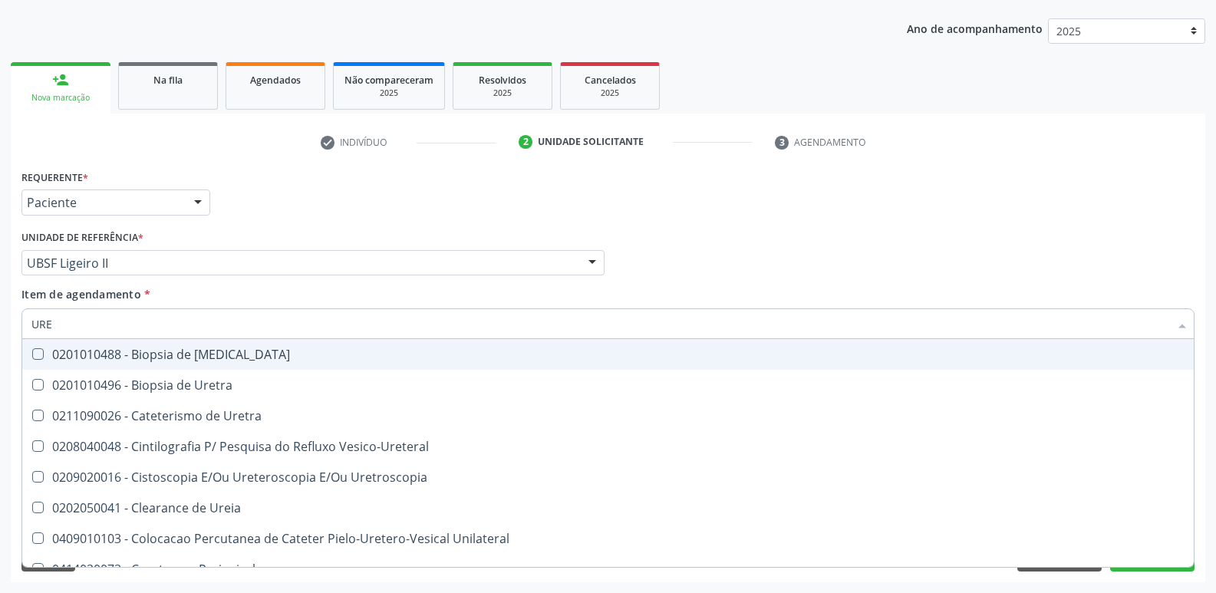
type input "UREI"
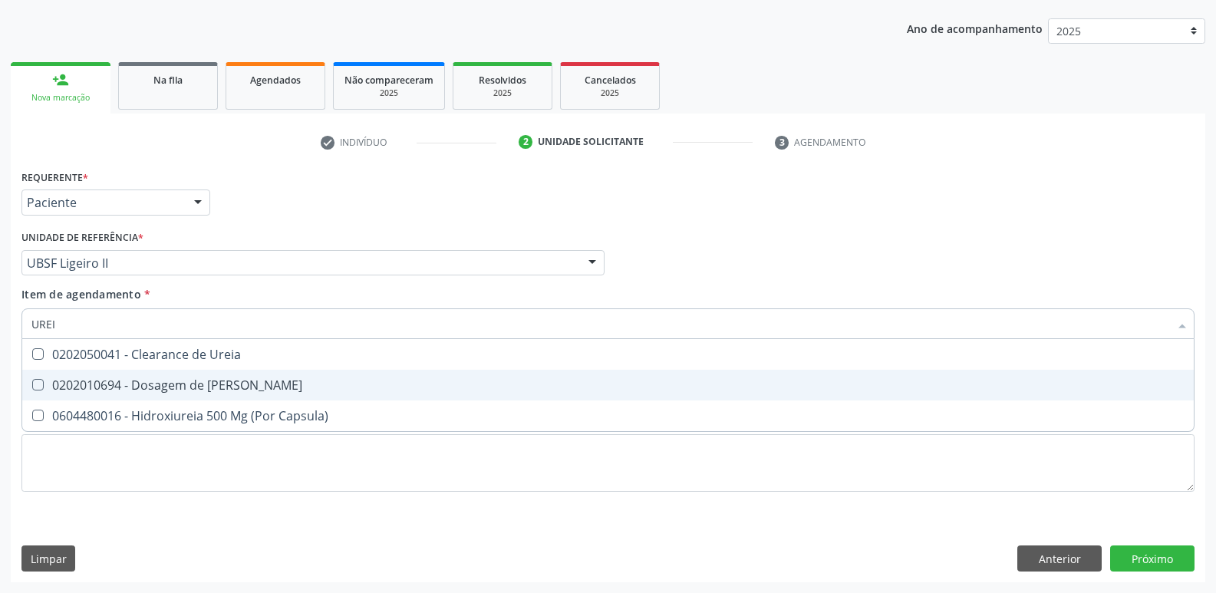
click at [199, 389] on div "0202010694 - Dosagem de [PERSON_NAME]" at bounding box center [607, 385] width 1153 height 12
checkbox Ureia "true"
type input "URE"
checkbox Ureia "false"
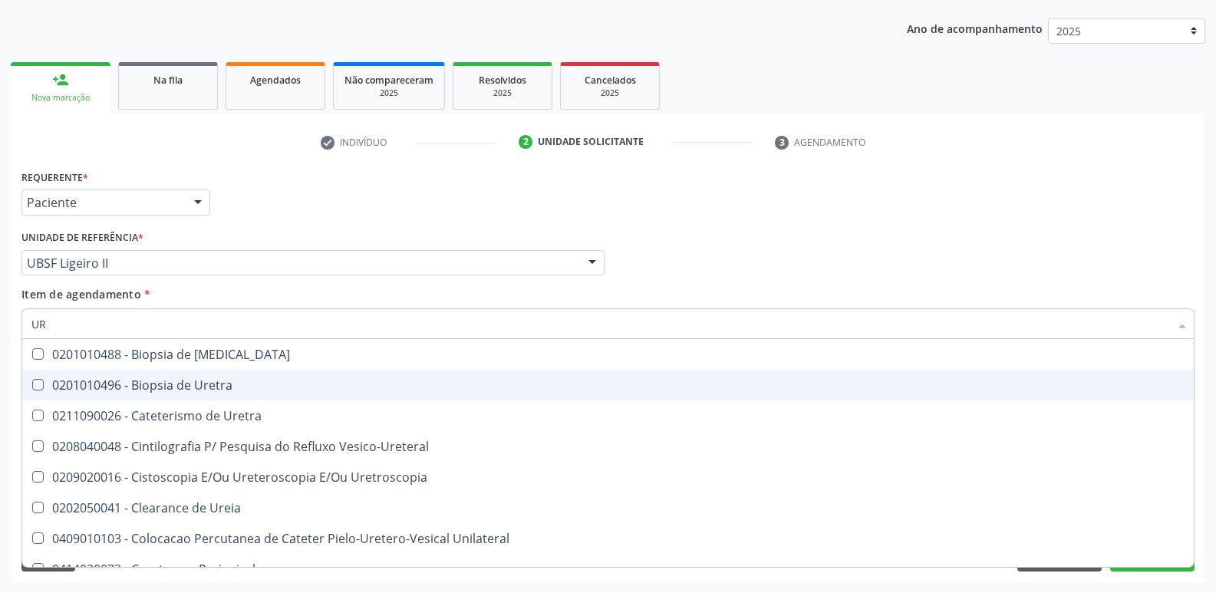
type input "U"
checkbox Ureia "false"
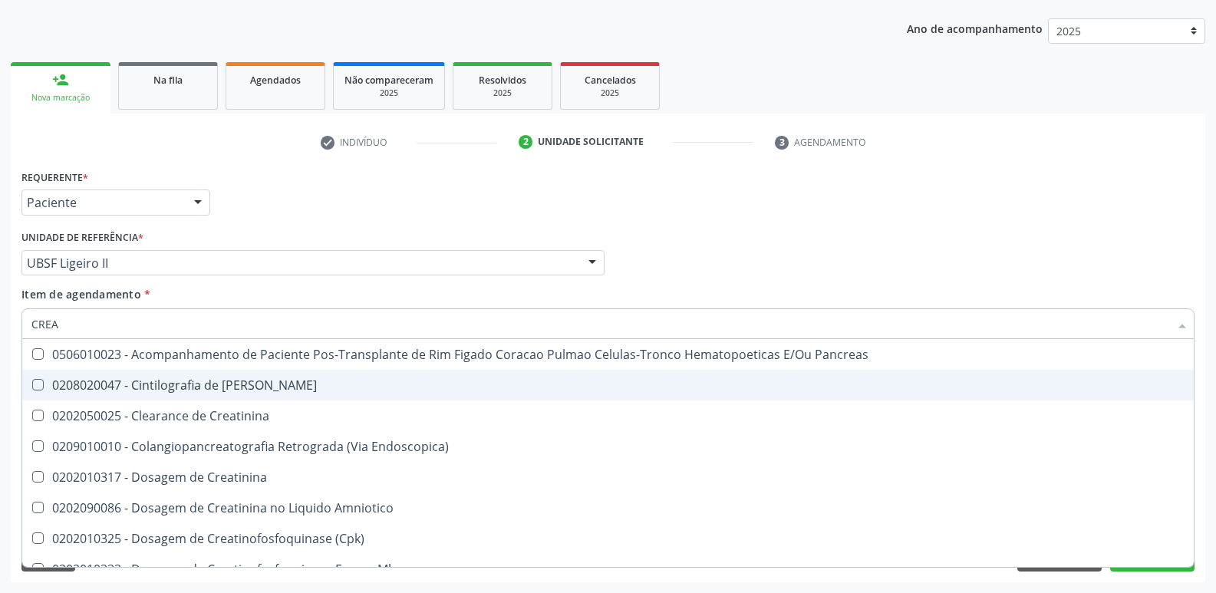
type input "CREAT"
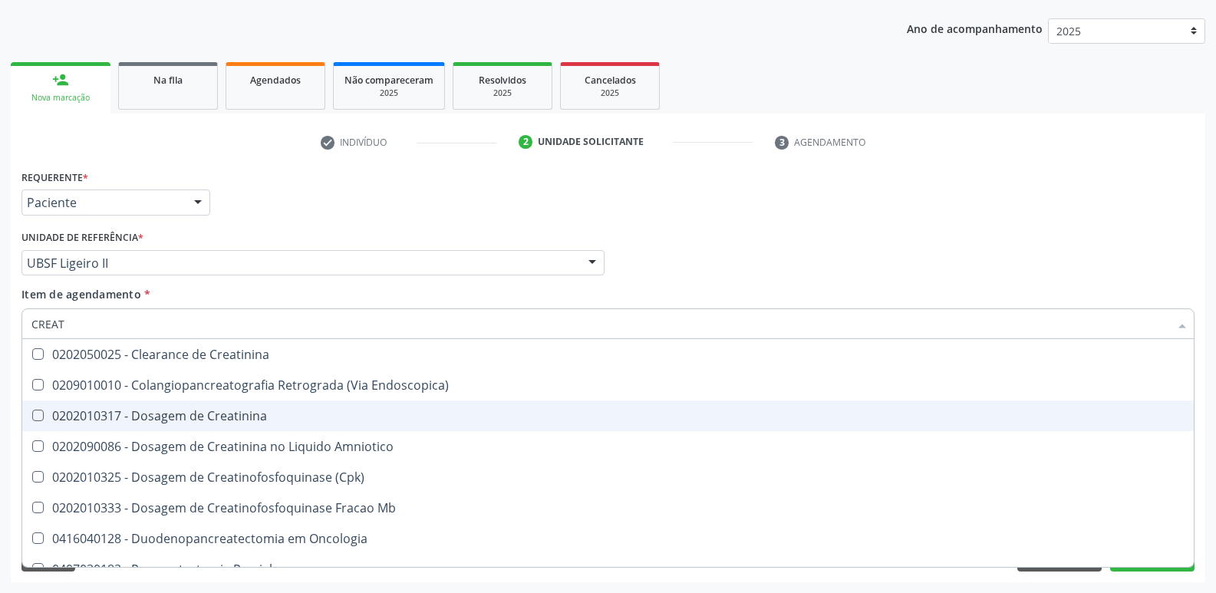
drag, startPoint x: 207, startPoint y: 414, endPoint x: 229, endPoint y: 401, distance: 25.8
click at [213, 410] on div "0202010317 - Dosagem de Creatinina" at bounding box center [607, 416] width 1153 height 12
checkbox Creatinina "true"
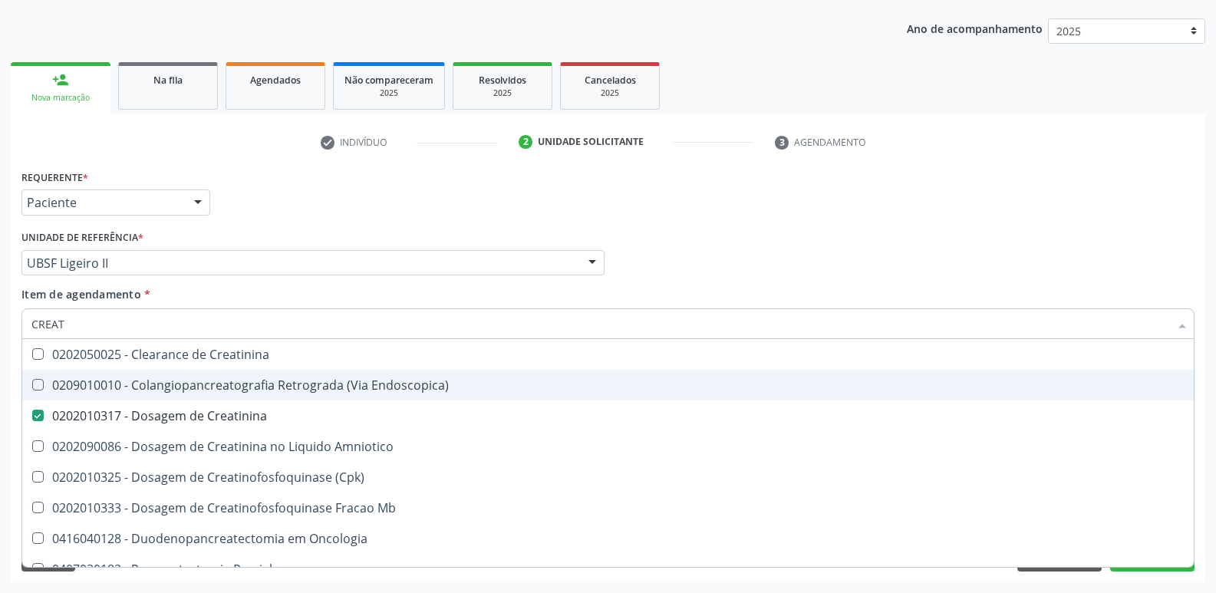
type input "CREA"
checkbox Creatinina "false"
checkbox \(Cpk\) "true"
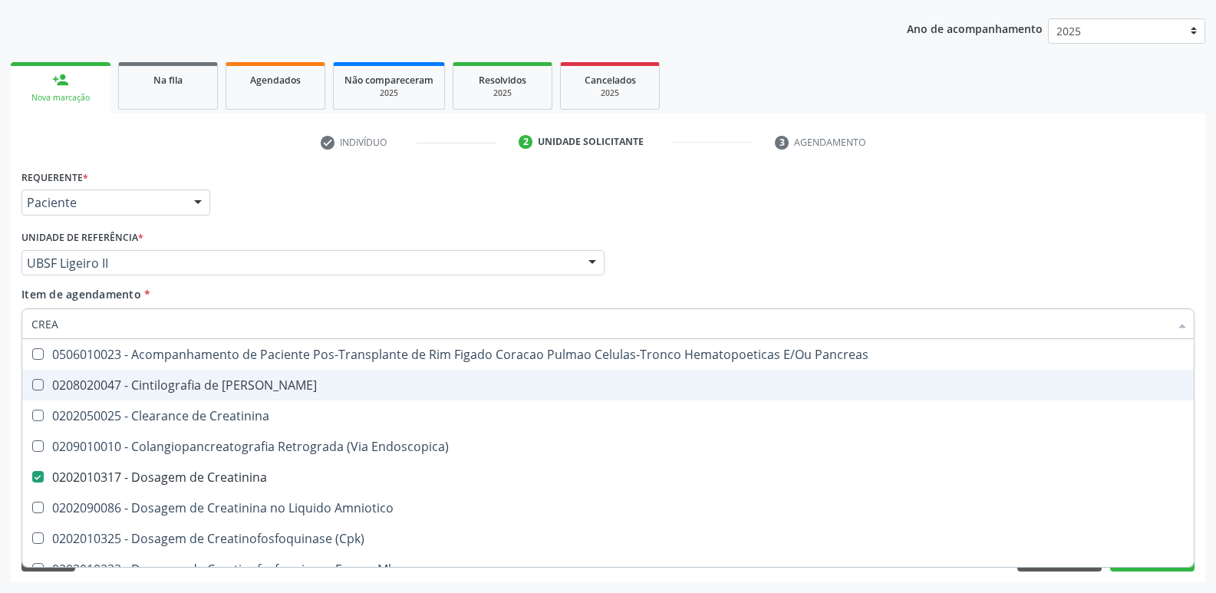
type input "CRE"
checkbox Creatinina "false"
checkbox Oncologia "true"
type input "C"
checkbox Oncologia "false"
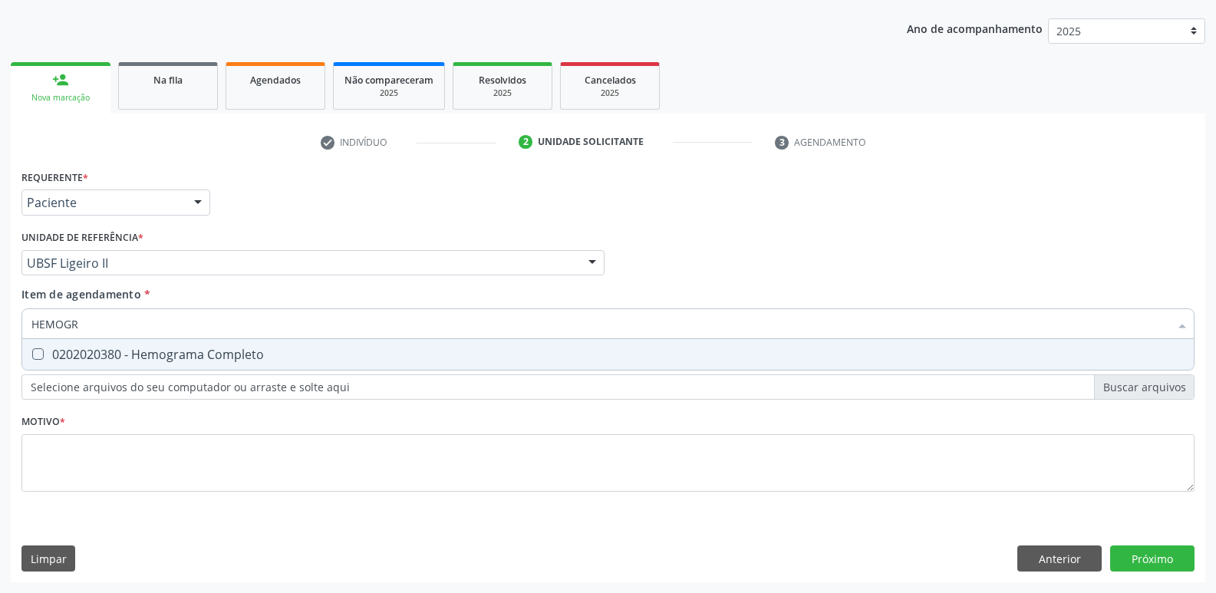
type input "HEMOGRA"
click at [278, 354] on div "0202020380 - Hemograma Completo" at bounding box center [607, 354] width 1153 height 12
checkbox Completo "true"
type input "HEMOG"
checkbox Completo "false"
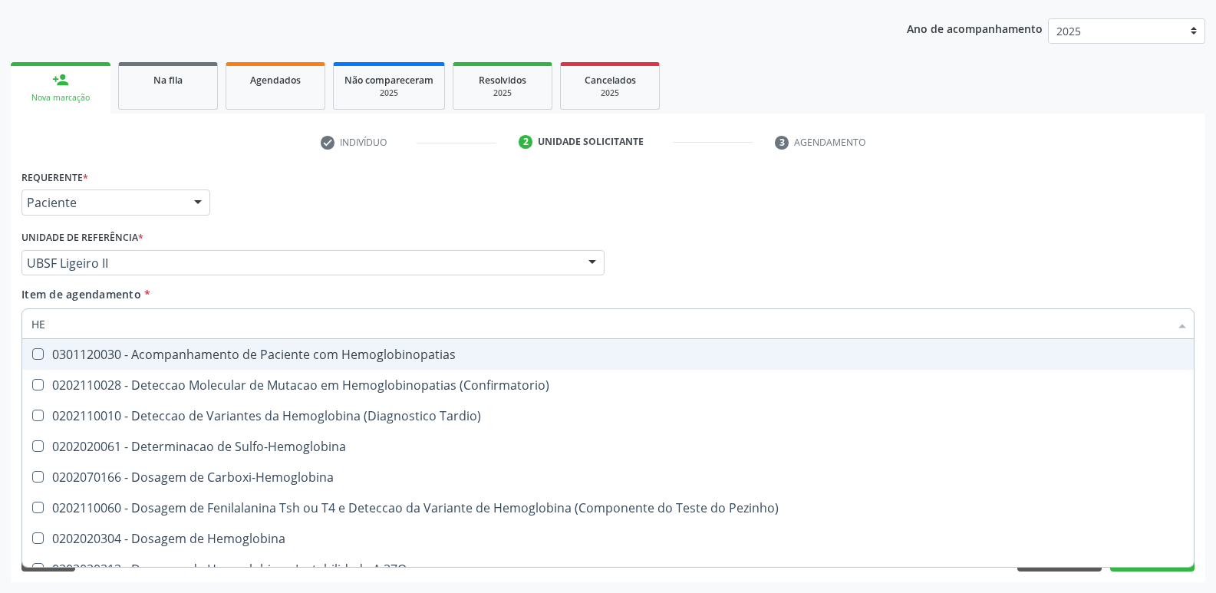
type input "H"
checkbox Completo "false"
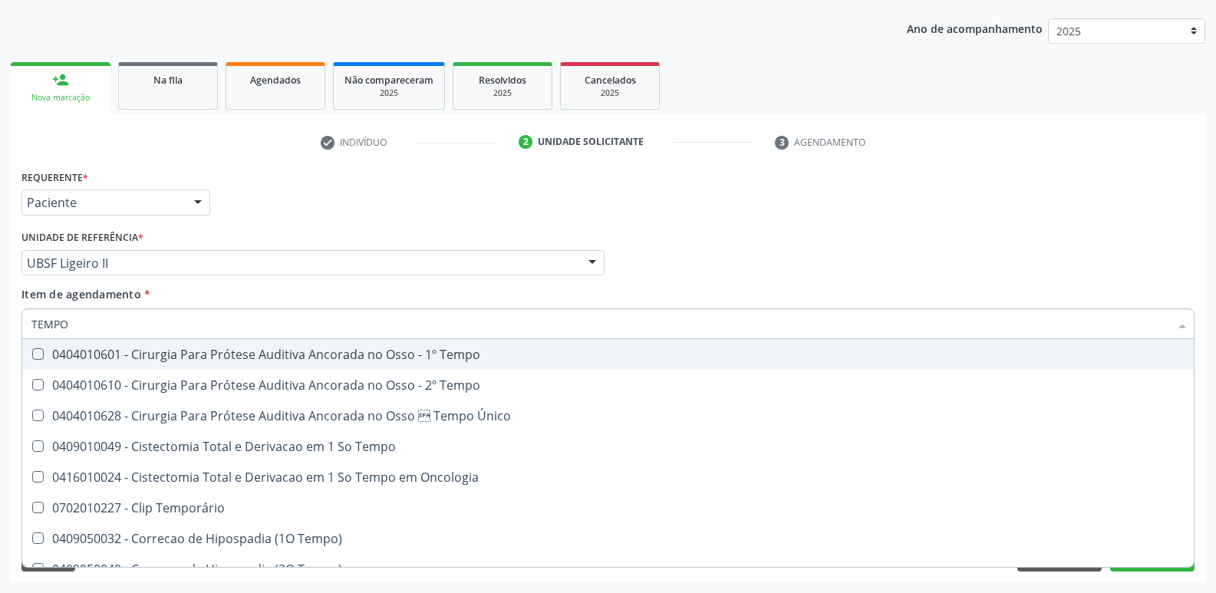
type input "TEMPO D"
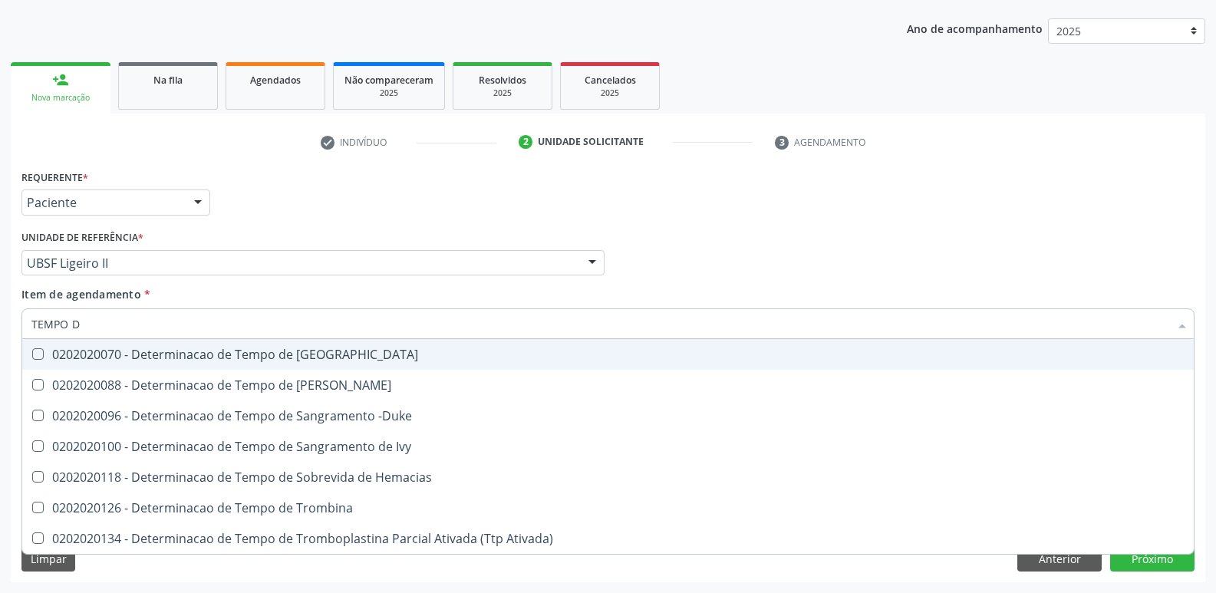
click at [278, 354] on div "0202020070 - Determinacao de Tempo de [GEOGRAPHIC_DATA]" at bounding box center [607, 354] width 1153 height 12
checkbox Coagulacao "true"
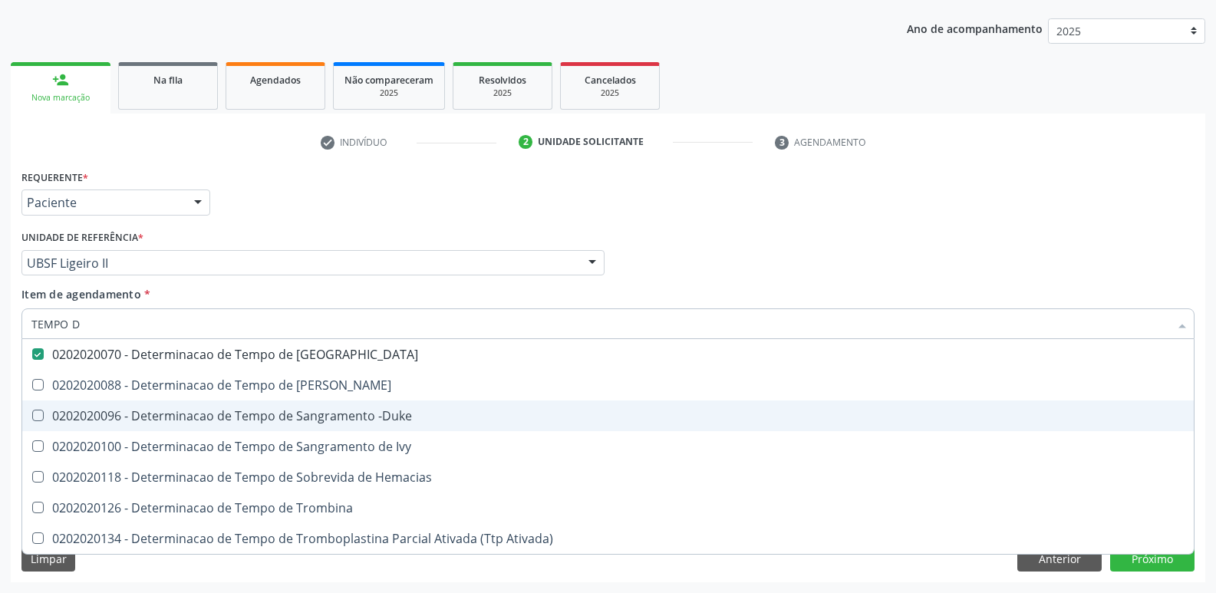
click at [289, 407] on span "0202020096 - Determinacao de Tempo de Sangramento -Duke" at bounding box center [607, 415] width 1171 height 31
checkbox -Duke "true"
type input "TEMPO"
checkbox Coagulacao "false"
checkbox -Duke "false"
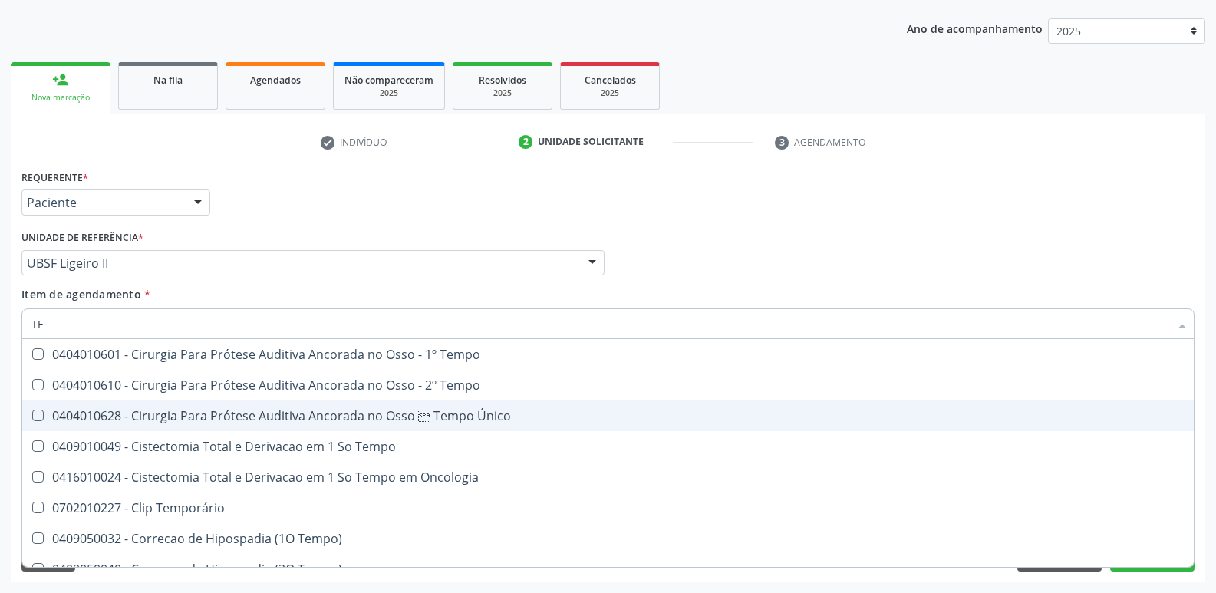
type input "T"
checkbox Coagulacao "false"
checkbox -Duke "false"
checkbox Seletiva "false"
checkbox Intraoperatorio "false"
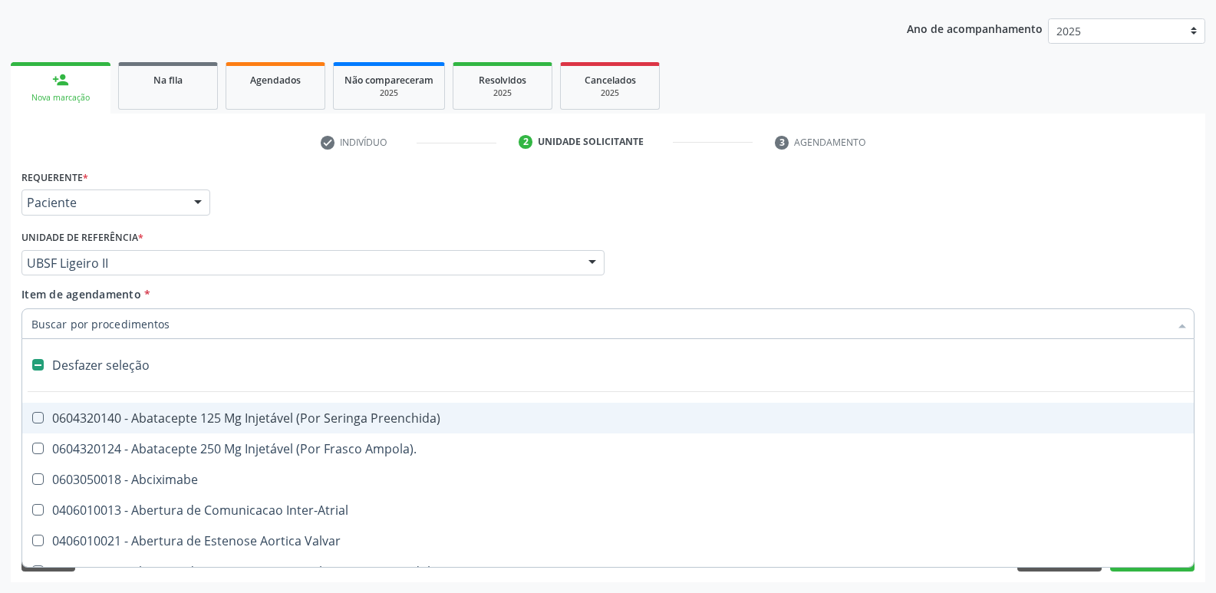
type input "G"
checkbox Estereotaxica "true"
checkbox Pre-Escalenica "true"
checkbox Criança "true"
checkbox \(Dacriocintilografia\) "true"
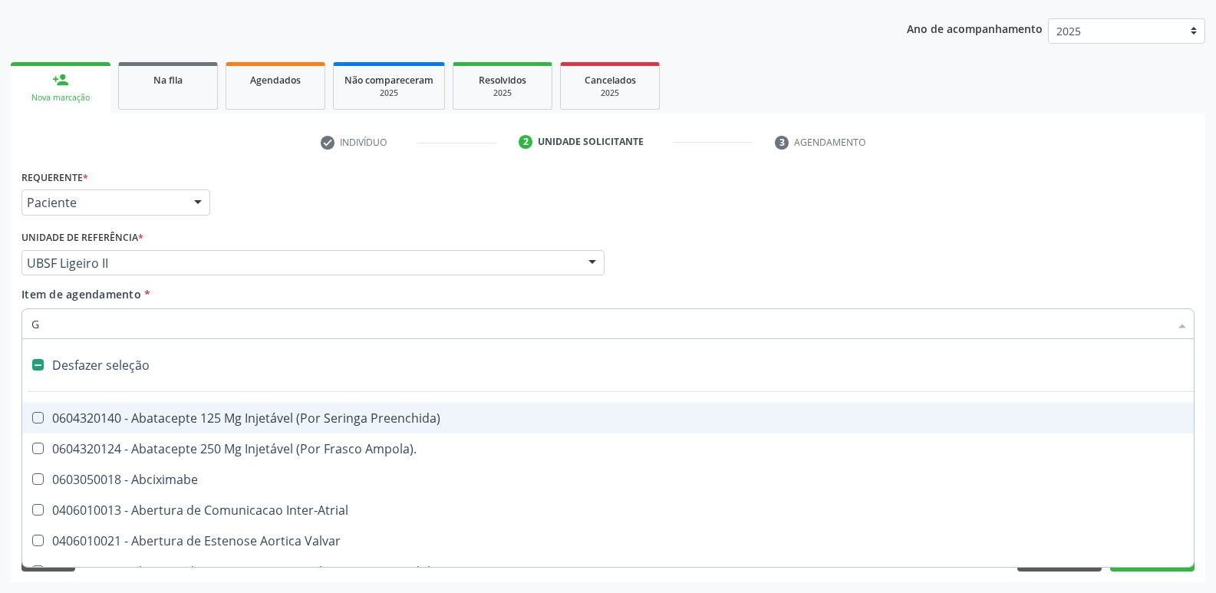
checkbox Persistente "true"
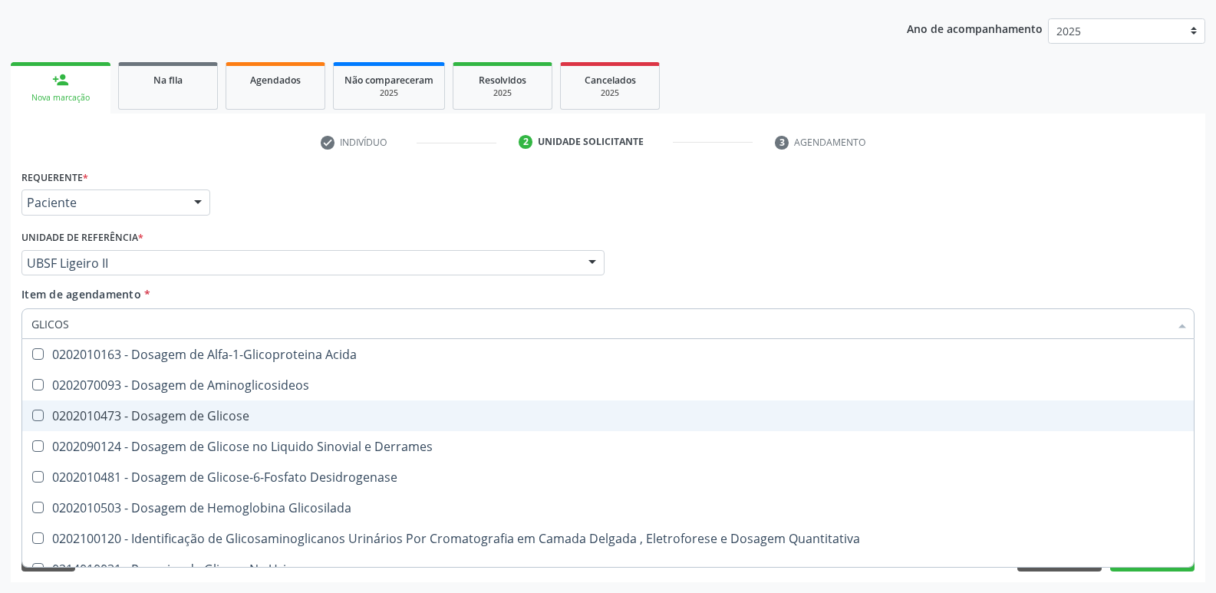
type input "GLICOSE"
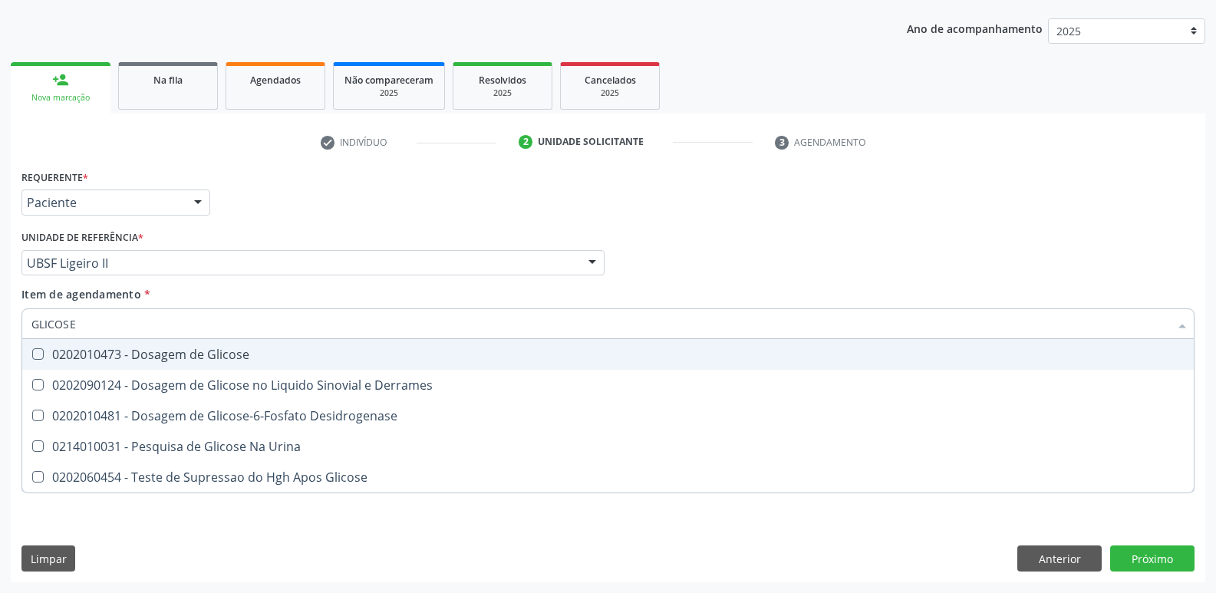
click at [263, 353] on div "0202010473 - Dosagem de Glicose" at bounding box center [607, 354] width 1153 height 12
checkbox Glicose "true"
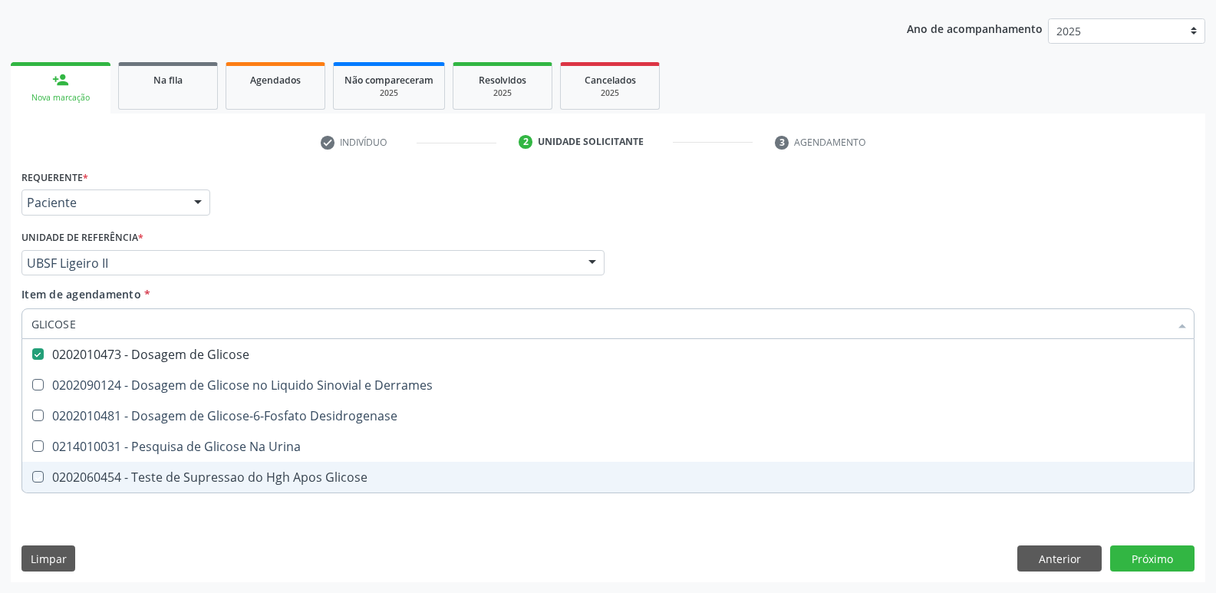
click at [231, 519] on div "Requerente * Paciente Profissional de Saúde Paciente Nenhum resultado encontrad…" at bounding box center [608, 374] width 1194 height 417
checkbox Derrames "true"
checkbox Desidrogenase "true"
checkbox Urina "true"
checkbox Glicose "true"
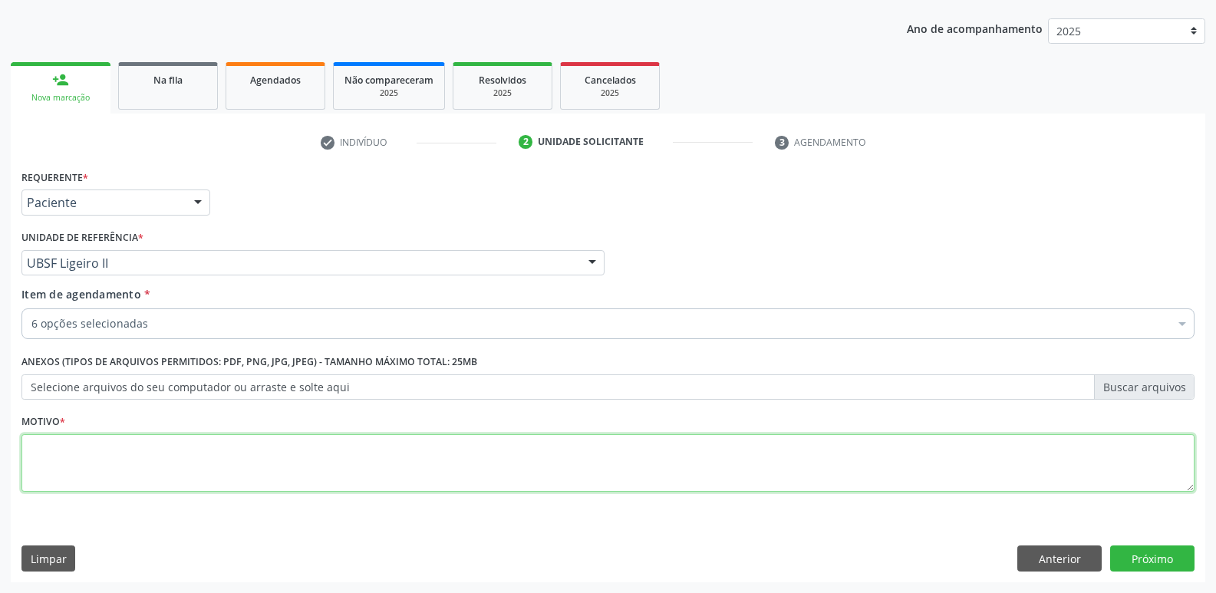
click at [174, 479] on textarea at bounding box center [607, 463] width 1173 height 58
paste textarea "707 0028 3509 5235"
type textarea "7"
type textarea "AVALIAÇÃO"
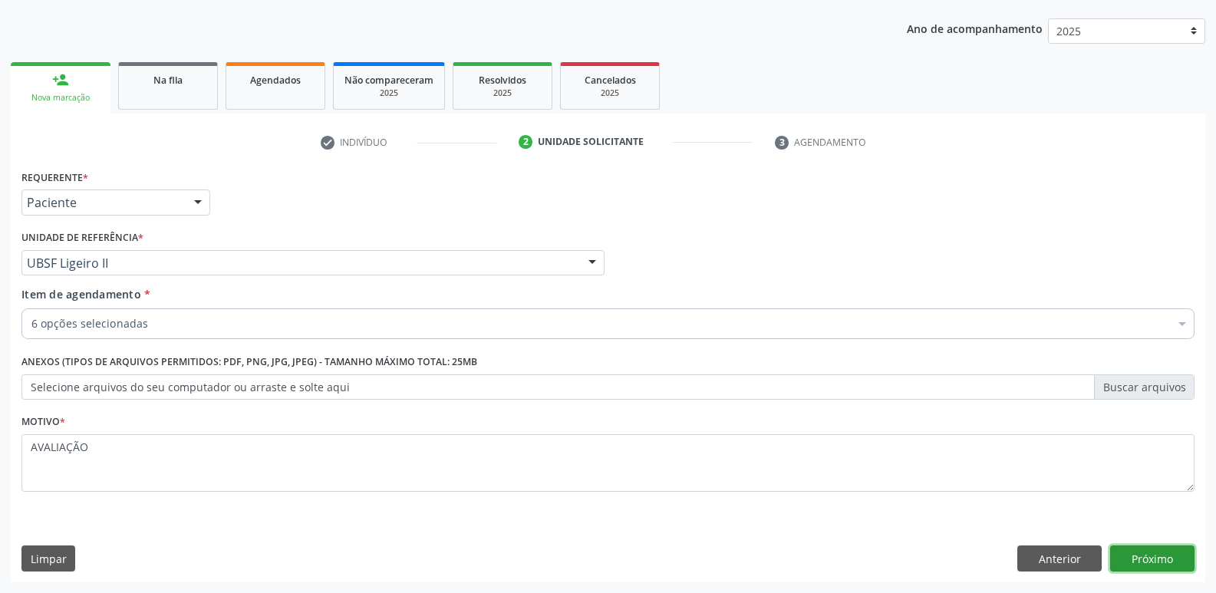
click at [1145, 557] on button "Próximo" at bounding box center [1152, 558] width 84 height 26
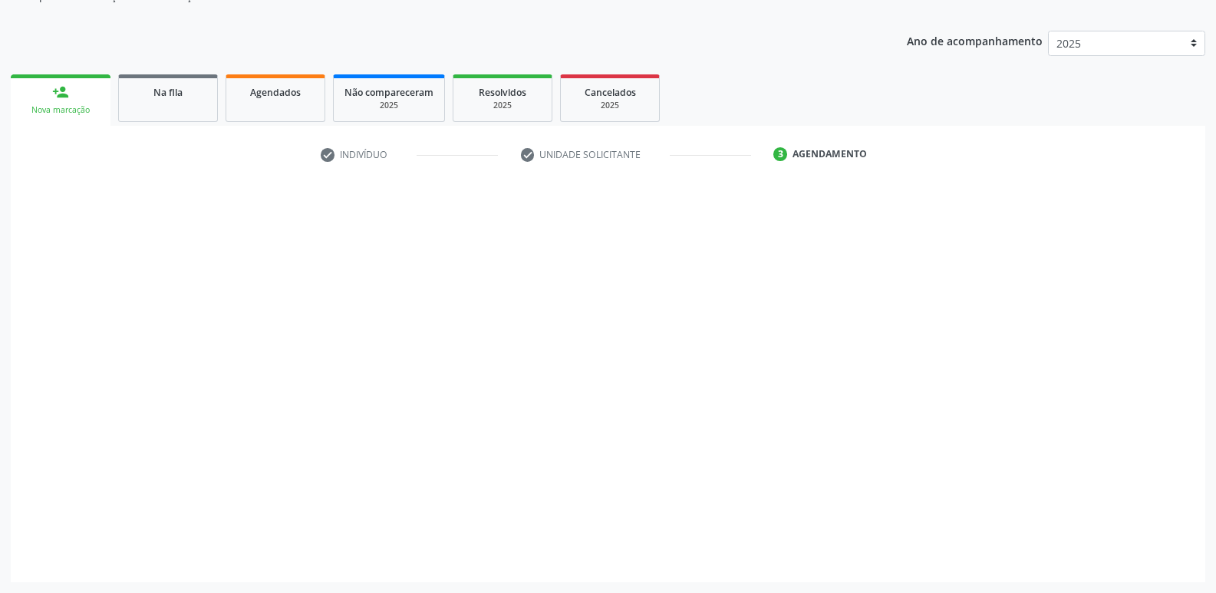
scroll to position [155, 0]
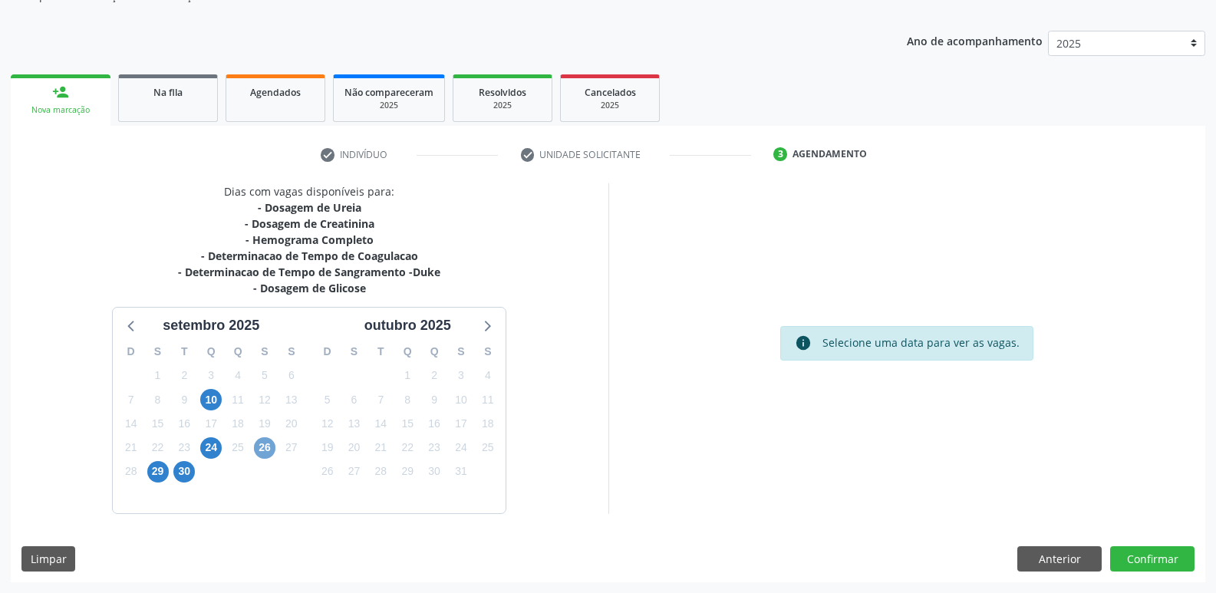
click at [263, 450] on span "26" at bounding box center [264, 447] width 21 height 21
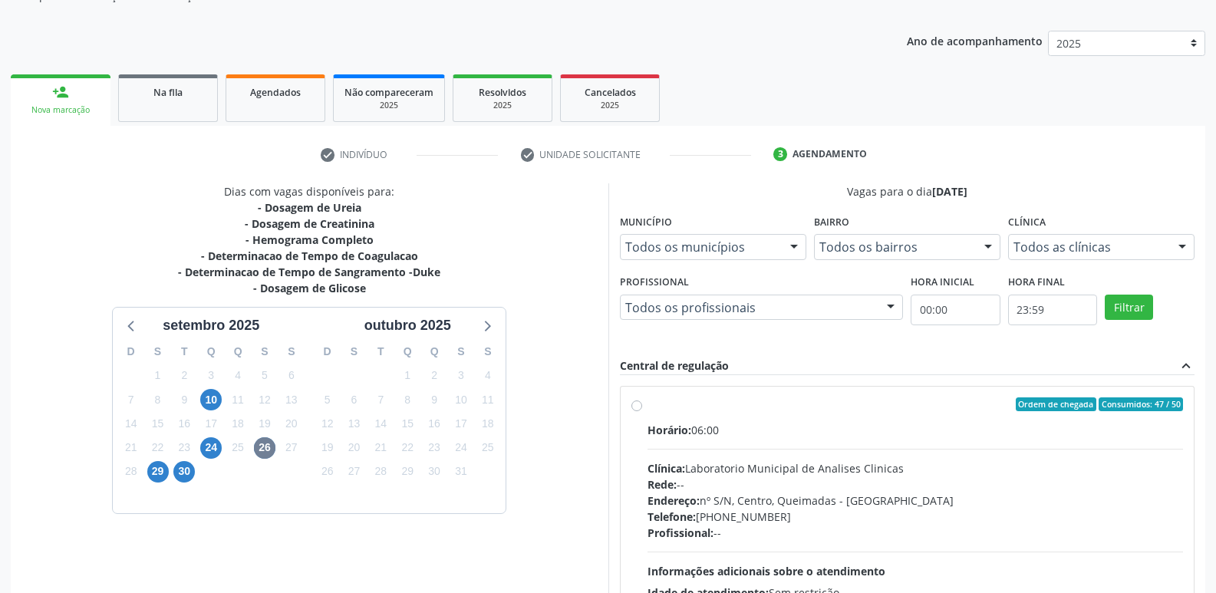
drag, startPoint x: 1068, startPoint y: 499, endPoint x: 1079, endPoint y: 348, distance: 151.5
click at [1065, 489] on div "Horário: 06:00 Clínica: Laboratorio Municipal de Analises Clinicas Rede: -- End…" at bounding box center [915, 527] width 536 height 211
radio input "true"
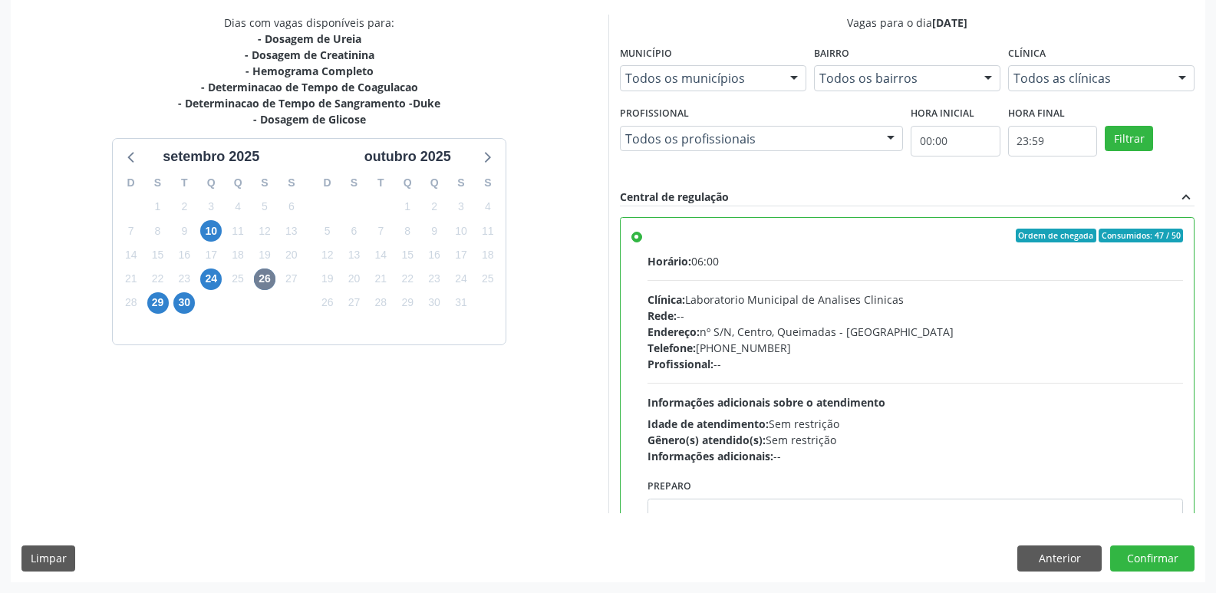
scroll to position [76, 0]
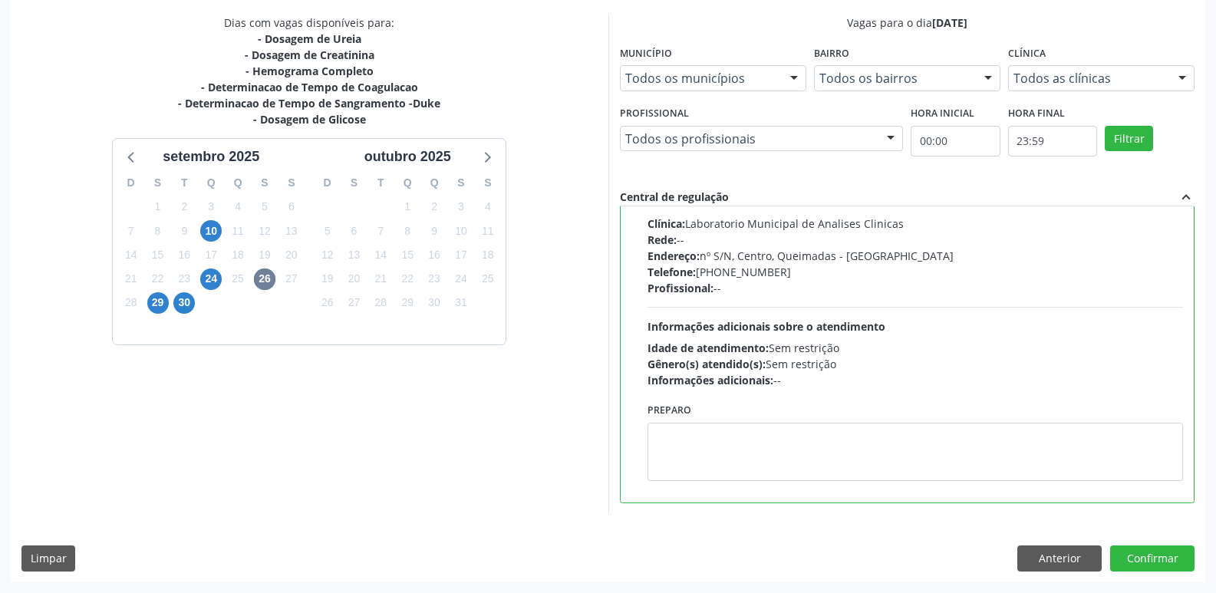
click at [714, 420] on div "Preparo" at bounding box center [915, 440] width 536 height 82
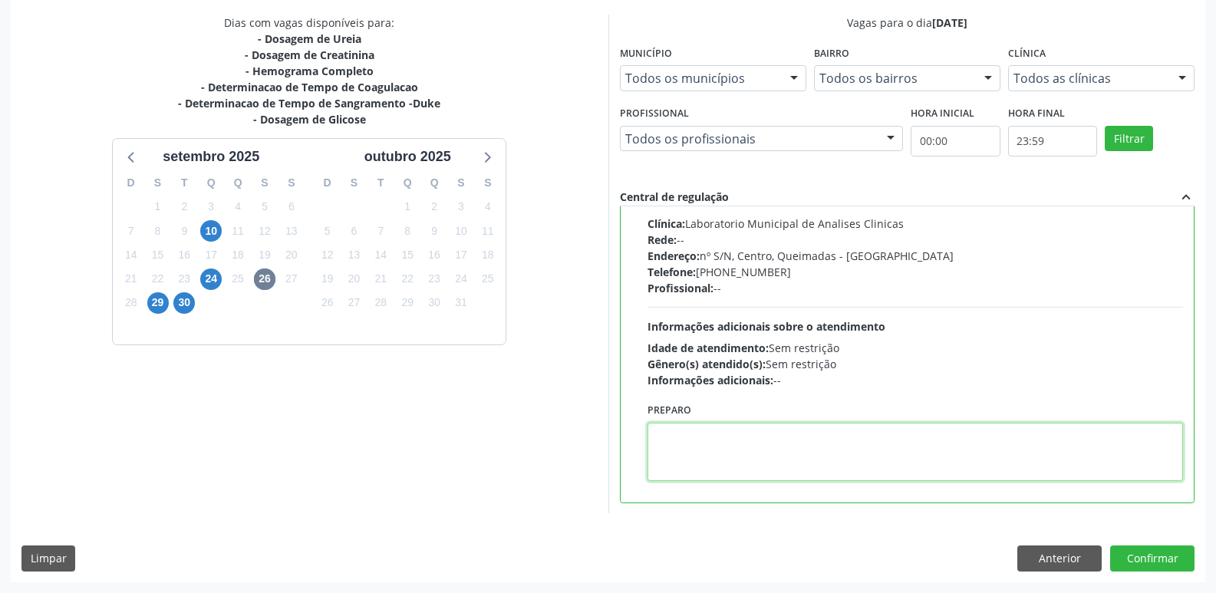
click at [711, 440] on textarea at bounding box center [915, 452] width 536 height 58
type textarea "IR EM [GEOGRAPHIC_DATA]"
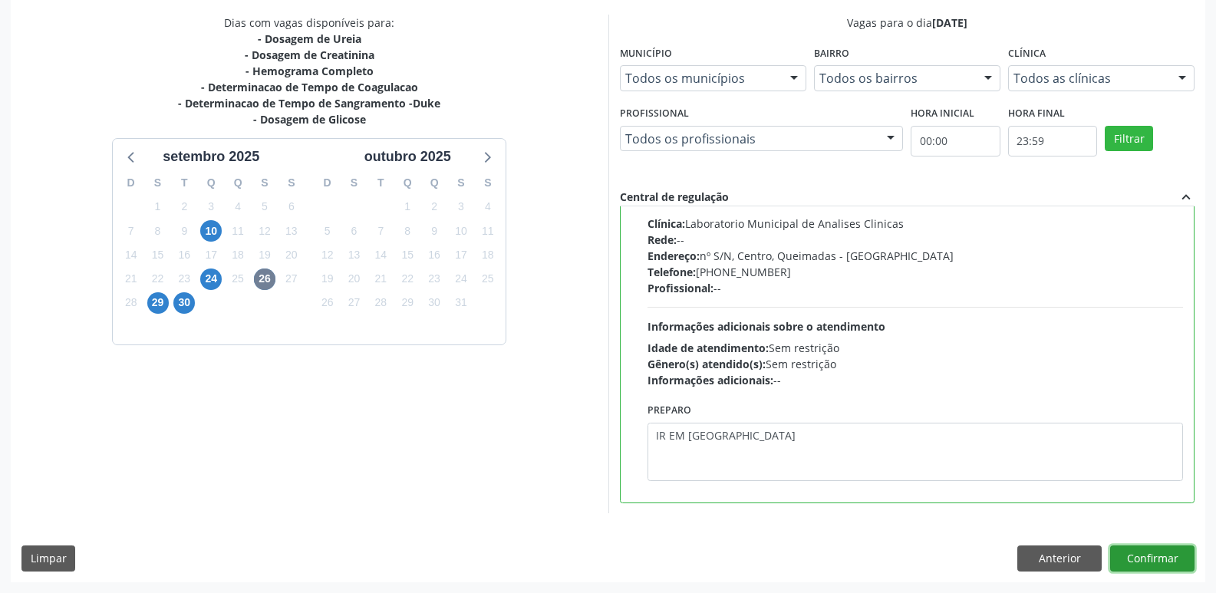
click at [1145, 558] on button "Confirmar" at bounding box center [1152, 558] width 84 height 26
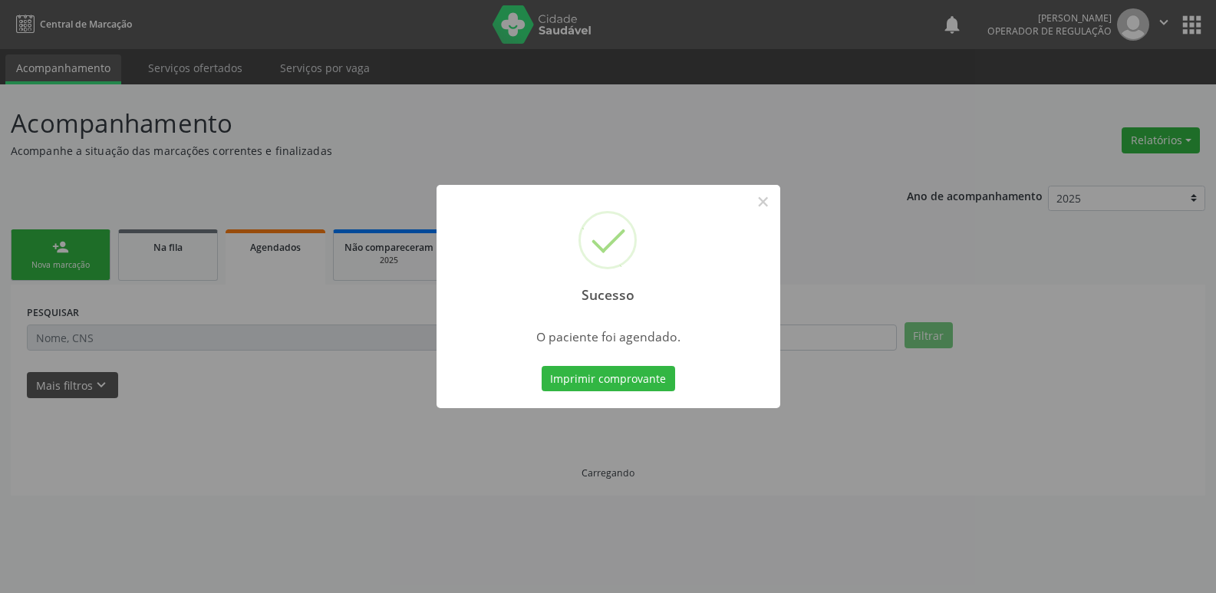
scroll to position [0, 0]
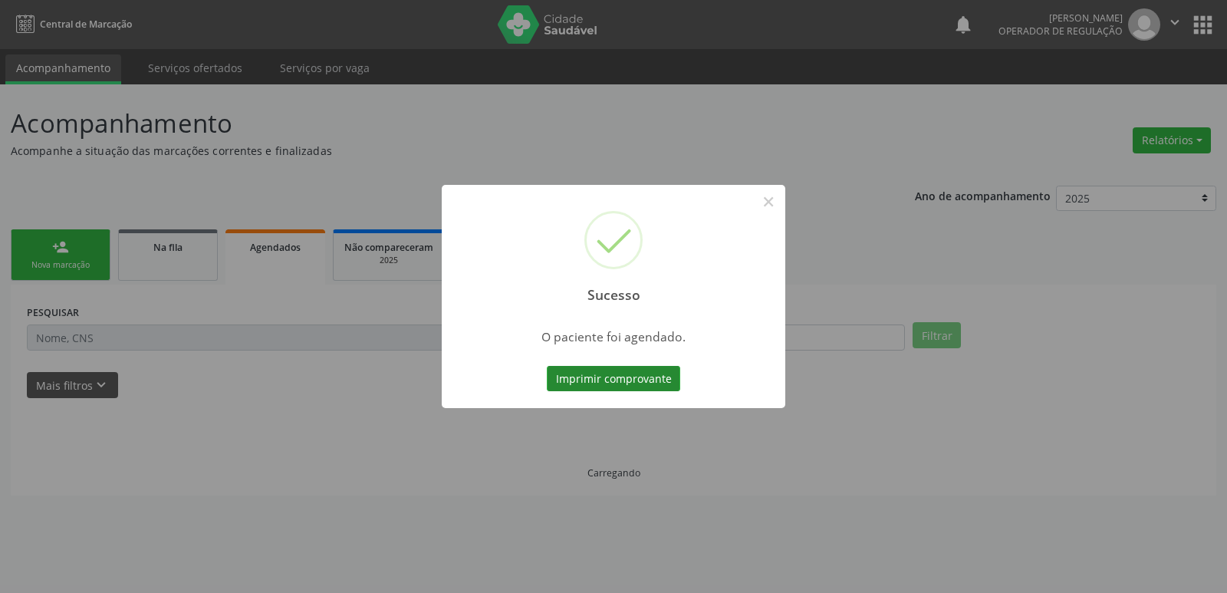
click at [627, 389] on button "Imprimir comprovante" at bounding box center [613, 379] width 133 height 26
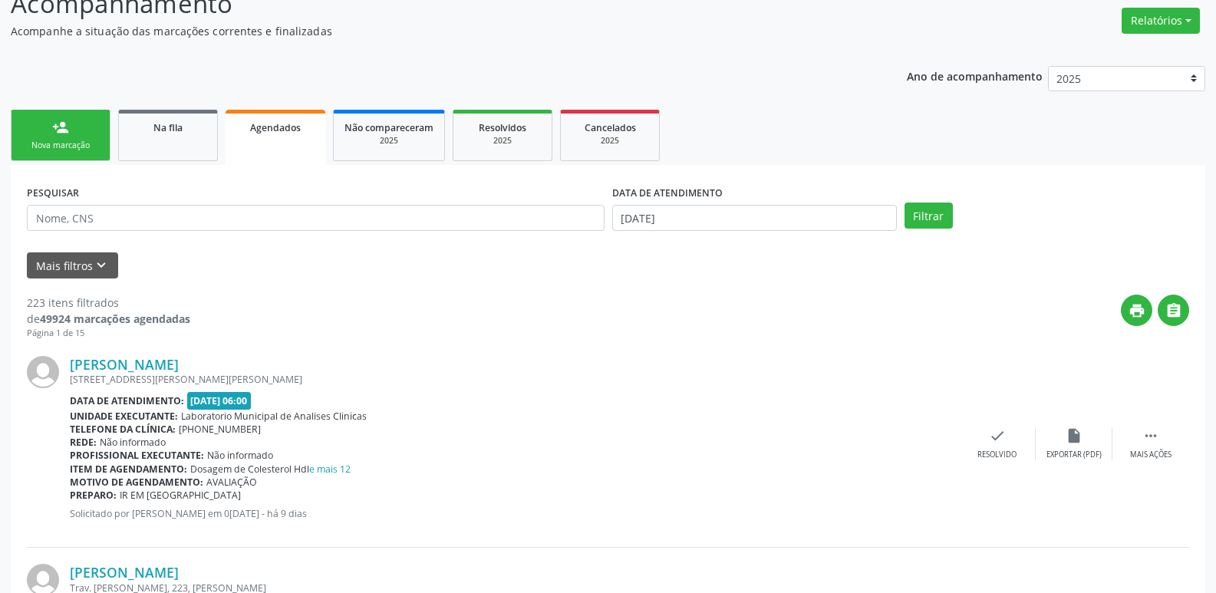
scroll to position [153, 0]
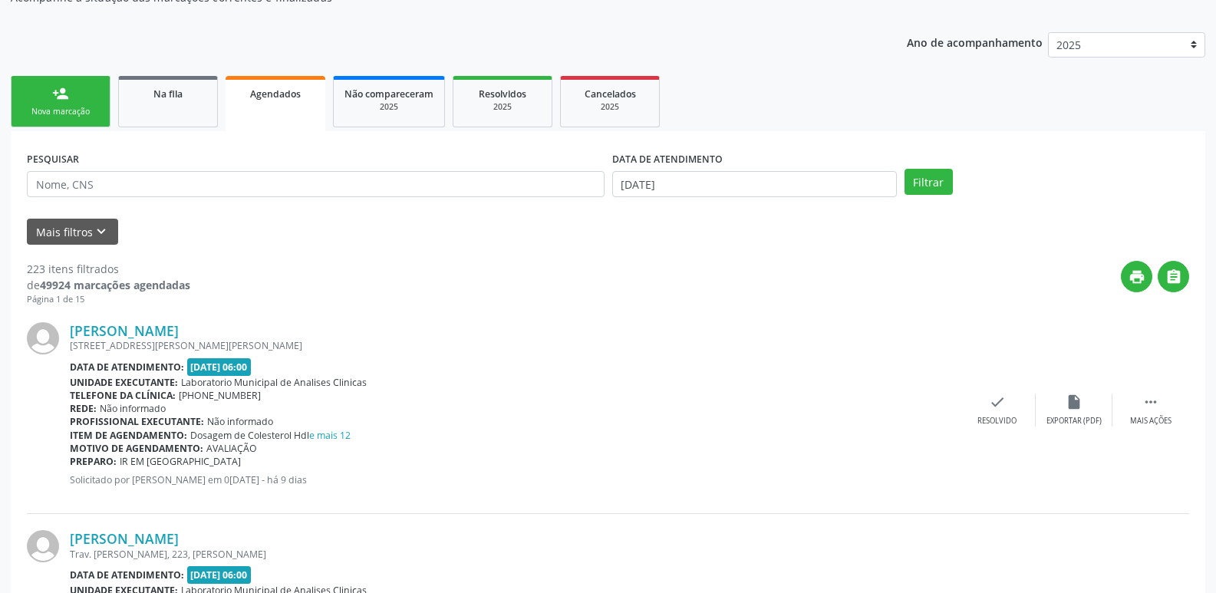
drag, startPoint x: 224, startPoint y: 165, endPoint x: 219, endPoint y: 188, distance: 23.6
click at [222, 170] on div "PESQUISAR" at bounding box center [315, 177] width 585 height 60
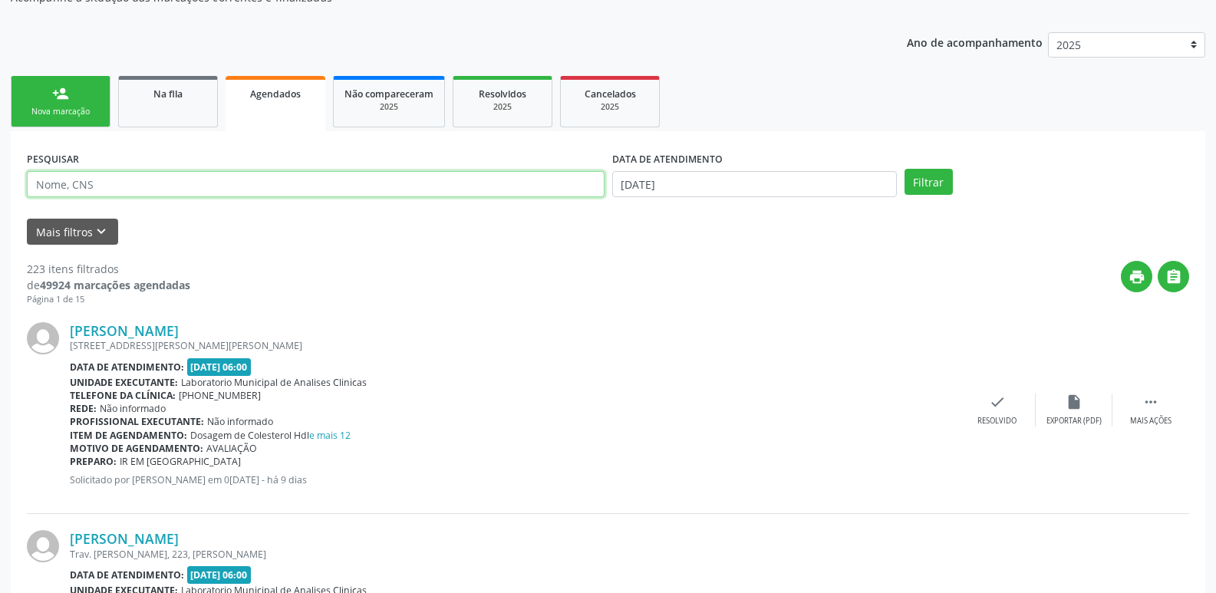
click at [219, 188] on input "text" at bounding box center [316, 184] width 578 height 26
type input "[PERSON_NAME]"
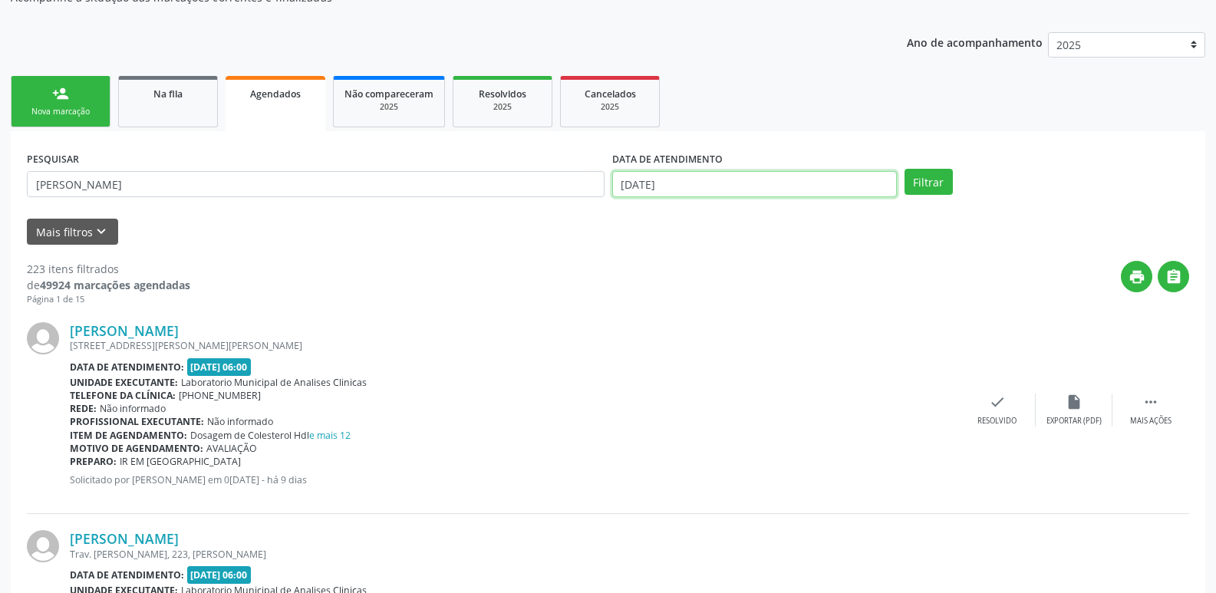
click at [673, 180] on input "[DATE]" at bounding box center [754, 184] width 285 height 26
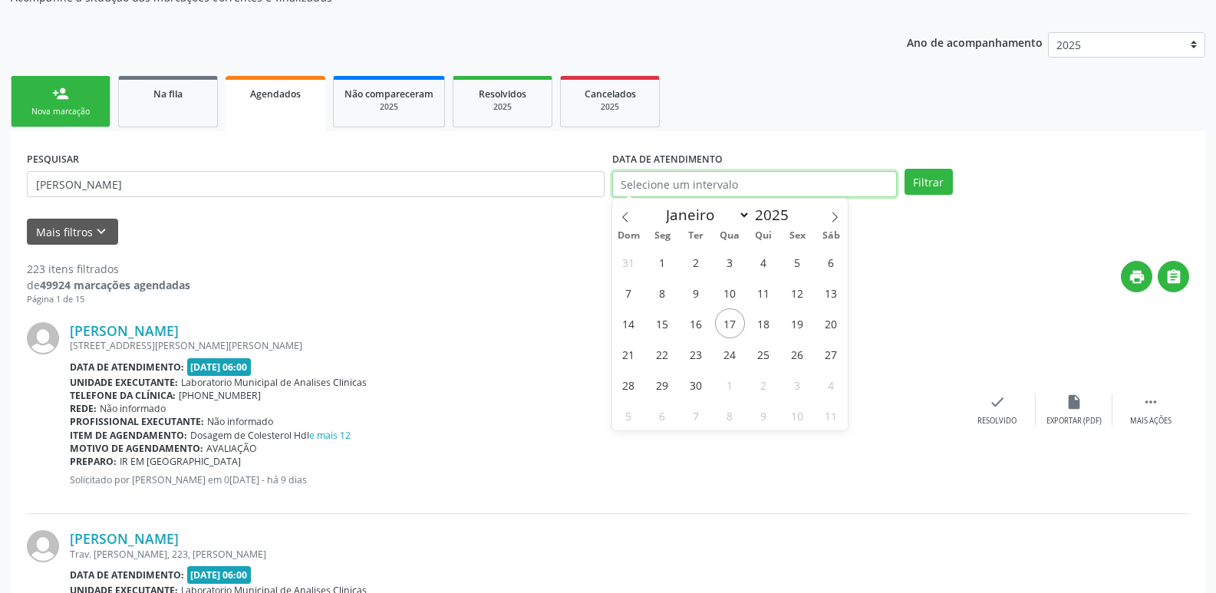
click at [904, 169] on button "Filtrar" at bounding box center [928, 182] width 48 height 26
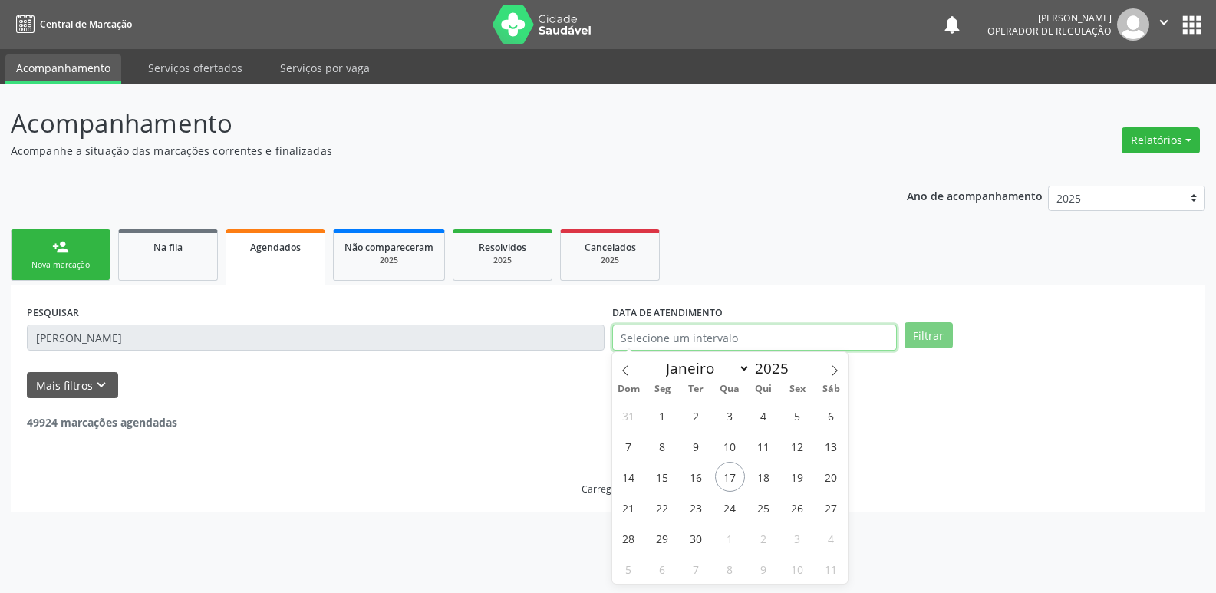
scroll to position [0, 0]
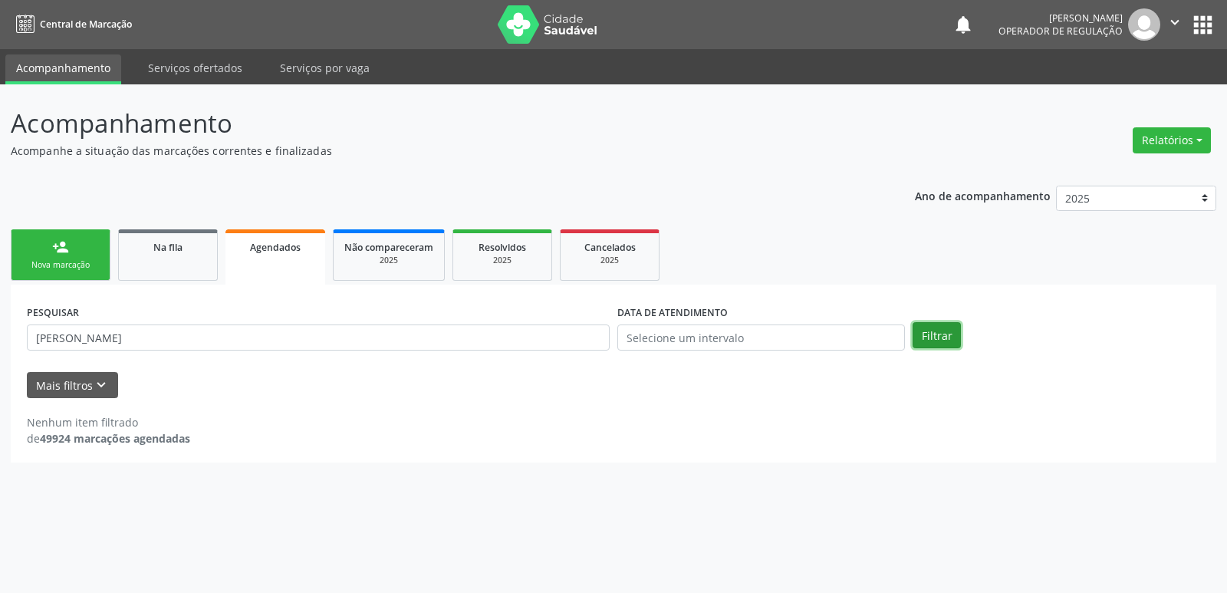
click at [957, 341] on button "Filtrar" at bounding box center [937, 335] width 48 height 26
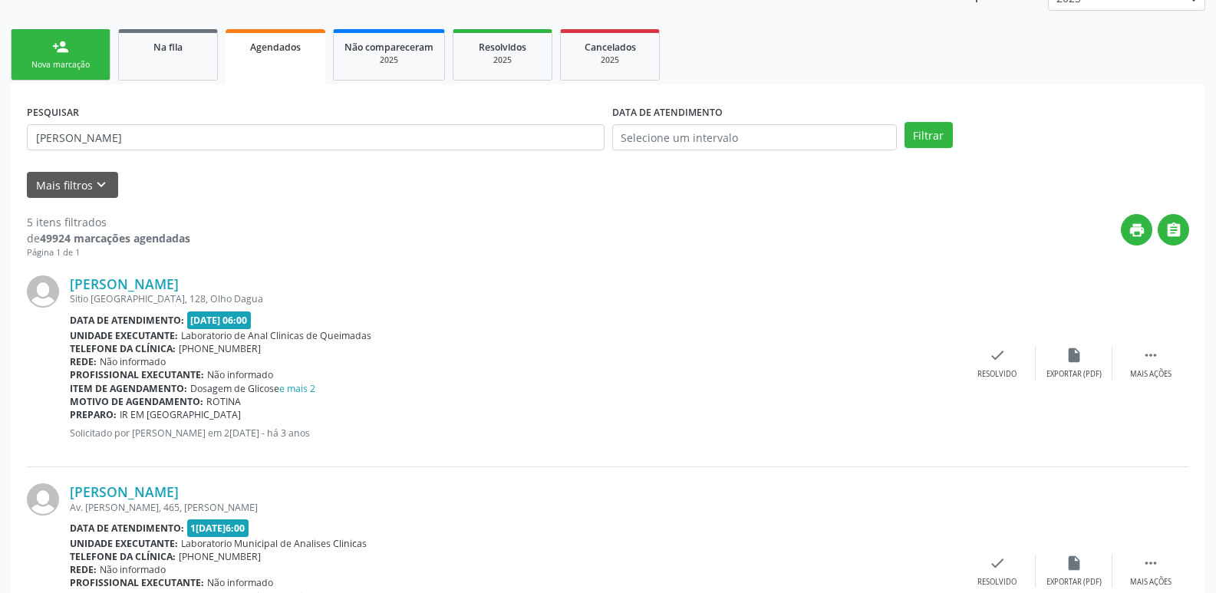
scroll to position [12, 0]
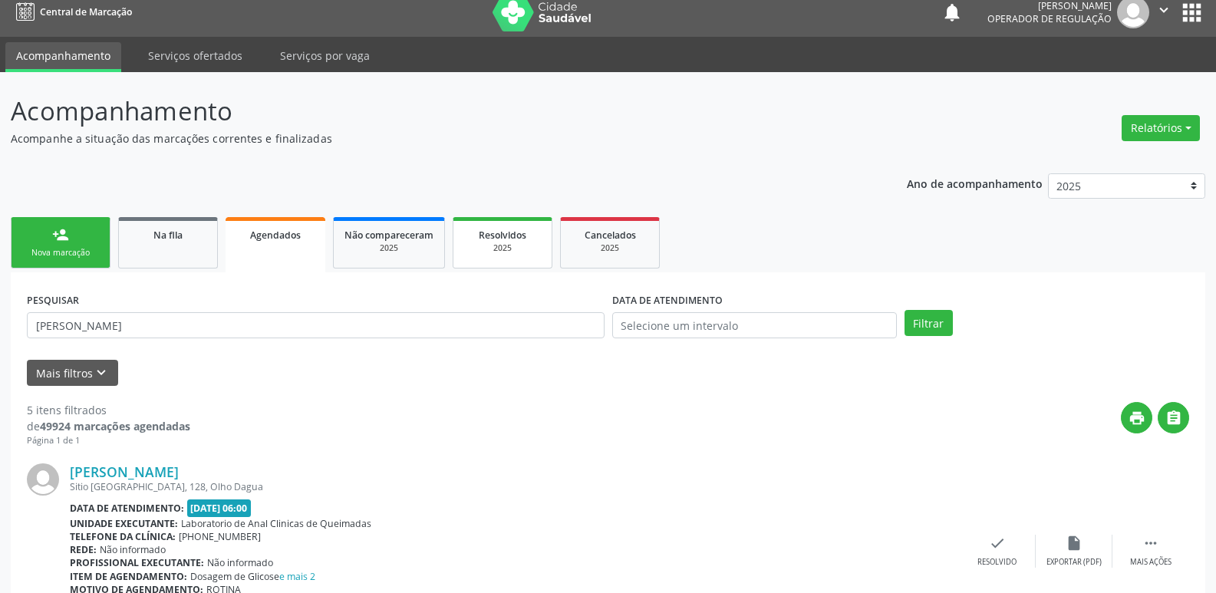
click at [482, 245] on div "2025" at bounding box center [502, 248] width 77 height 12
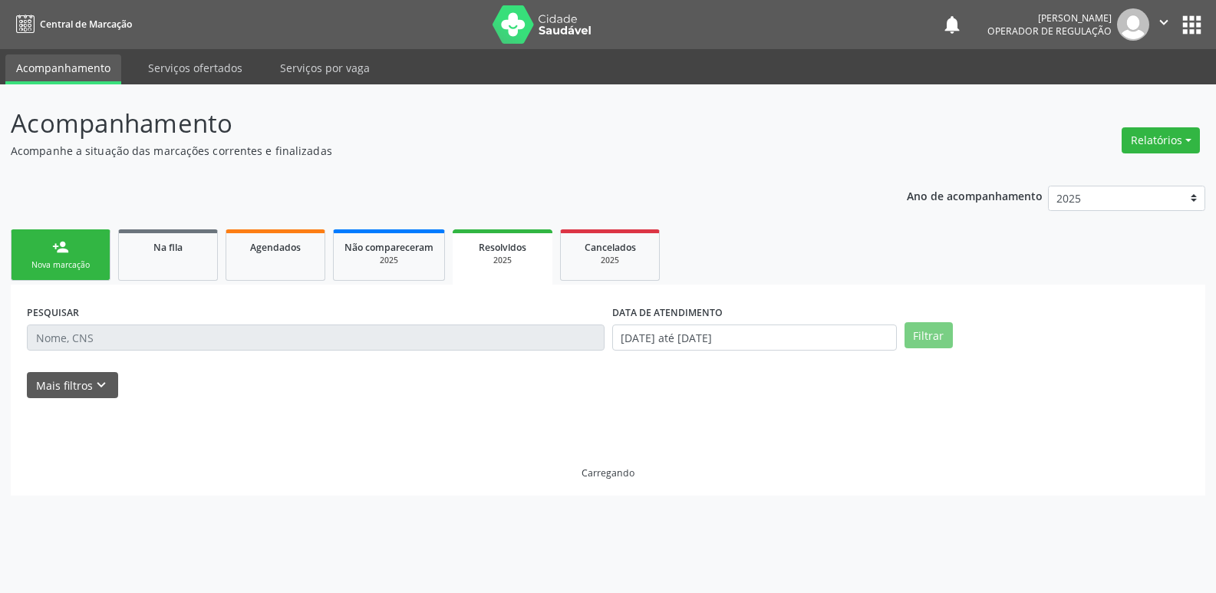
scroll to position [0, 0]
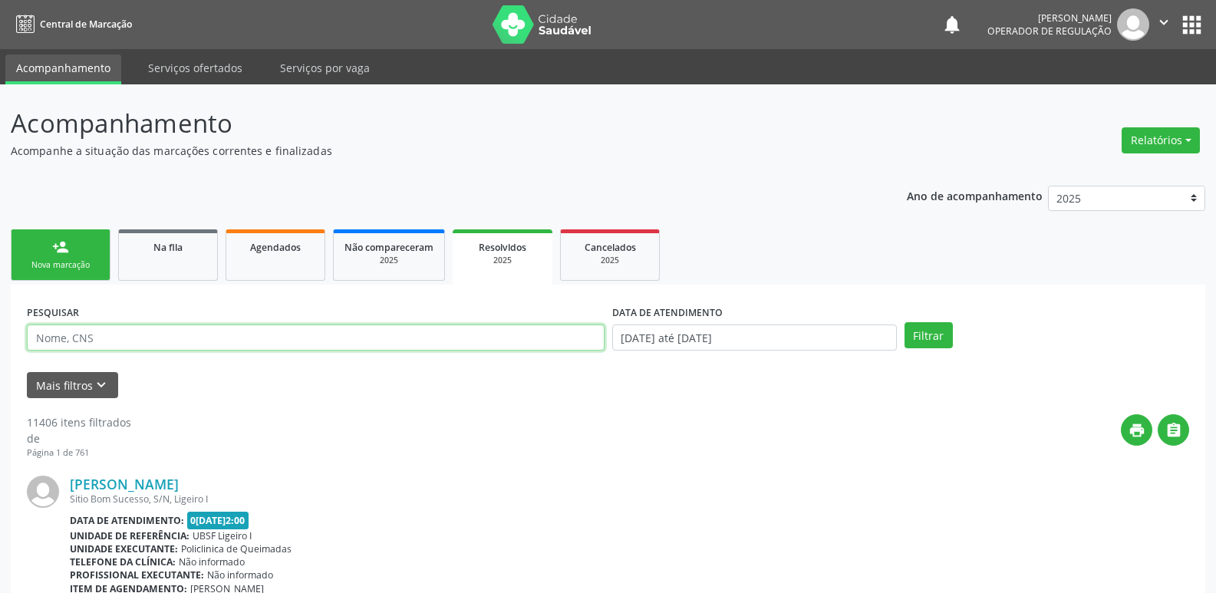
click at [121, 334] on input "text" at bounding box center [316, 337] width 578 height 26
type input "[PERSON_NAME]"
click at [904, 322] on button "Filtrar" at bounding box center [928, 335] width 48 height 26
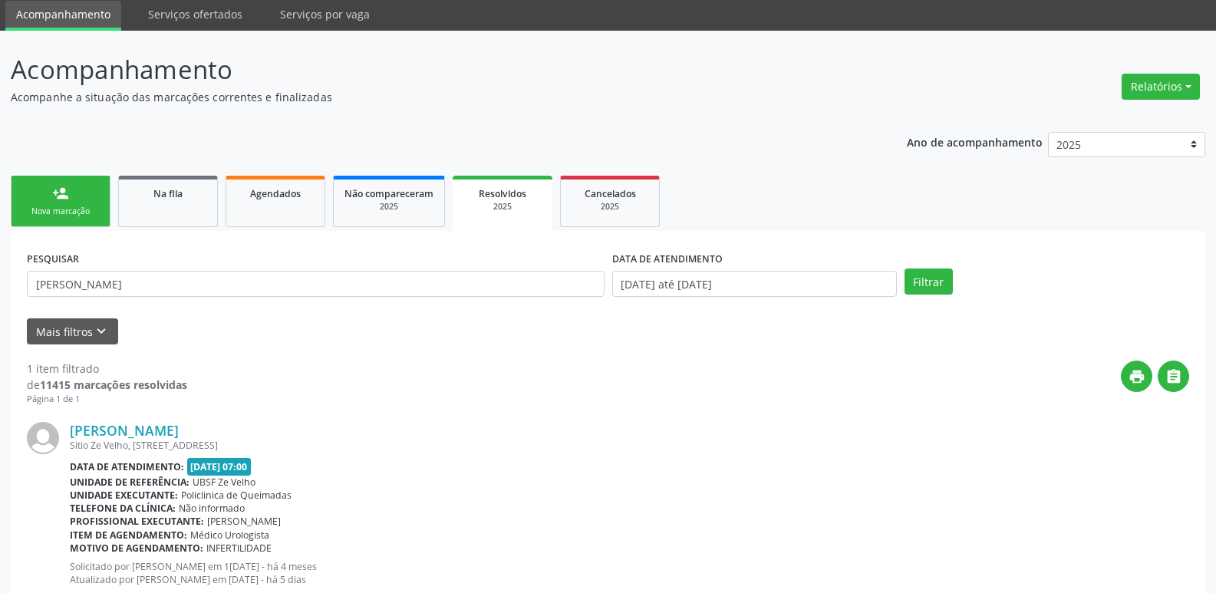
scroll to position [100, 0]
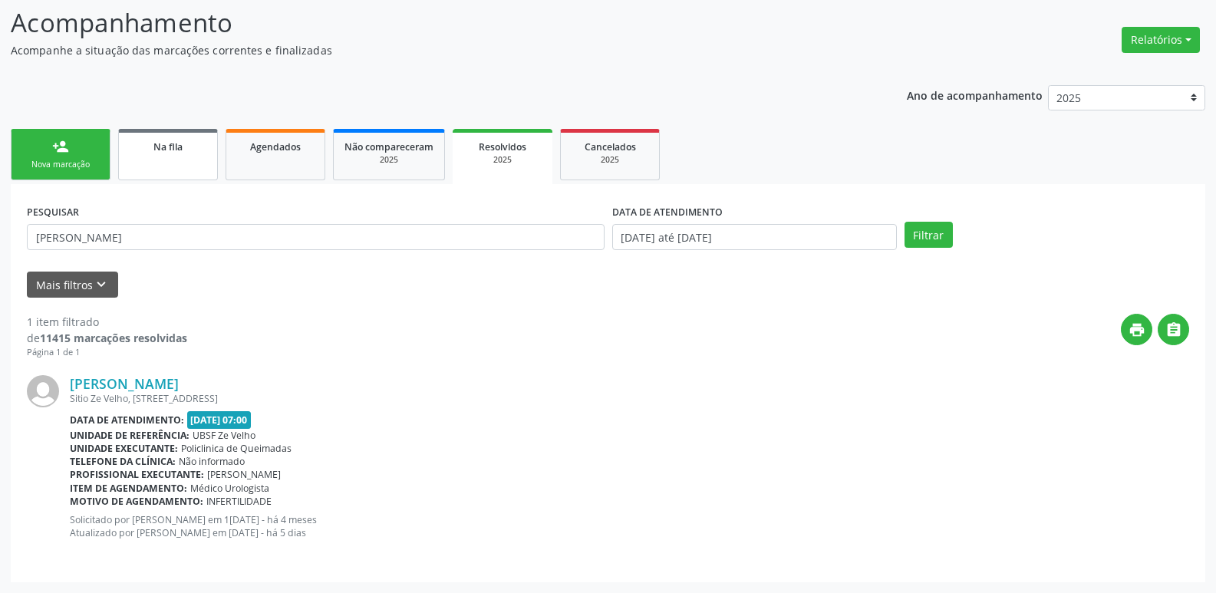
click at [207, 155] on link "Na fila" at bounding box center [168, 154] width 100 height 51
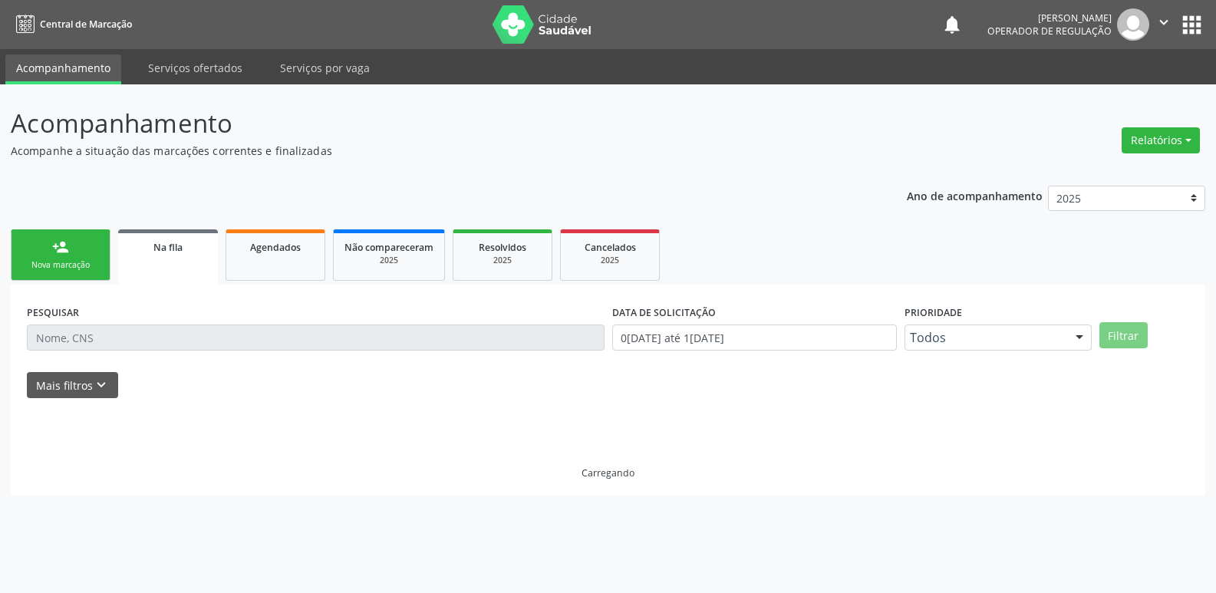
scroll to position [0, 0]
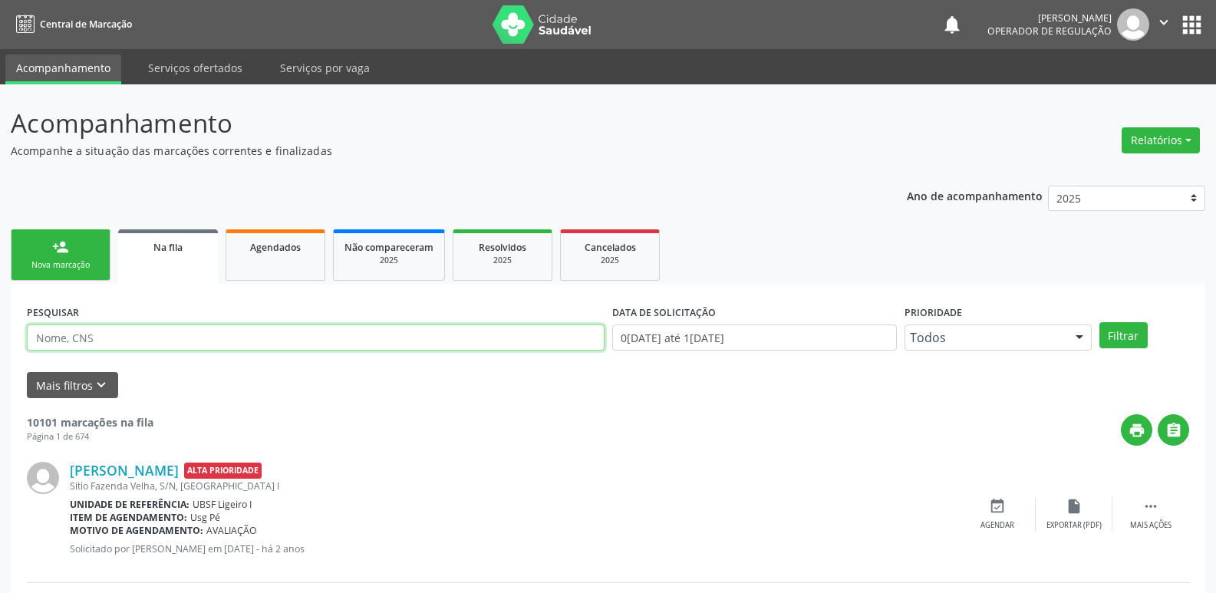
click at [127, 332] on input "text" at bounding box center [316, 337] width 578 height 26
click at [1099, 322] on button "Filtrar" at bounding box center [1123, 335] width 48 height 26
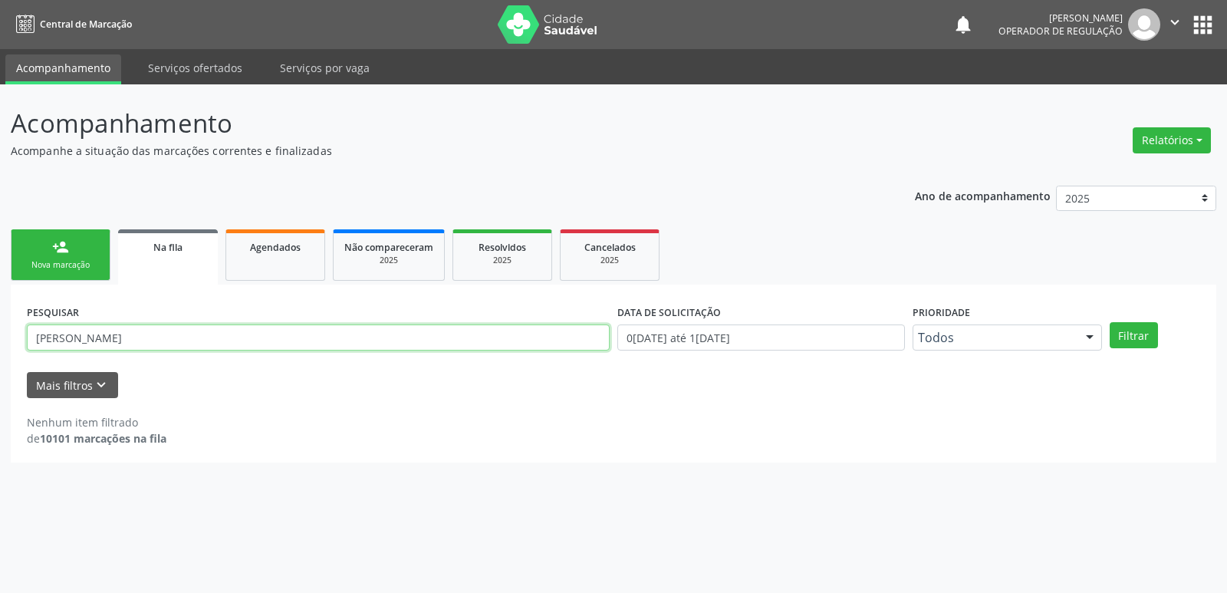
click at [58, 336] on input "[PERSON_NAME]" at bounding box center [318, 337] width 583 height 26
click at [1110, 322] on button "Filtrar" at bounding box center [1134, 335] width 48 height 26
click at [1130, 334] on button "Filtrar" at bounding box center [1134, 335] width 48 height 26
drag, startPoint x: 197, startPoint y: 338, endPoint x: 0, endPoint y: 286, distance: 203.7
click at [0, 286] on div "Acompanhamento Acompanhe a situação das marcações correntes e finalizadas Relat…" at bounding box center [613, 338] width 1227 height 509
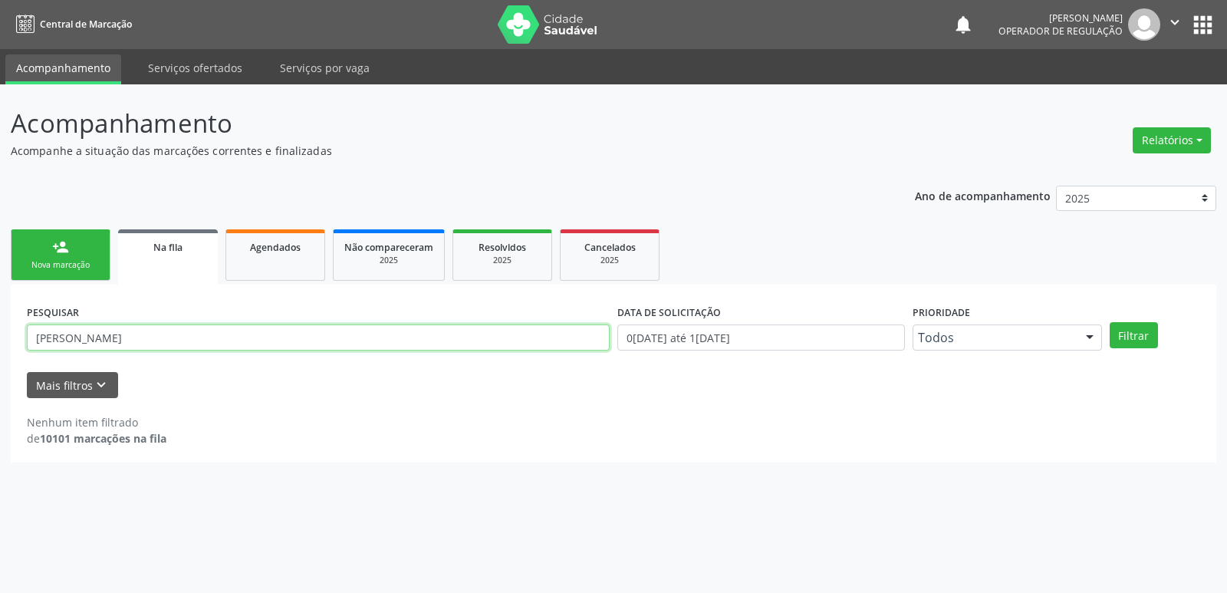
type input "[PERSON_NAME]"
click at [1110, 322] on button "Filtrar" at bounding box center [1134, 335] width 48 height 26
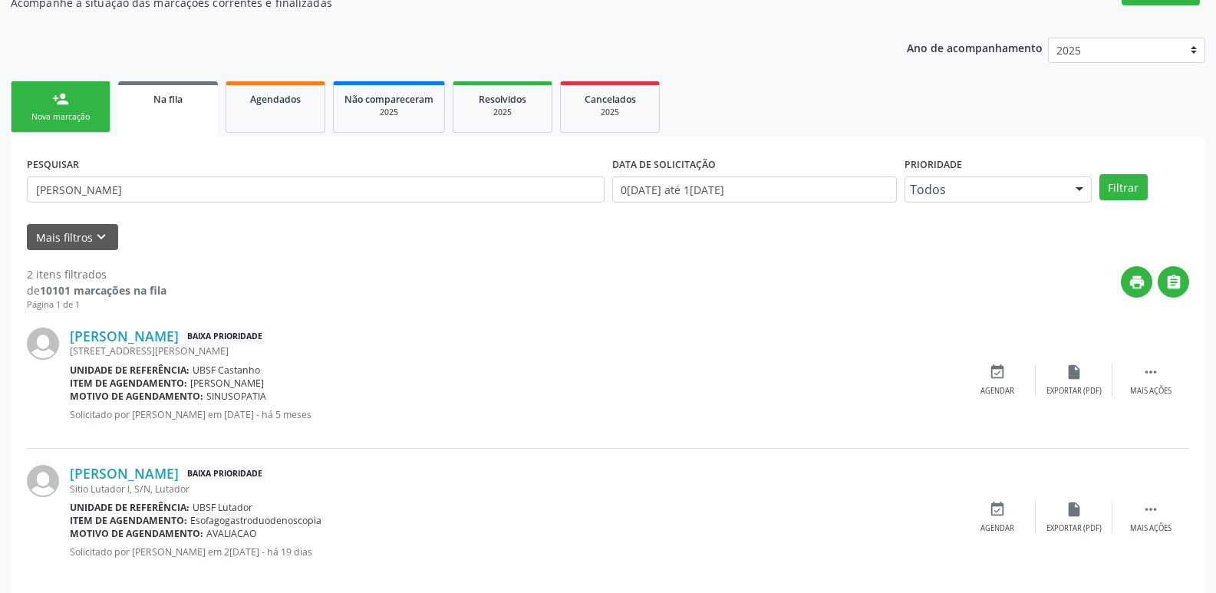
scroll to position [167, 0]
